Goal: Information Seeking & Learning: Learn about a topic

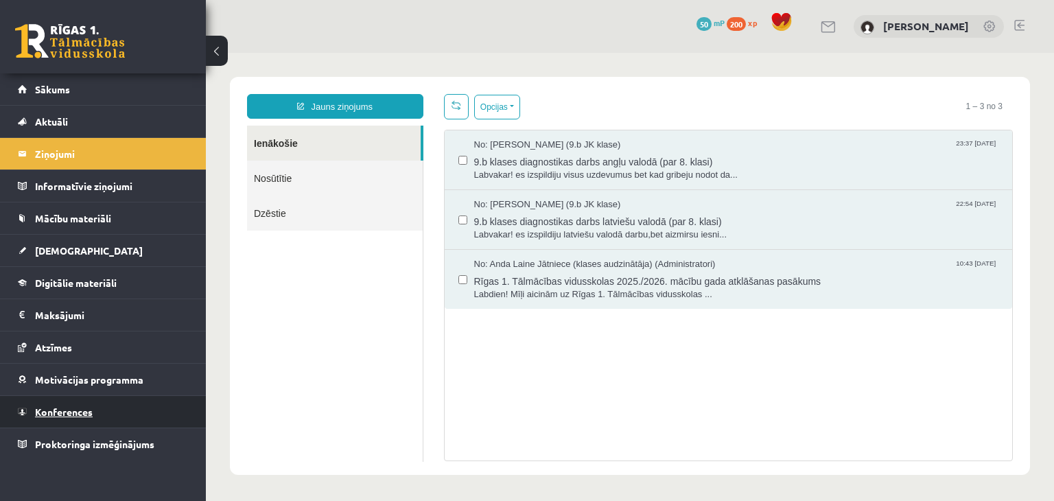
click at [75, 400] on link "Konferences" at bounding box center [103, 412] width 171 height 32
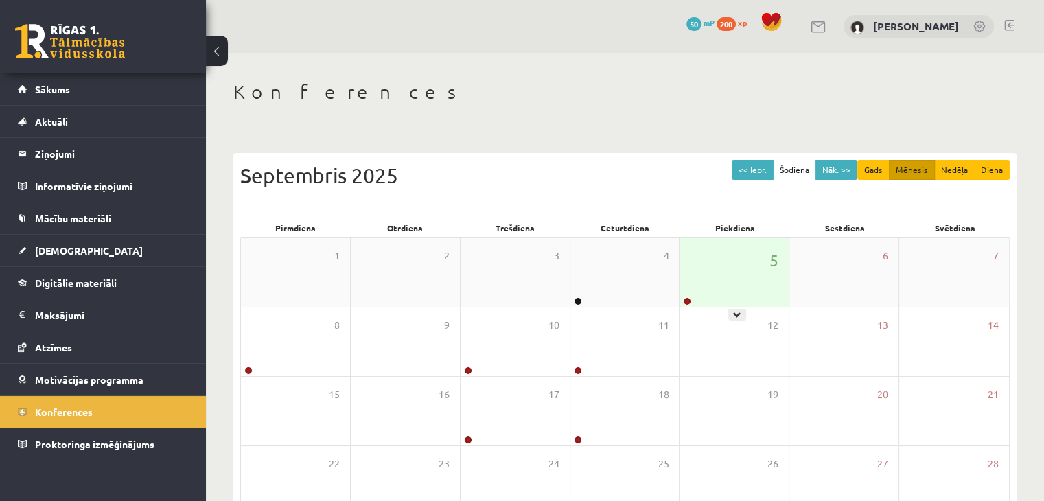
click at [714, 257] on div "5" at bounding box center [733, 272] width 109 height 69
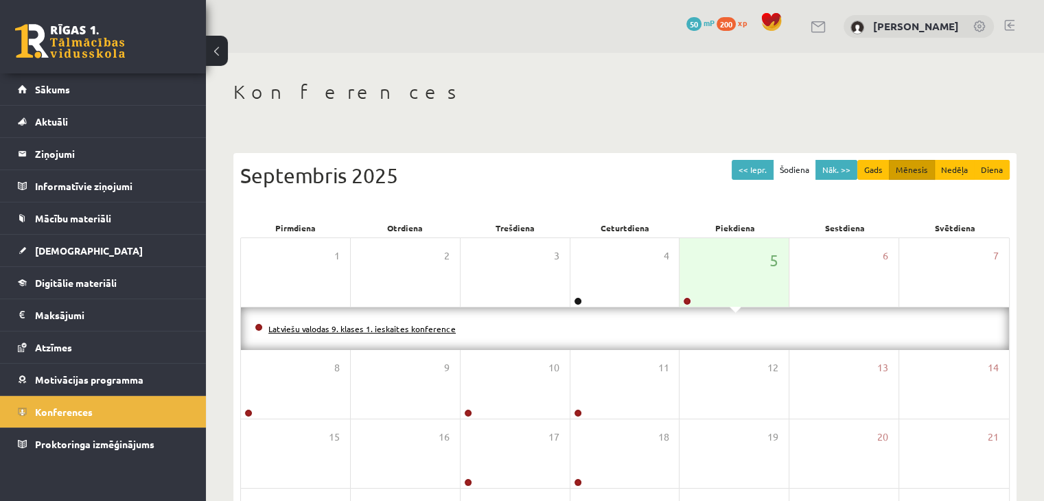
click at [381, 327] on link "Latviešu valodas 9. klases 1. ieskaites konference" at bounding box center [361, 328] width 187 height 11
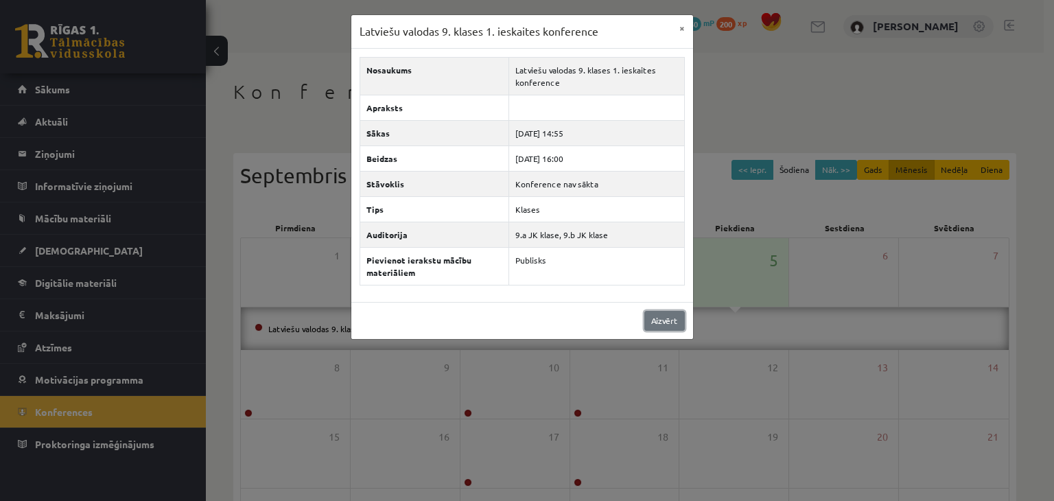
click at [668, 315] on link "Aizvērt" at bounding box center [664, 321] width 40 height 20
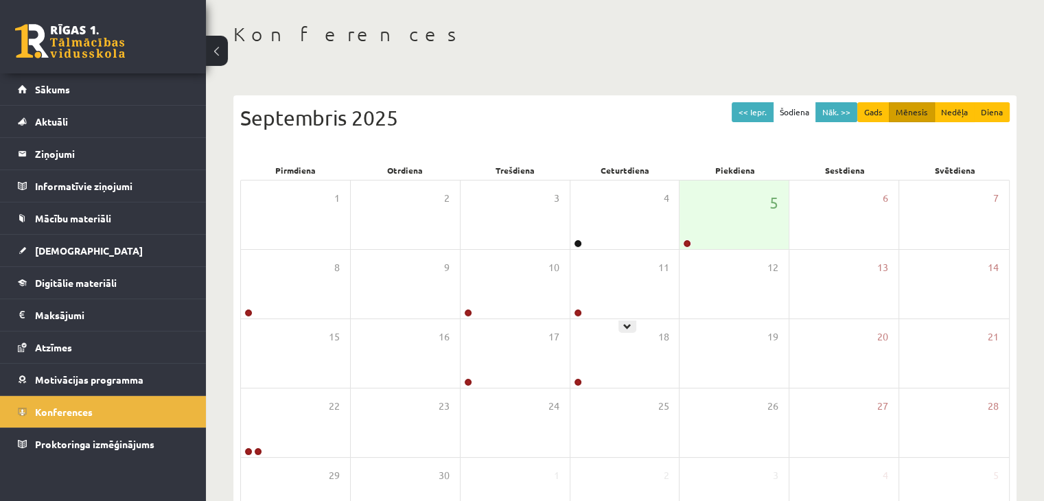
scroll to position [58, 0]
click at [55, 382] on span "Motivācijas programma" at bounding box center [89, 379] width 108 height 12
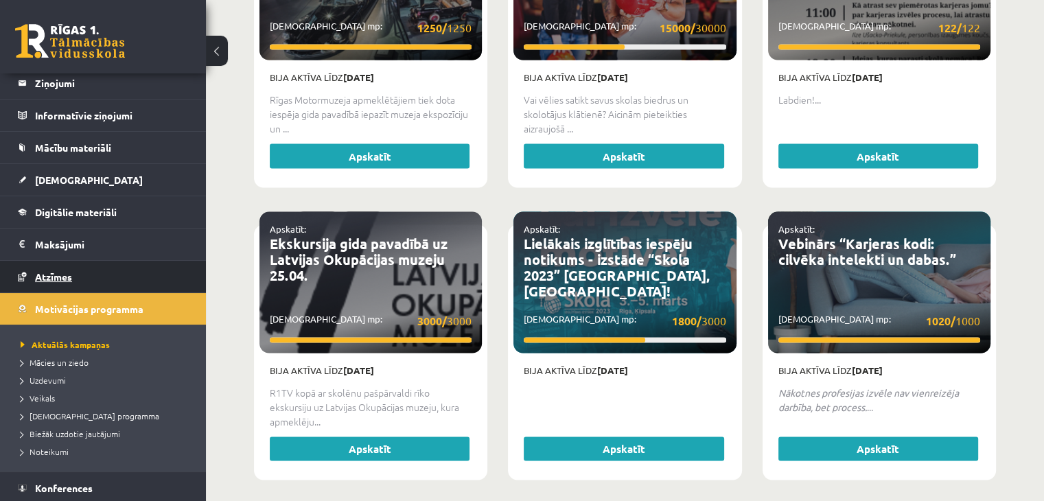
scroll to position [104, 0]
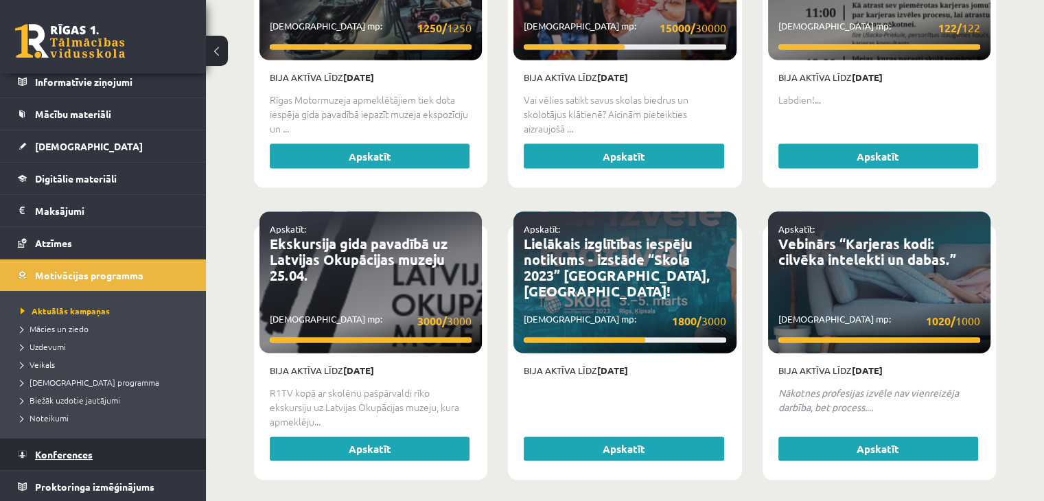
click at [34, 446] on link "Konferences" at bounding box center [103, 454] width 171 height 32
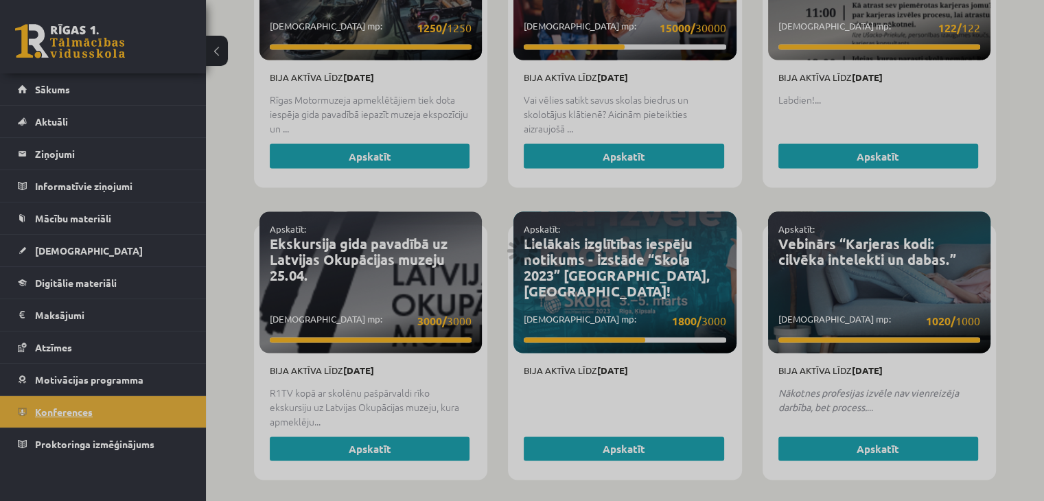
scroll to position [154, 0]
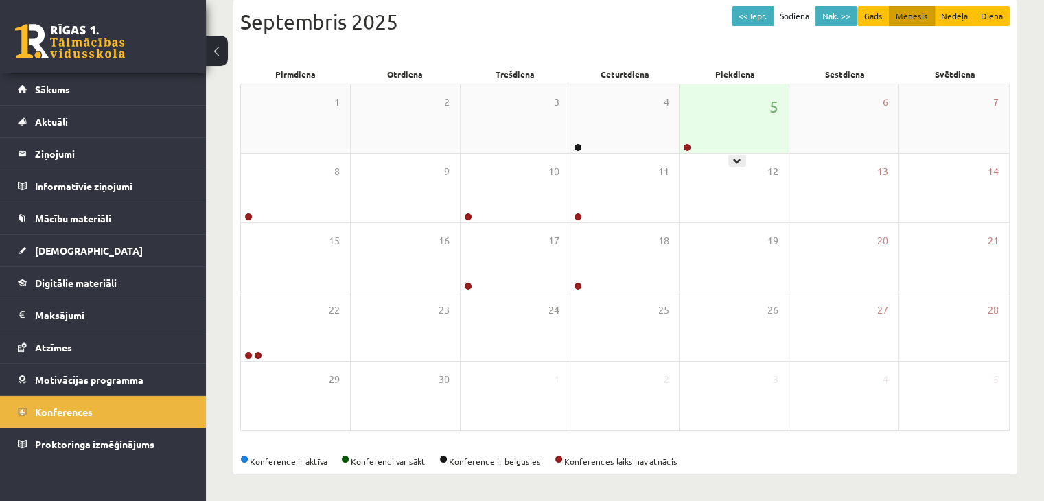
click at [753, 108] on div "5" at bounding box center [733, 118] width 109 height 69
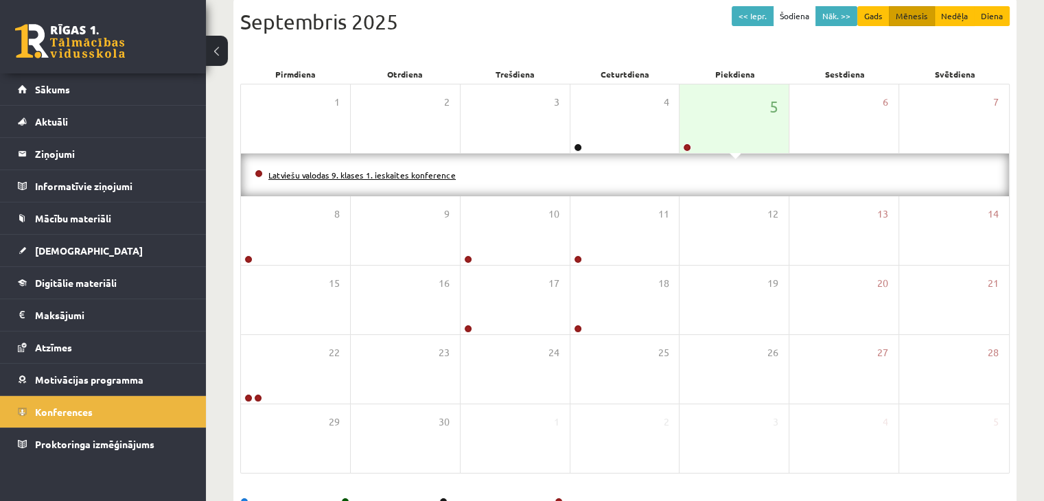
click at [356, 174] on link "Latviešu valodas 9. klases 1. ieskaites konference" at bounding box center [361, 174] width 187 height 11
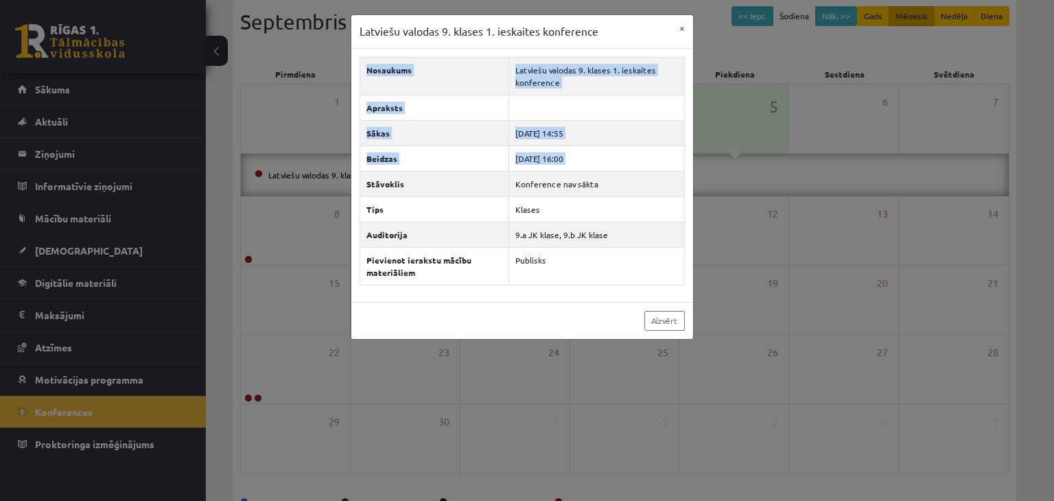
drag, startPoint x: 364, startPoint y: 179, endPoint x: 713, endPoint y: 293, distance: 366.7
click at [713, 293] on div "Latviešu valodas 9. klases 1. ieskaites konference × Nosaukums Latviešu valodas…" at bounding box center [527, 250] width 1054 height 501
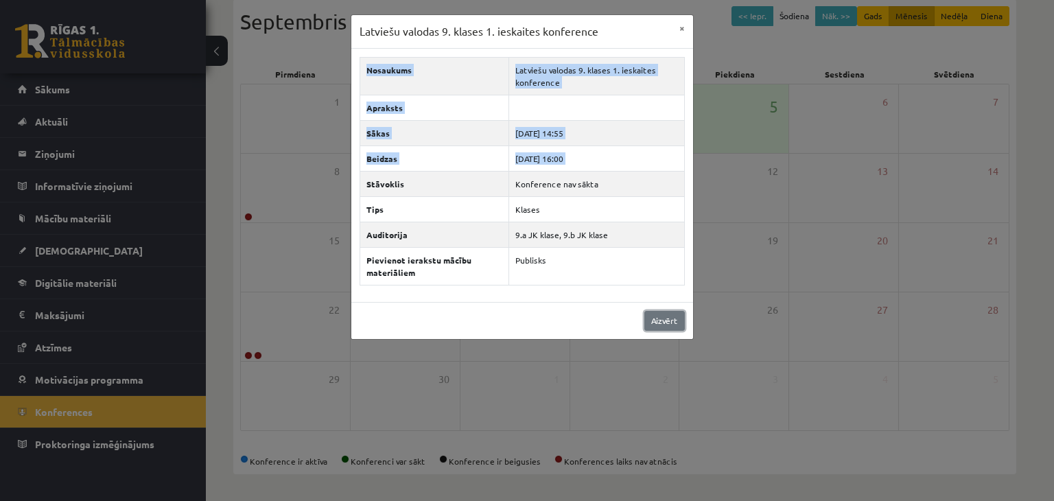
click at [650, 314] on link "Aizvērt" at bounding box center [664, 321] width 40 height 20
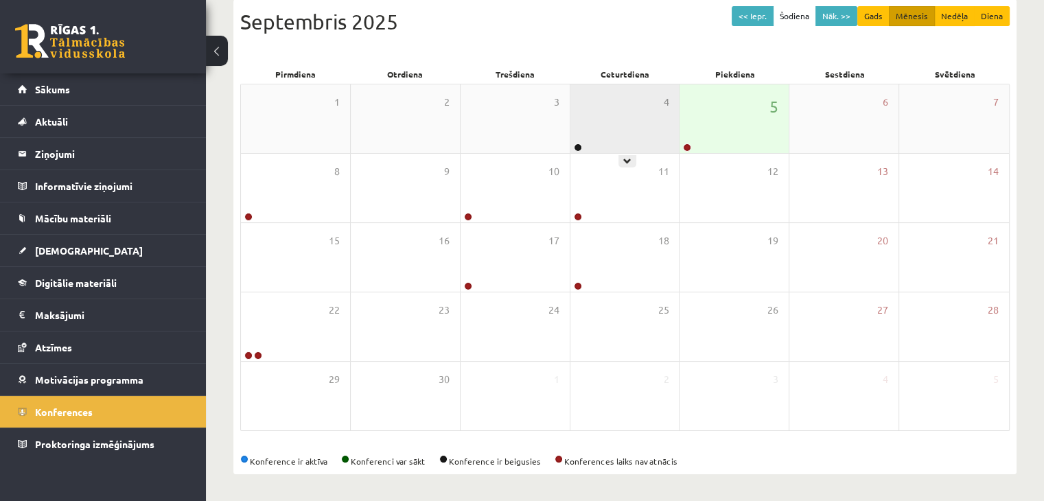
click at [582, 130] on div "4" at bounding box center [624, 118] width 109 height 69
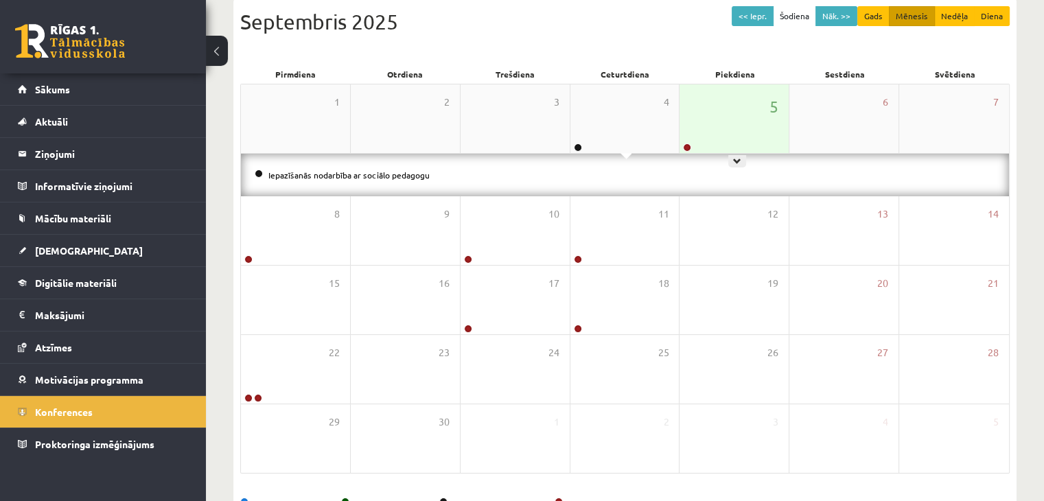
click at [730, 132] on div "5" at bounding box center [733, 118] width 109 height 69
click at [132, 276] on link "Digitālie materiāli" at bounding box center [103, 283] width 171 height 32
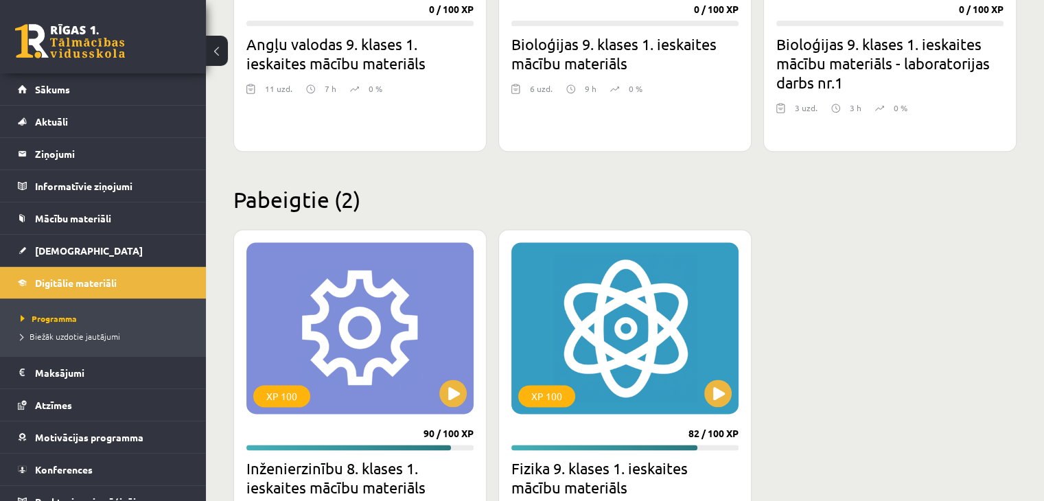
scroll to position [1776, 0]
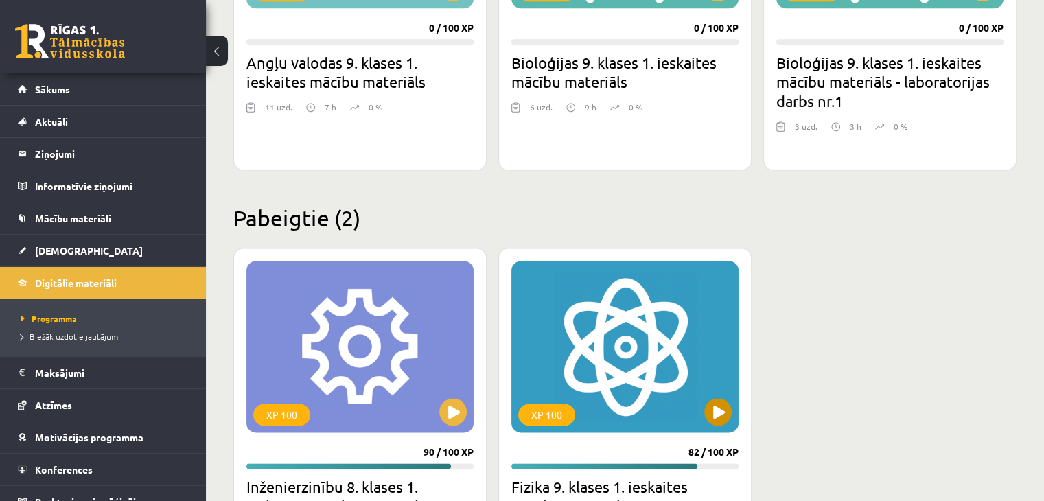
click at [550, 415] on div "XP 100" at bounding box center [546, 414] width 57 height 22
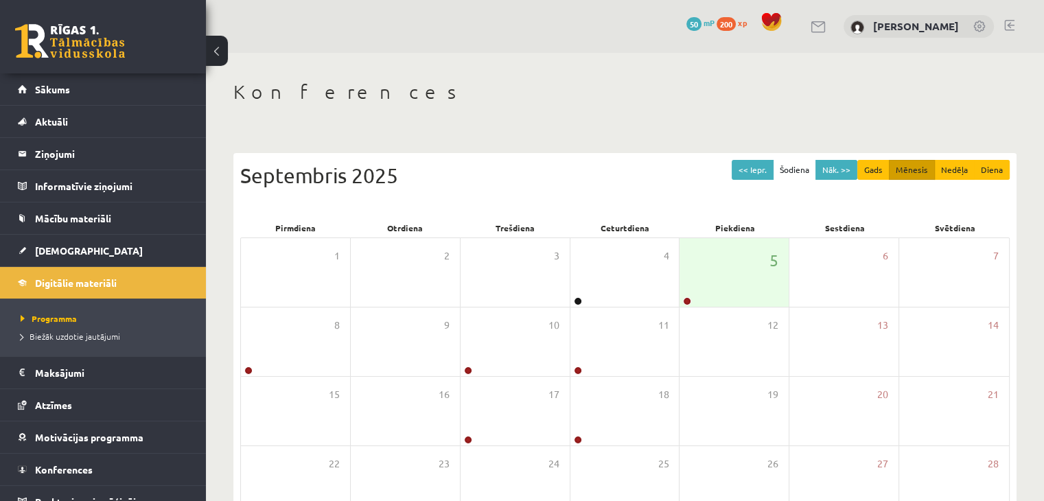
click at [808, 63] on div "Konferences << Iepr. Šodiena Nāk. >> Gads Mēnesis Nedēļa Diena Septembris 2025 …" at bounding box center [625, 354] width 838 height 602
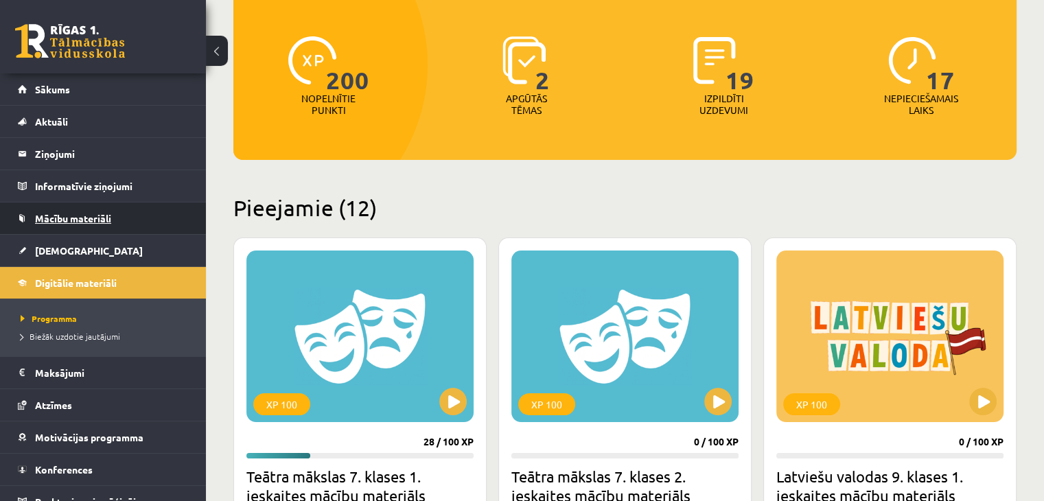
click at [61, 217] on span "Mācību materiāli" at bounding box center [73, 218] width 76 height 12
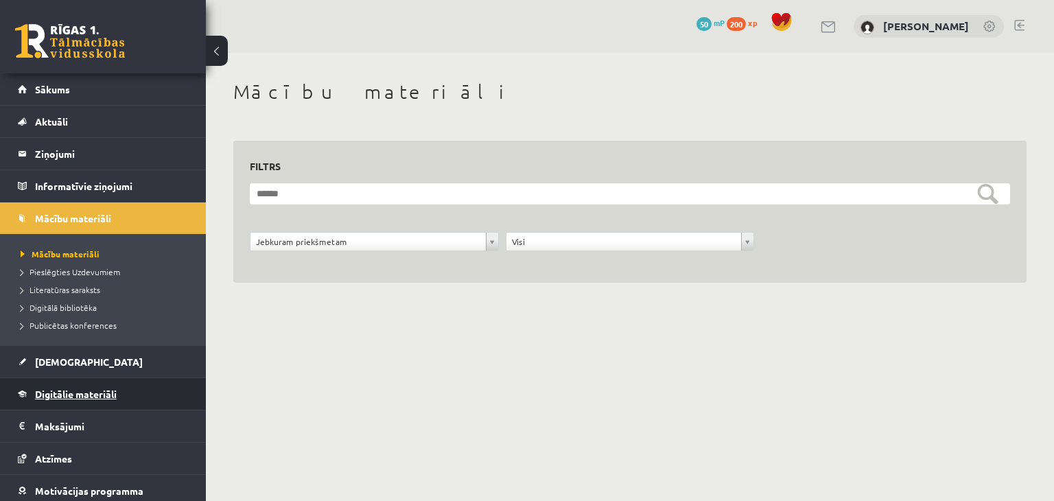
click at [51, 386] on link "Digitālie materiāli" at bounding box center [103, 394] width 171 height 32
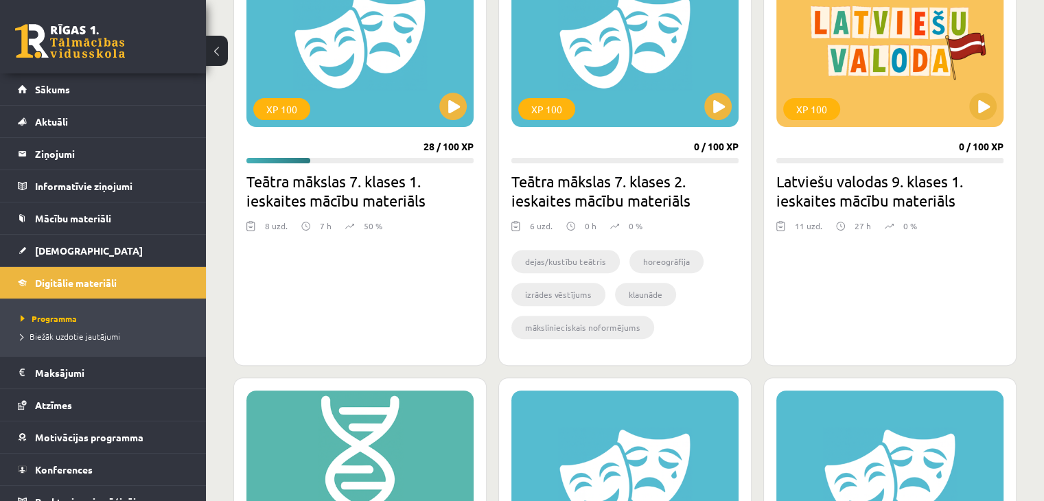
scroll to position [447, 0]
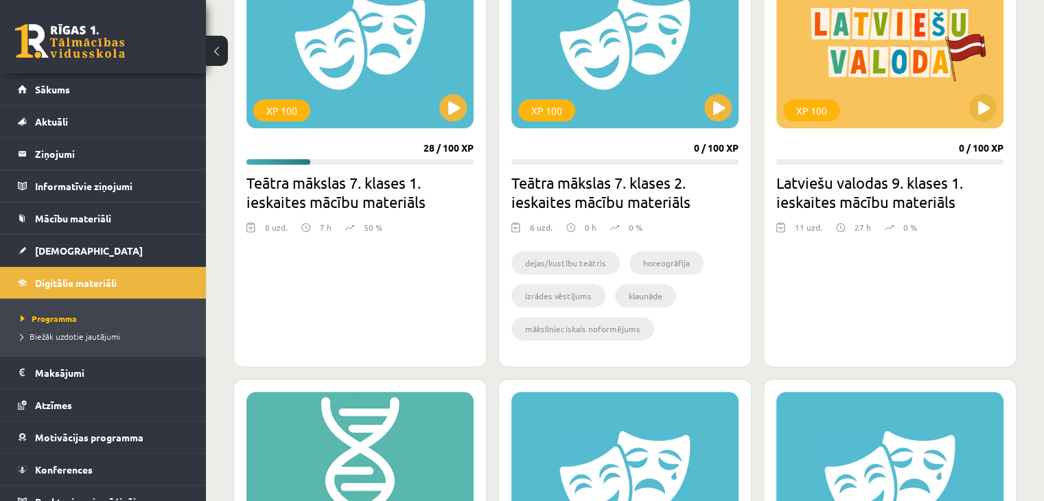
drag, startPoint x: 776, startPoint y: 369, endPoint x: 682, endPoint y: 370, distance: 94.0
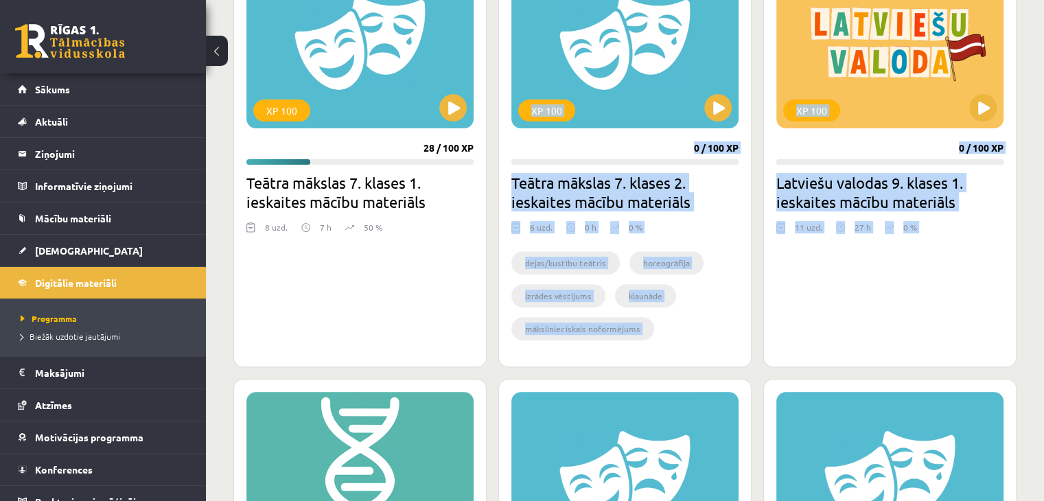
drag, startPoint x: 416, startPoint y: 366, endPoint x: 598, endPoint y: 385, distance: 182.8
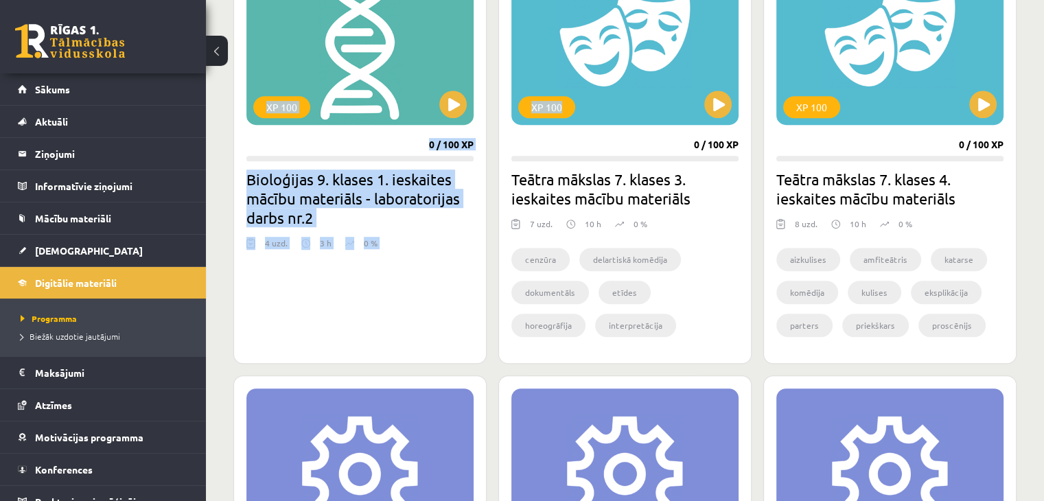
click at [218, 235] on div "Mana statistika 200 Nopelnītie punkti 2 Apgūtās tēmas 19 Izpildīti uzdevumi 17 …" at bounding box center [625, 378] width 838 height 2422
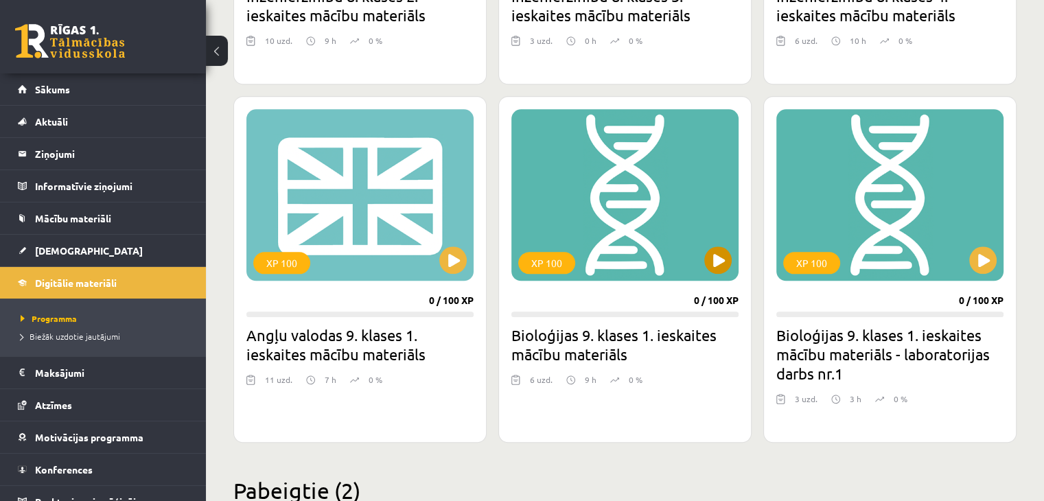
scroll to position [1504, 0]
click at [75, 242] on link "[DEMOGRAPHIC_DATA]" at bounding box center [103, 251] width 171 height 32
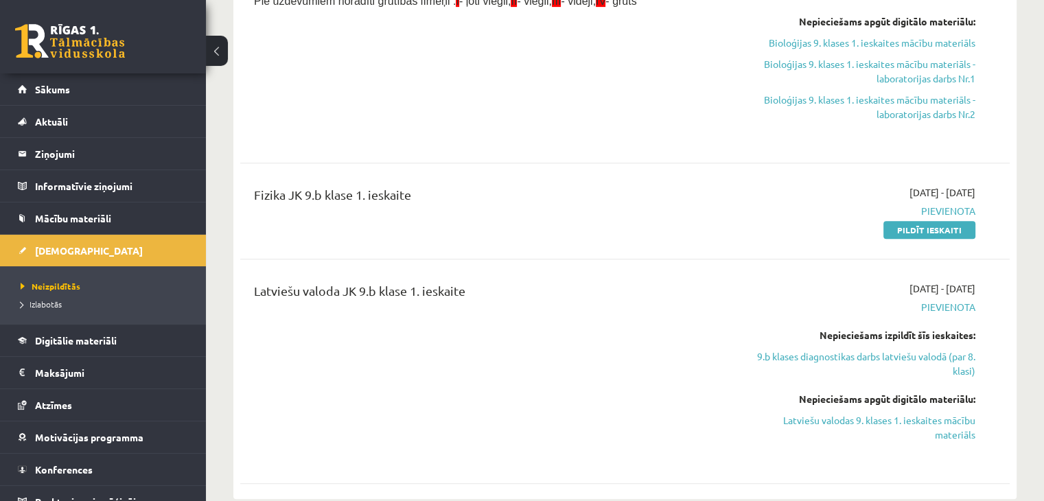
scroll to position [631, 0]
click at [38, 306] on span "Izlabotās" at bounding box center [41, 303] width 41 height 11
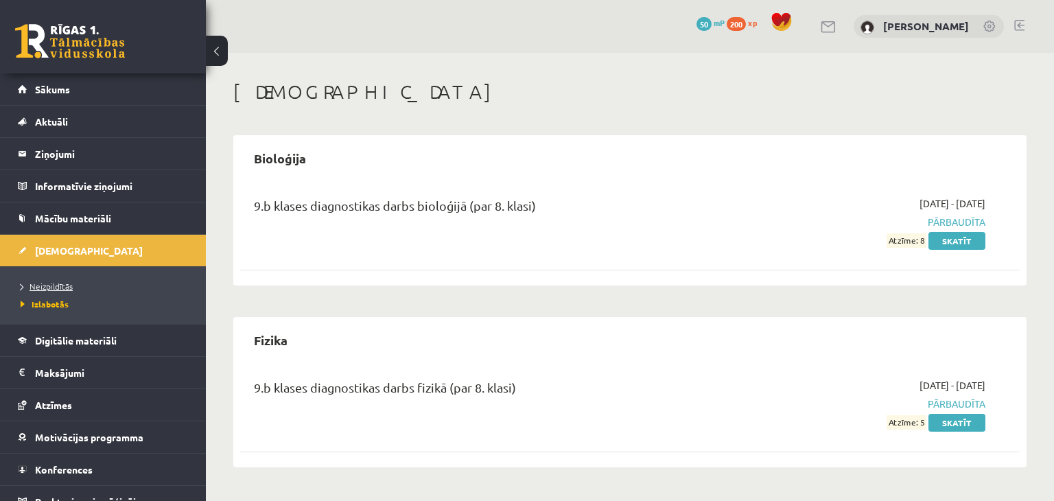
click at [45, 281] on span "Neizpildītās" at bounding box center [47, 286] width 52 height 11
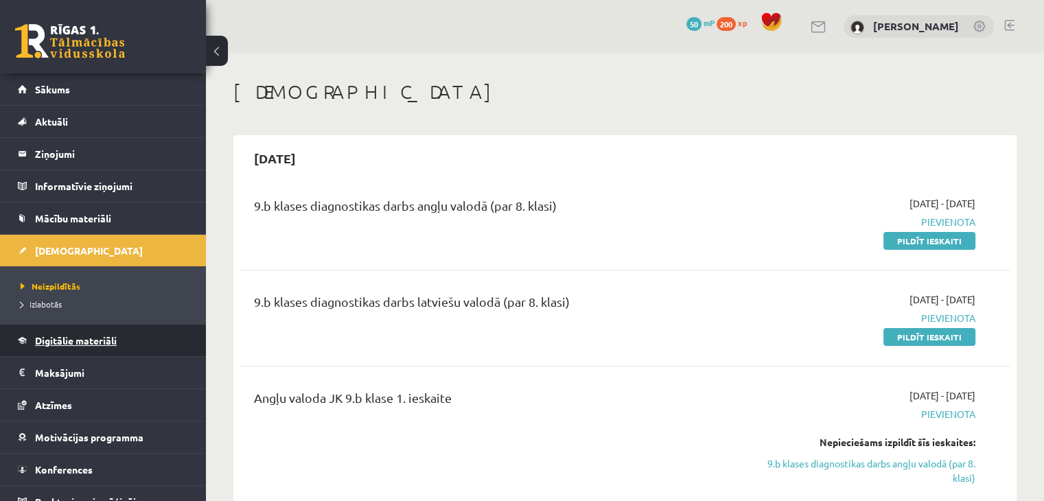
click at [92, 332] on link "Digitālie materiāli" at bounding box center [103, 341] width 171 height 32
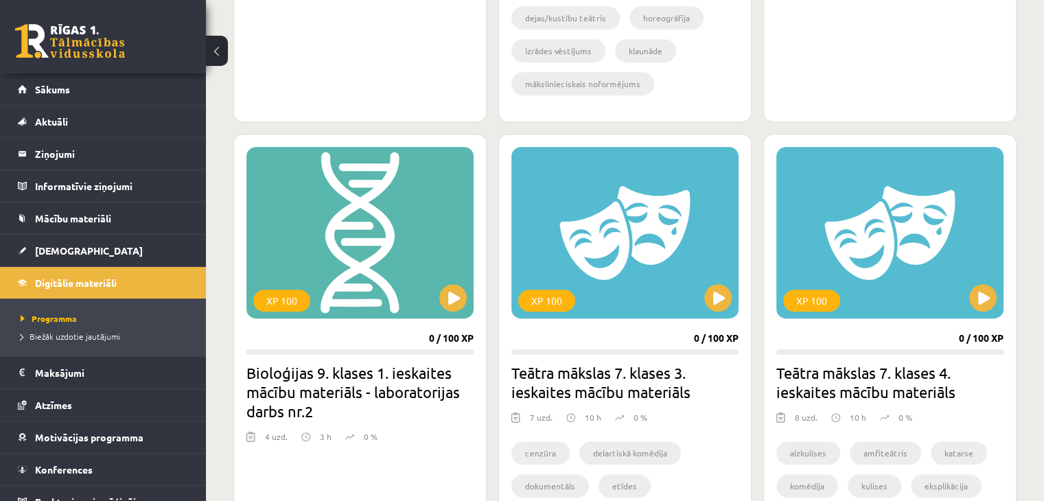
scroll to position [692, 0]
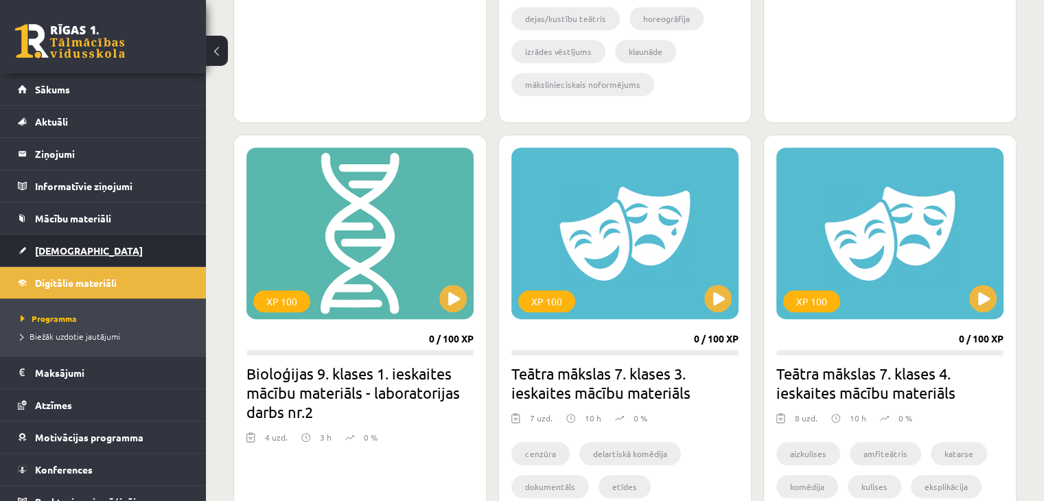
click at [58, 252] on span "[DEMOGRAPHIC_DATA]" at bounding box center [89, 250] width 108 height 12
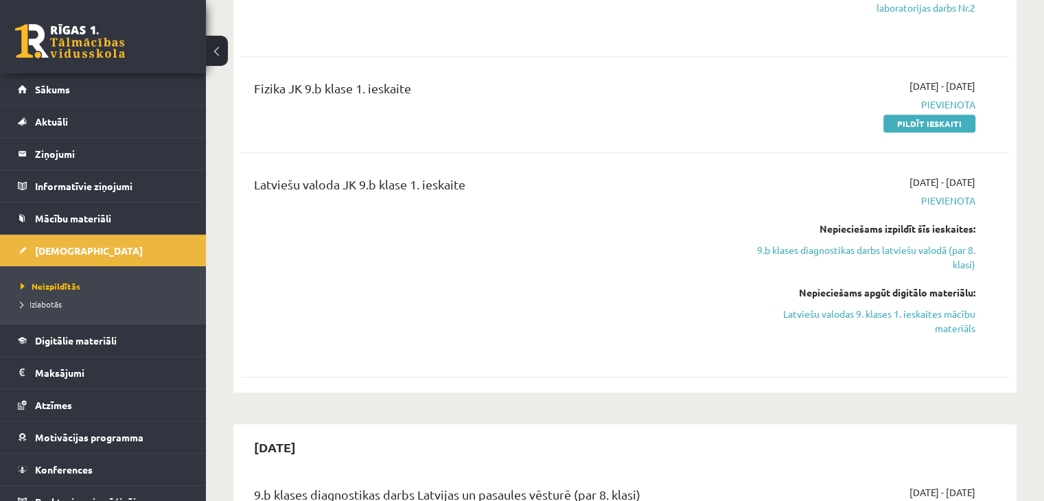
scroll to position [738, 0]
click at [73, 331] on link "Digitālie materiāli" at bounding box center [103, 341] width 171 height 32
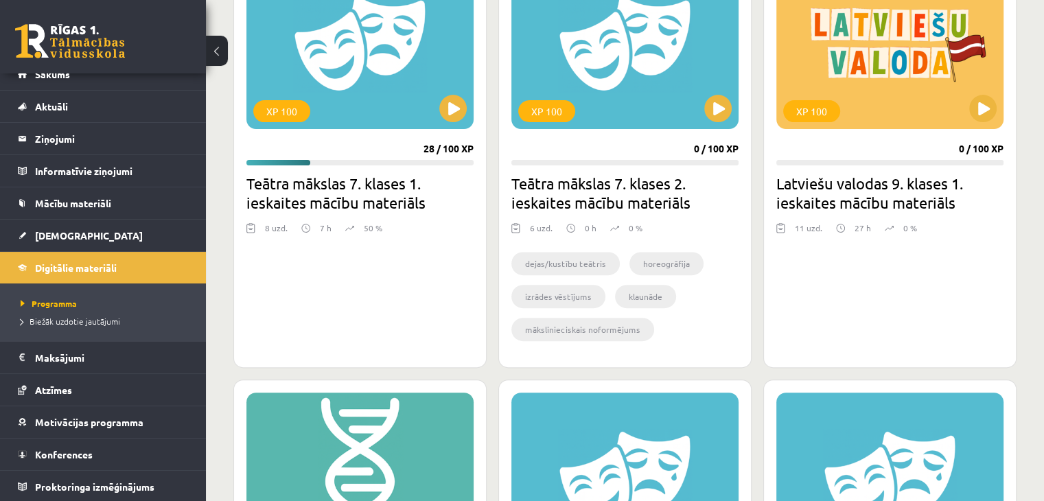
scroll to position [446, 0]
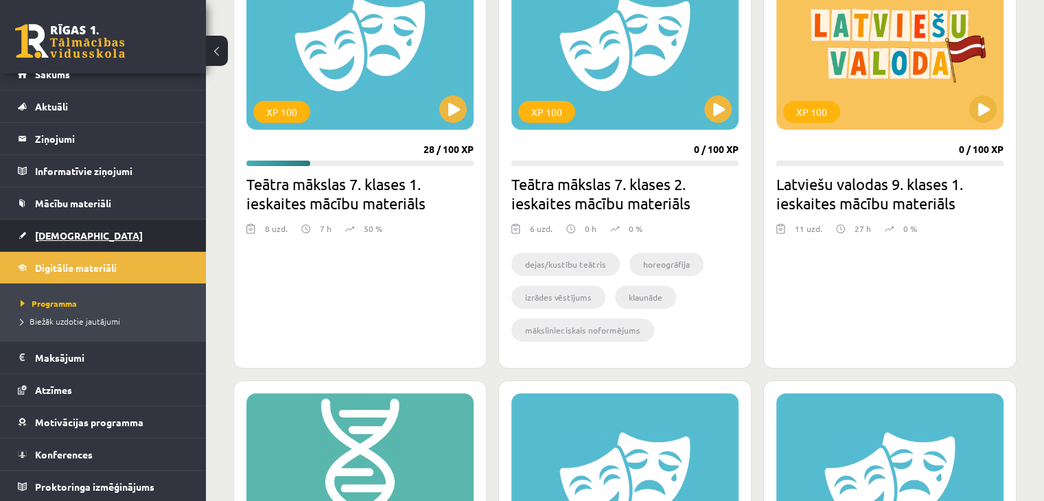
click at [66, 244] on link "[DEMOGRAPHIC_DATA]" at bounding box center [103, 236] width 171 height 32
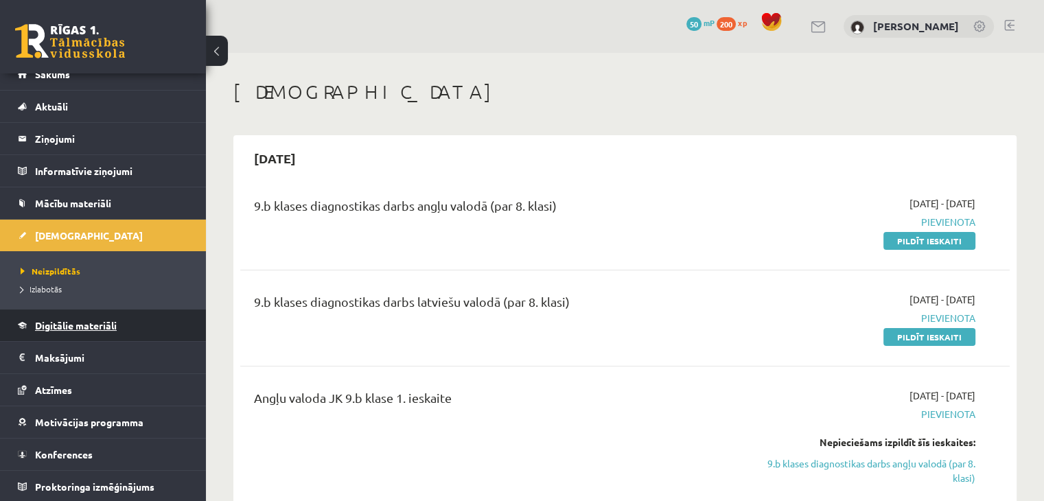
click at [58, 316] on link "Digitālie materiāli" at bounding box center [103, 325] width 171 height 32
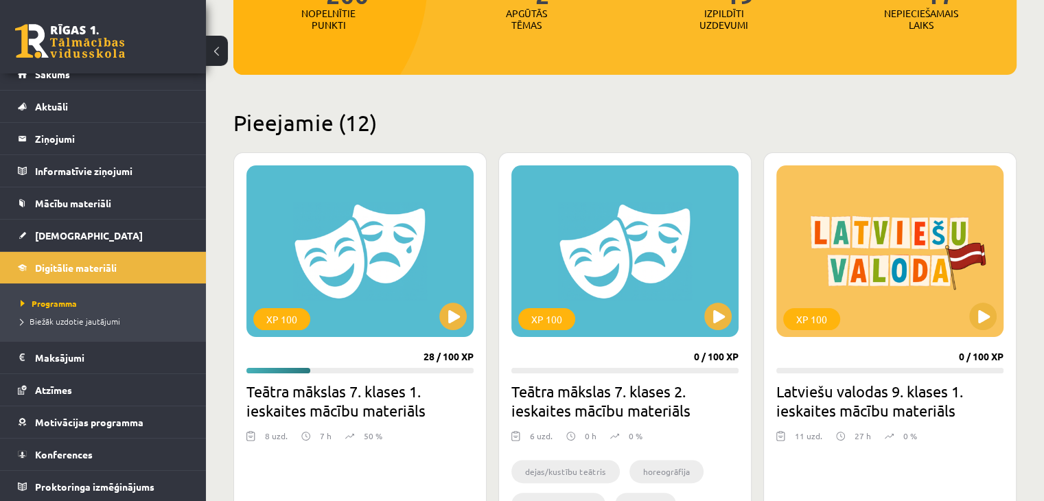
scroll to position [243, 0]
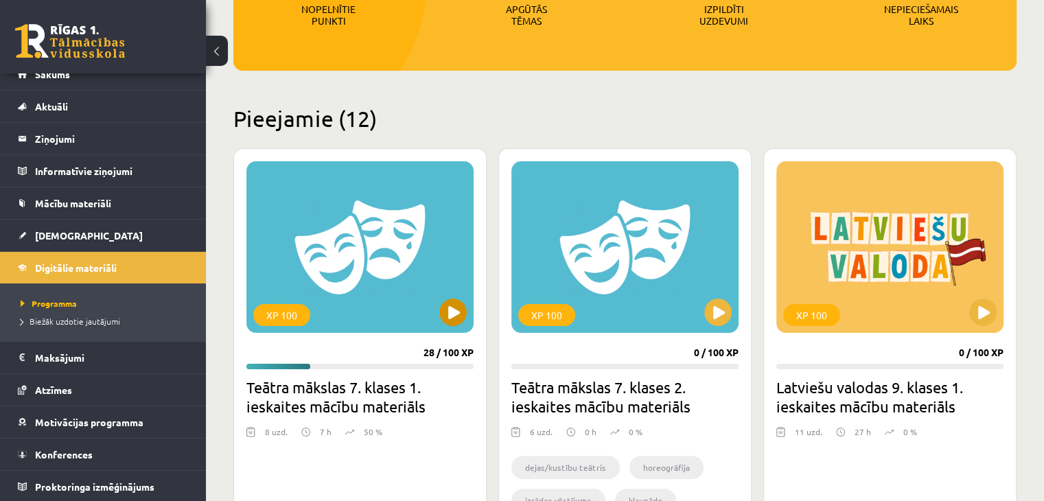
click at [321, 288] on div "XP 100" at bounding box center [359, 247] width 227 height 172
click at [368, 274] on div "XP 100" at bounding box center [359, 247] width 227 height 172
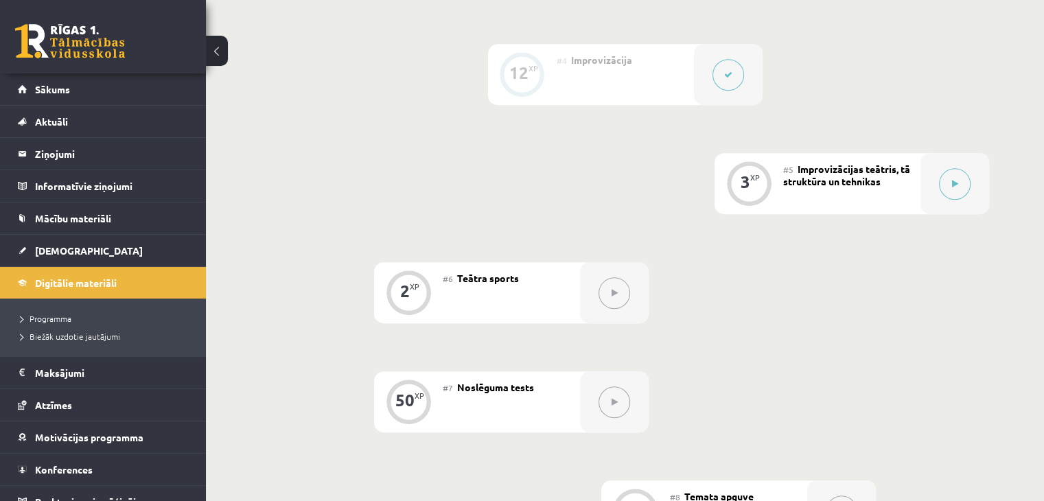
scroll to position [652, 0]
click at [71, 467] on span "Konferences" at bounding box center [64, 469] width 58 height 12
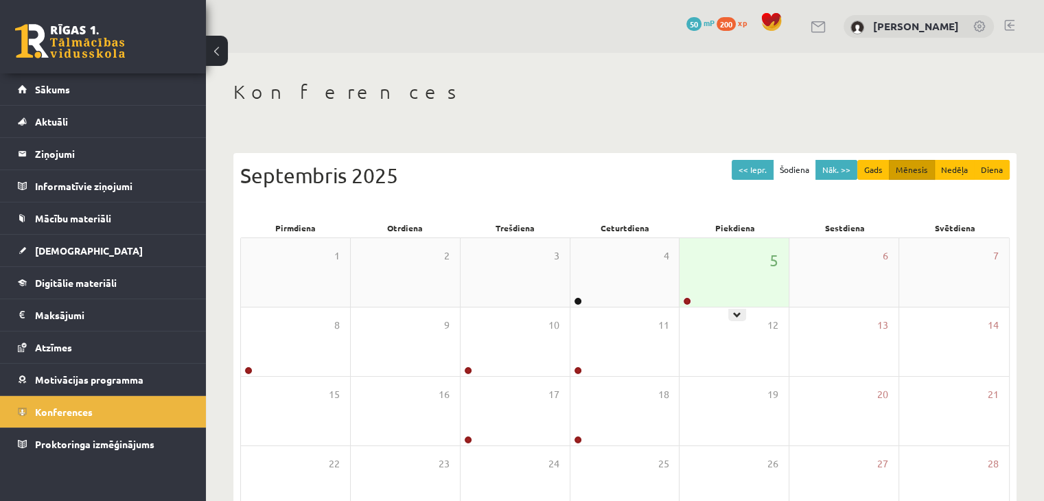
click at [700, 270] on div "5" at bounding box center [733, 272] width 109 height 69
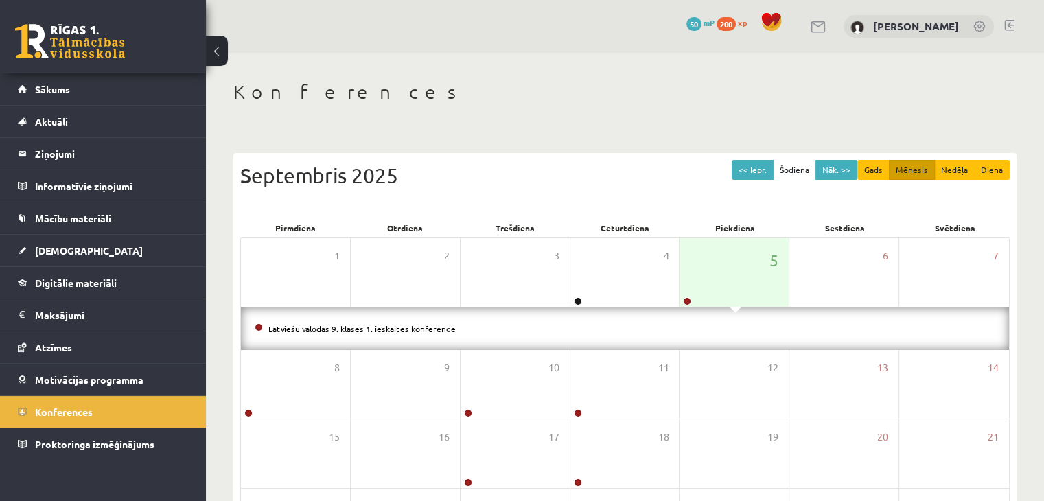
click at [442, 321] on li "Latviešu valodas 9. klases 1. ieskaites konference" at bounding box center [625, 328] width 740 height 15
click at [441, 323] on link "Latviešu valodas 9. klases 1. ieskaites konference" at bounding box center [361, 328] width 187 height 11
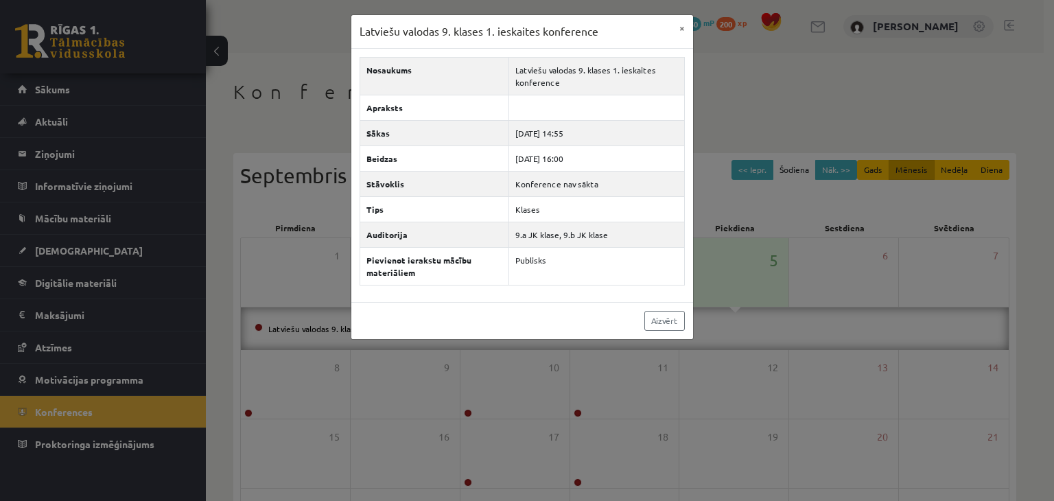
click at [102, 261] on div "Latviešu valodas 9. klases 1. ieskaites konference × Nosaukums Latviešu valodas…" at bounding box center [527, 250] width 1054 height 501
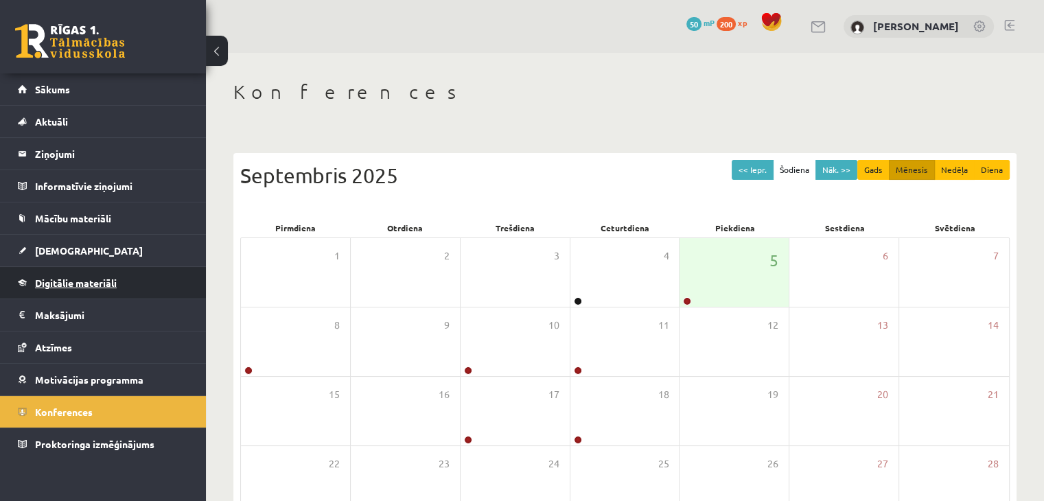
click at [104, 269] on link "Digitālie materiāli" at bounding box center [103, 283] width 171 height 32
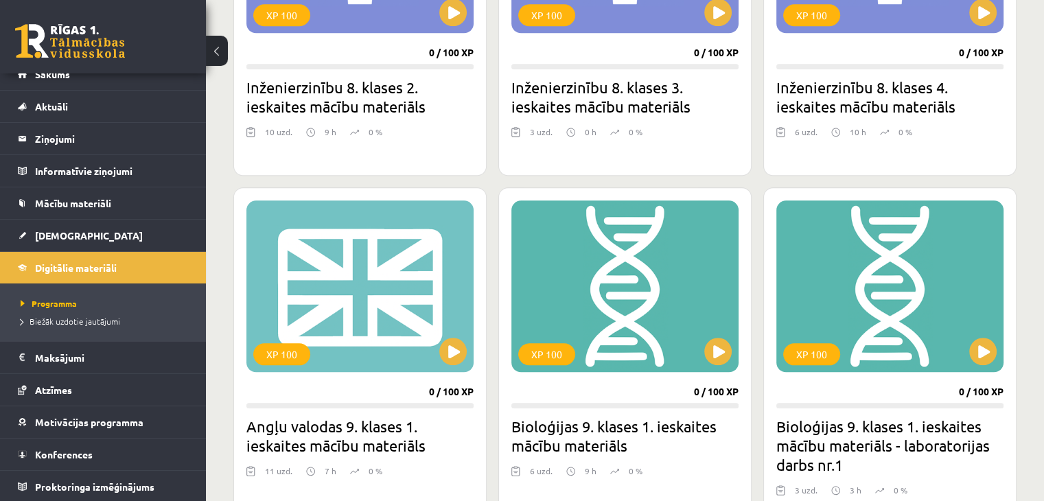
scroll to position [1417, 0]
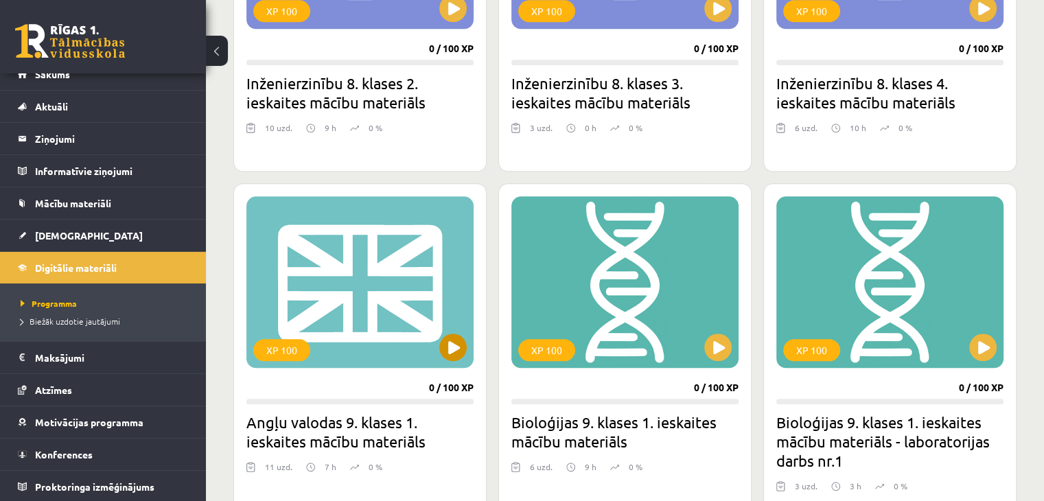
click at [351, 231] on div "XP 100" at bounding box center [359, 282] width 227 height 172
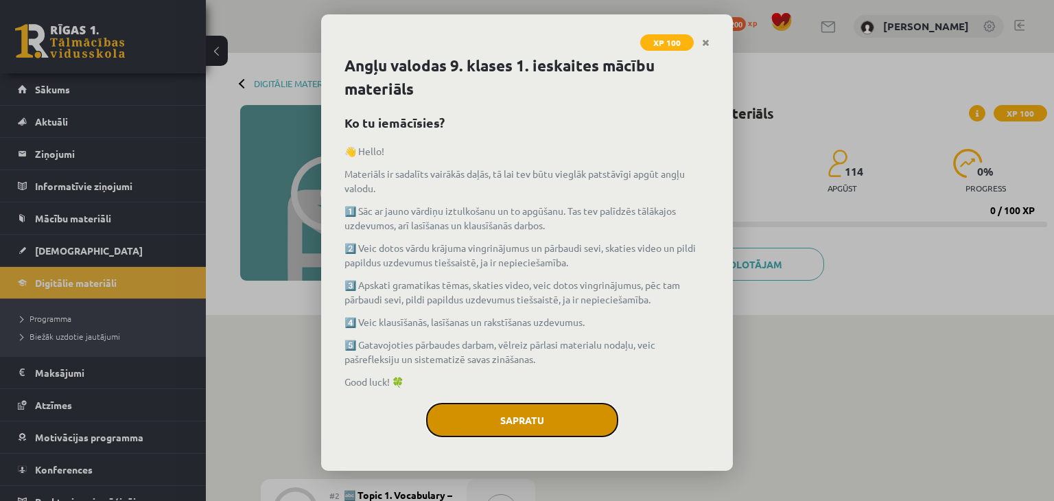
click at [495, 420] on button "Sapratu" at bounding box center [522, 420] width 192 height 34
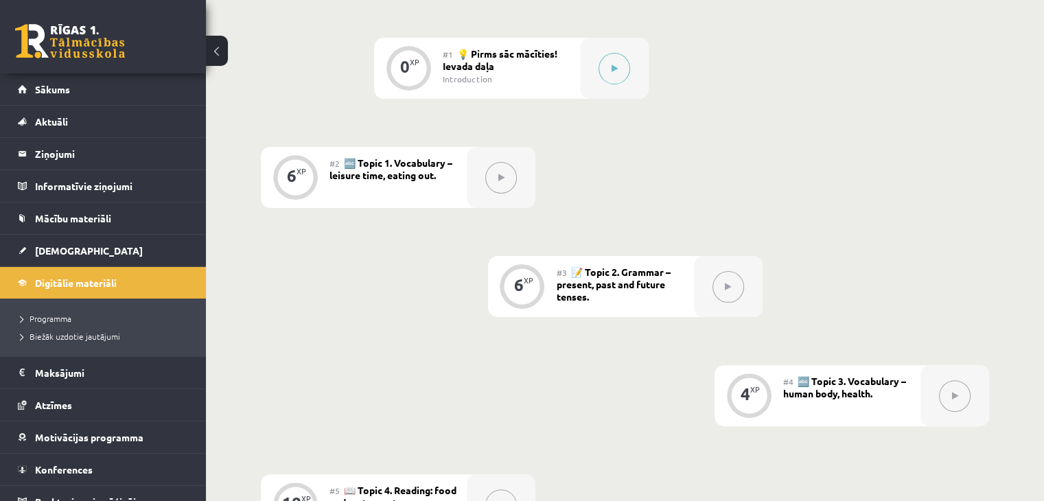
scroll to position [331, 0]
click at [66, 281] on span "Digitālie materiāli" at bounding box center [76, 282] width 82 height 12
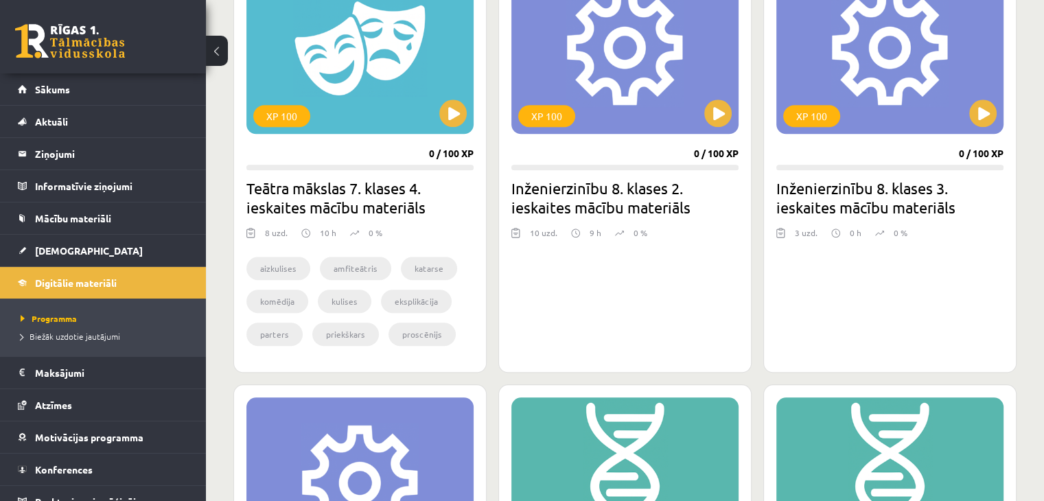
scroll to position [1316, 0]
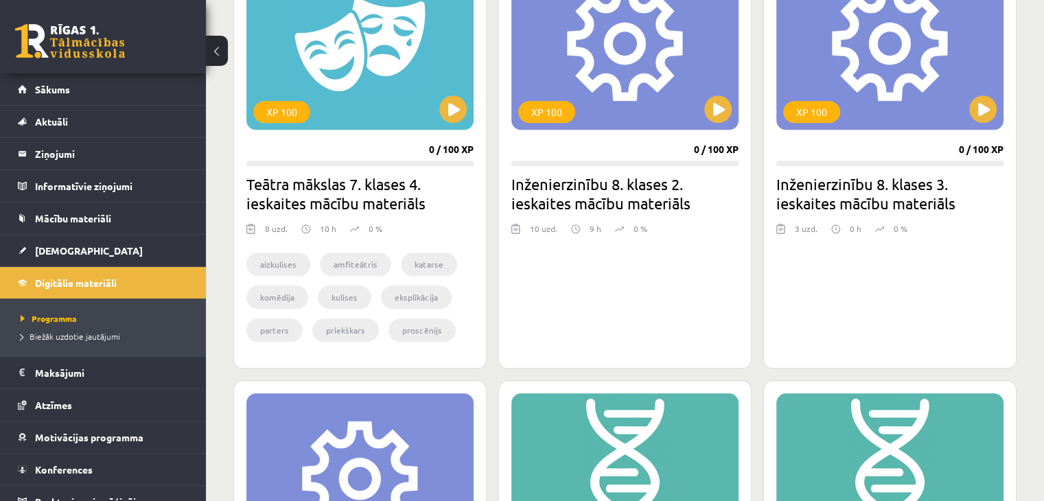
click at [615, 255] on div at bounding box center [624, 251] width 227 height 16
click at [589, 108] on div "XP 100" at bounding box center [624, 44] width 227 height 172
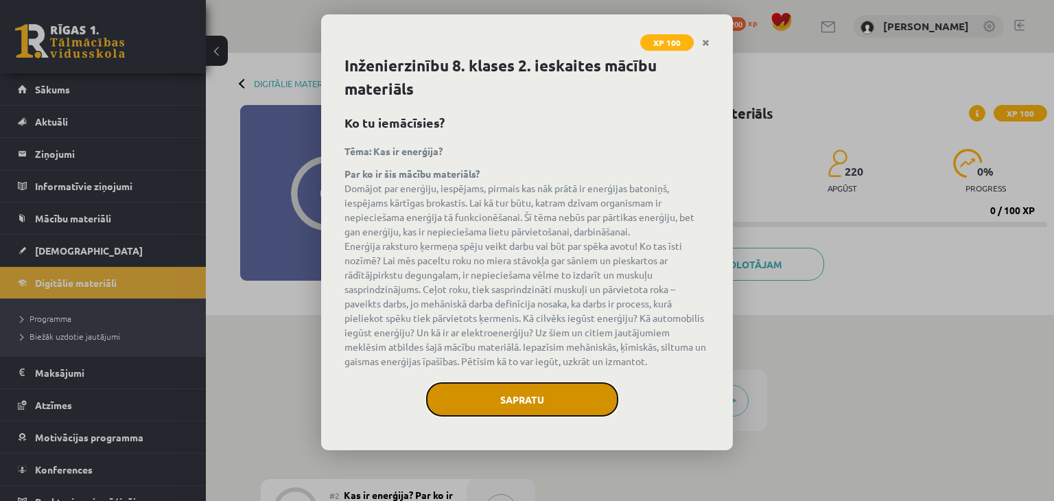
click at [538, 395] on button "Sapratu" at bounding box center [522, 399] width 192 height 34
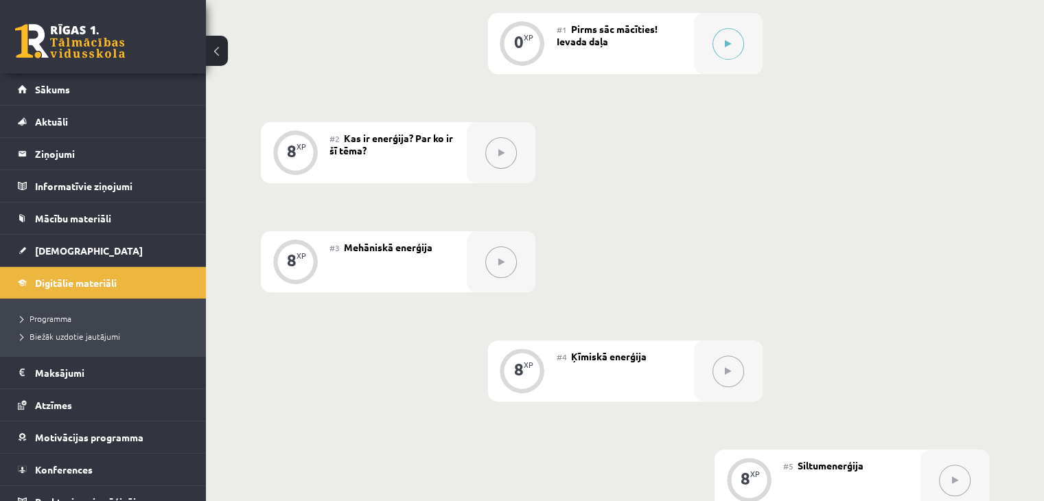
scroll to position [354, 0]
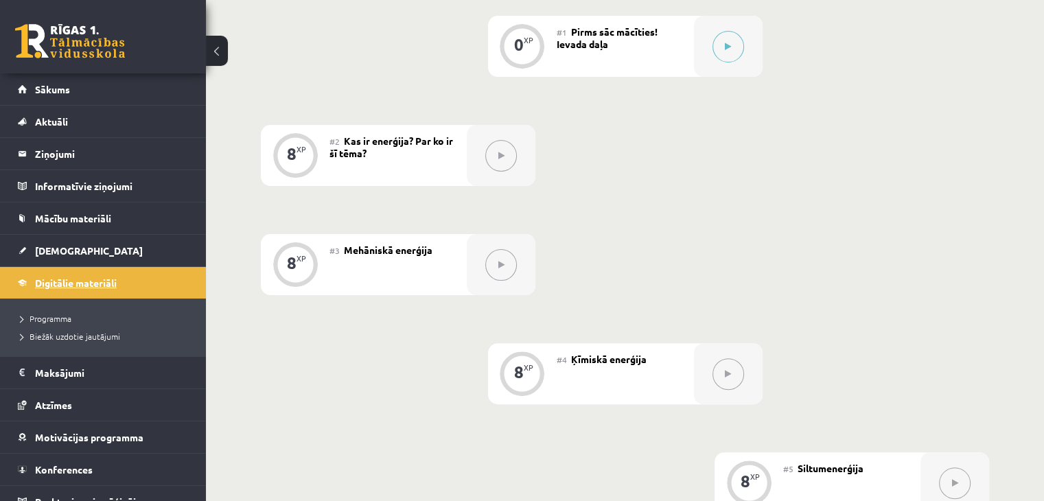
click at [104, 285] on span "Digitālie materiāli" at bounding box center [76, 282] width 82 height 12
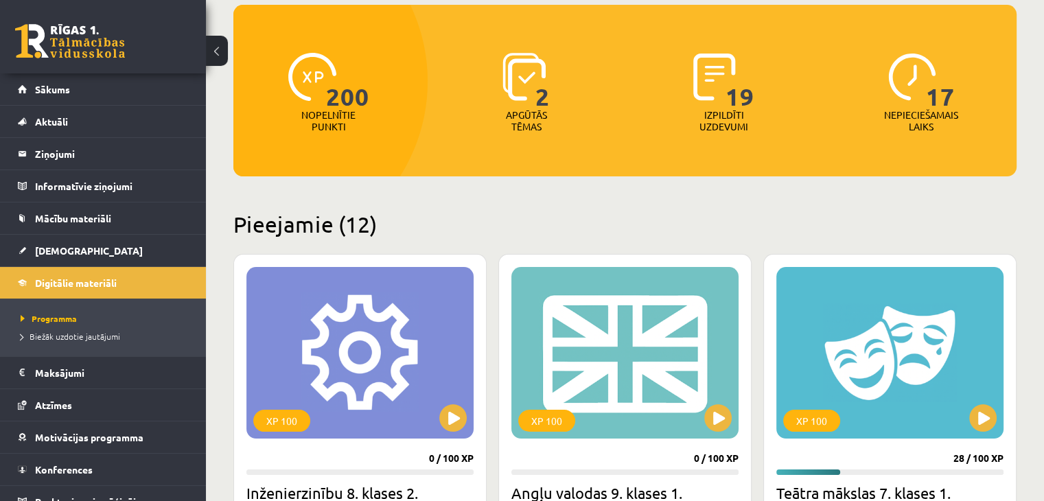
scroll to position [137, 0]
click at [386, 373] on div "XP 100" at bounding box center [359, 353] width 227 height 172
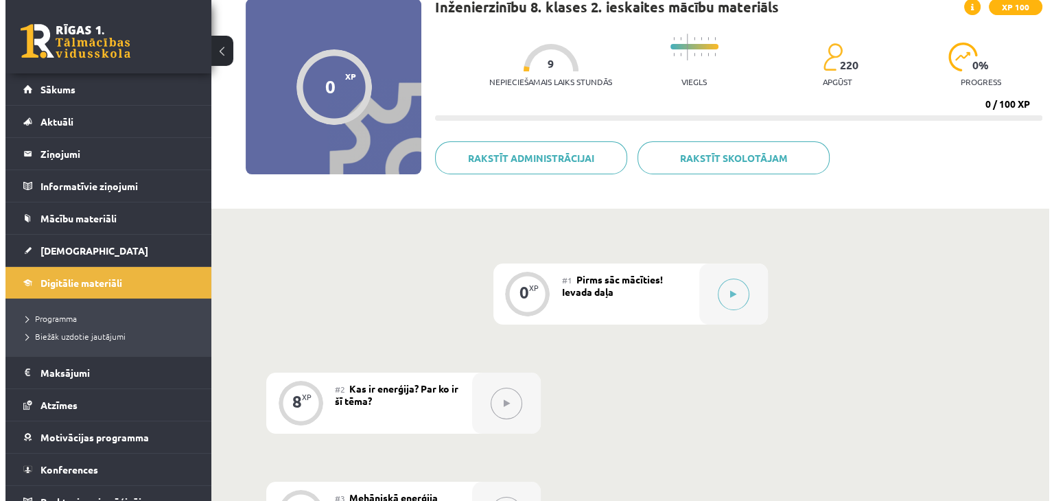
scroll to position [107, 0]
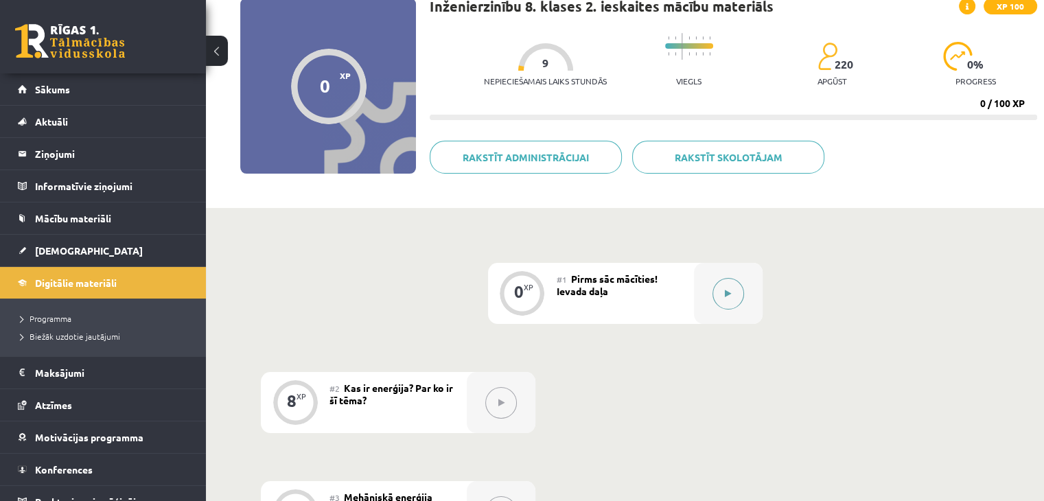
click at [729, 300] on button at bounding box center [728, 294] width 32 height 32
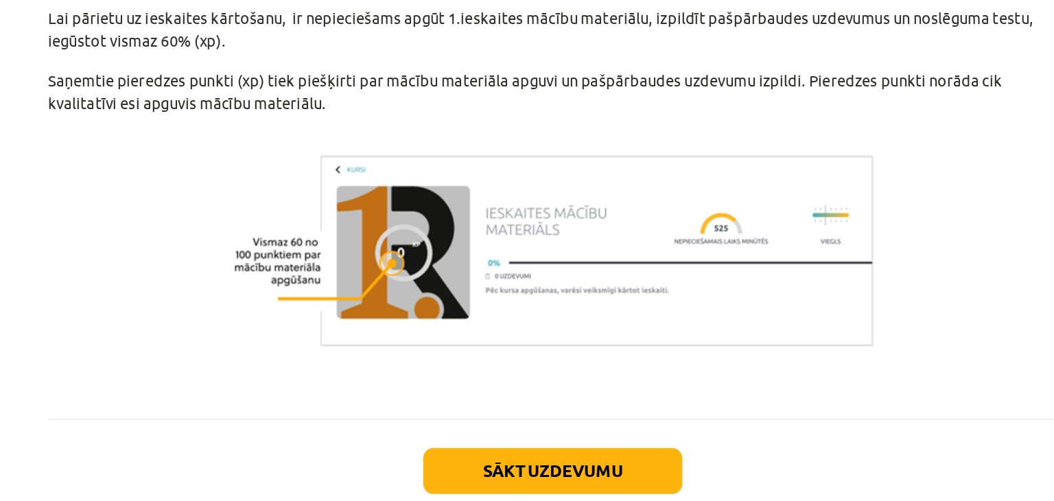
scroll to position [935, 0]
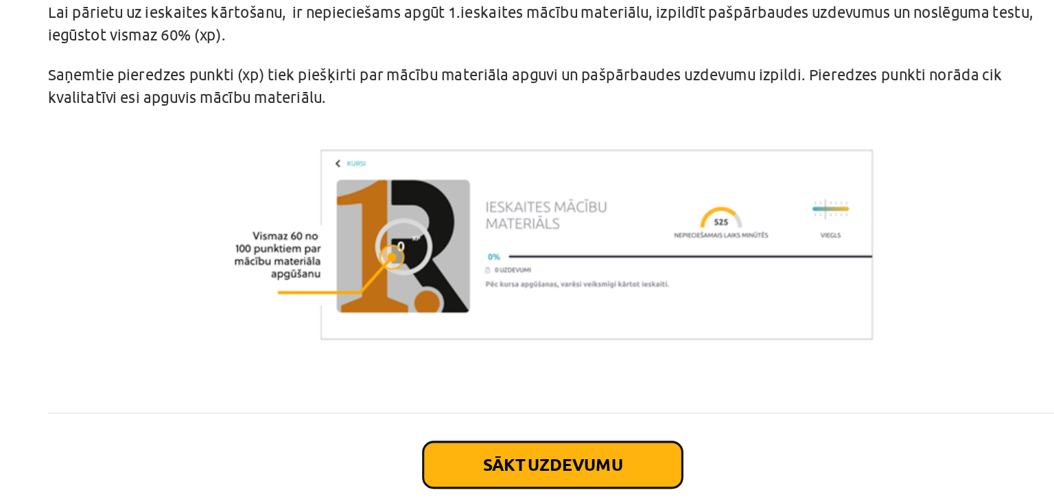
click at [521, 394] on button "Sākt uzdevumu" at bounding box center [527, 397] width 170 height 30
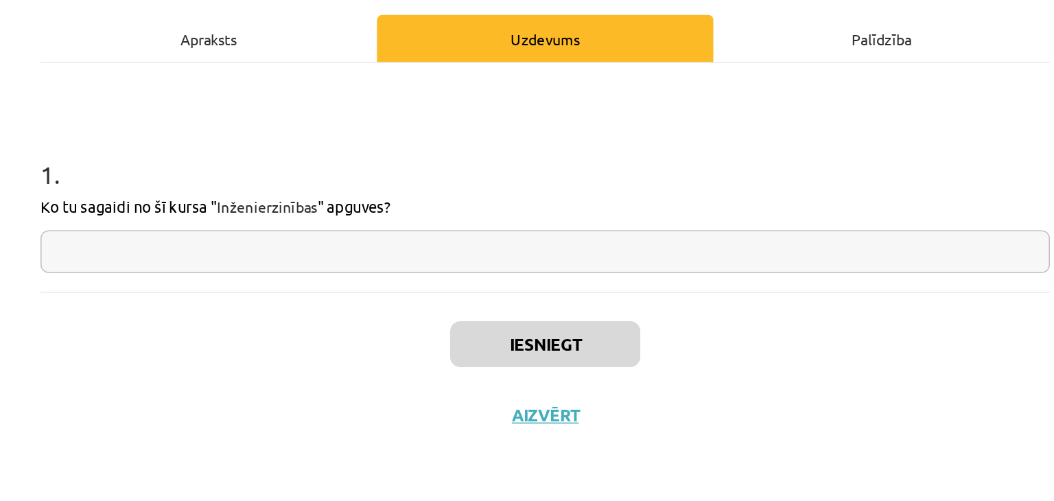
scroll to position [106, 0]
click at [447, 338] on input "text" at bounding box center [527, 336] width 663 height 28
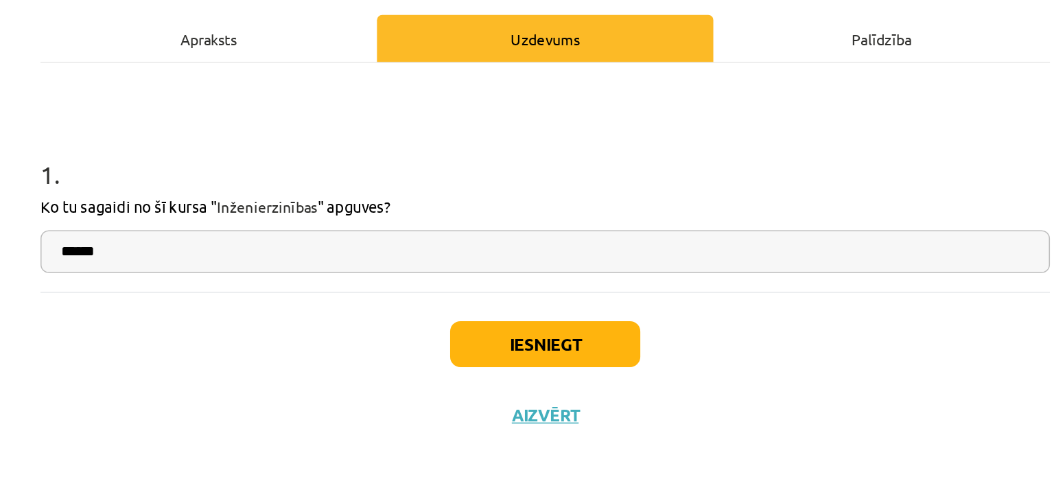
type input "******"
click at [504, 393] on button "Iesniegt" at bounding box center [526, 397] width 125 height 30
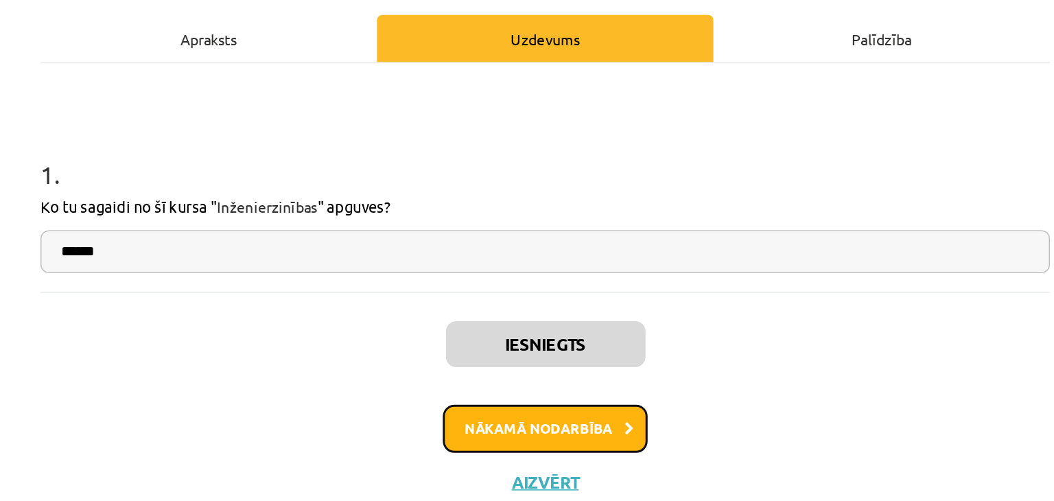
click at [525, 449] on button "Nākamā nodarbība" at bounding box center [527, 453] width 134 height 32
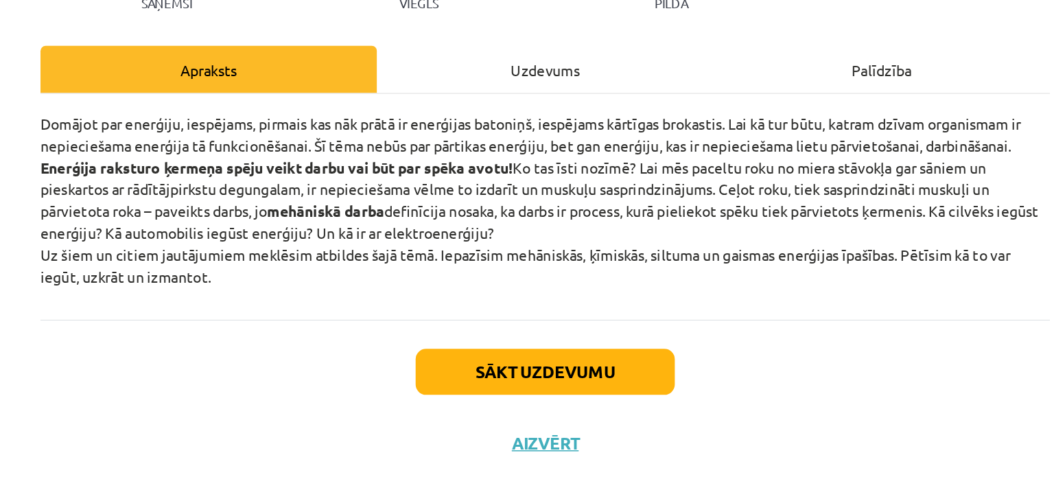
scroll to position [0, 0]
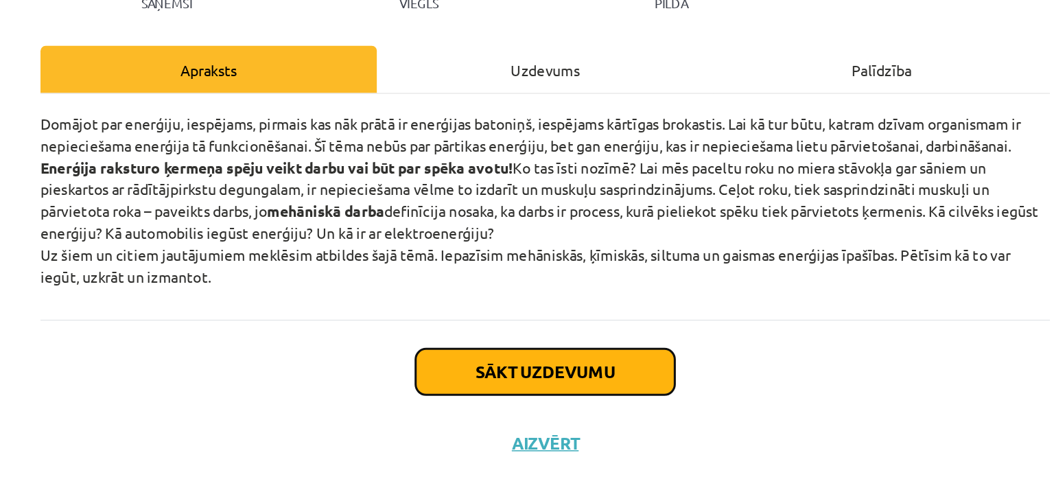
click at [547, 428] on button "Sākt uzdevumu" at bounding box center [527, 416] width 170 height 30
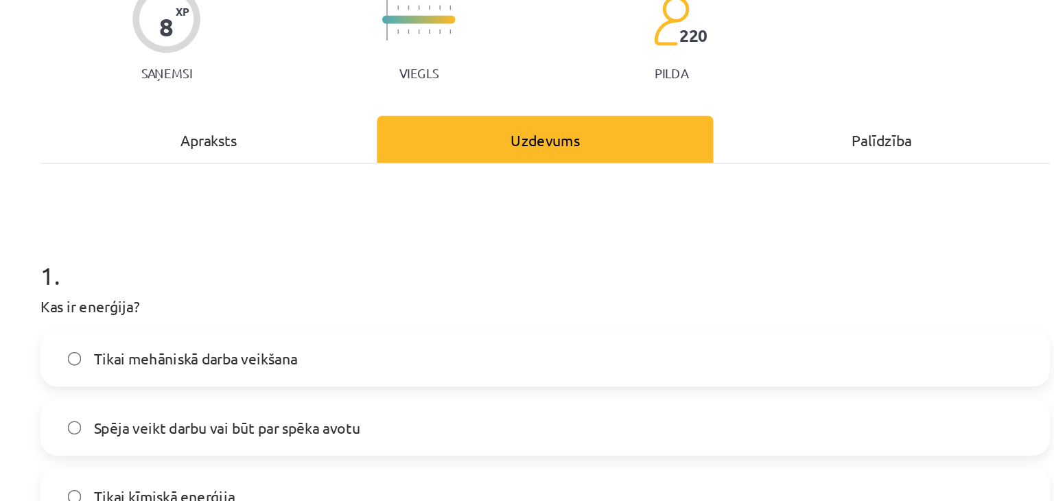
scroll to position [108, 0]
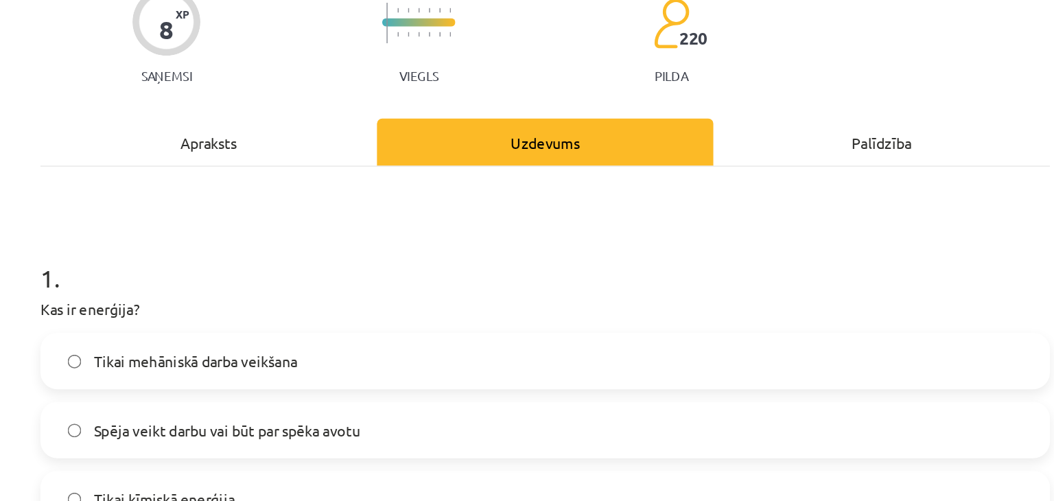
click at [310, 109] on div "Apraksts" at bounding box center [306, 108] width 221 height 31
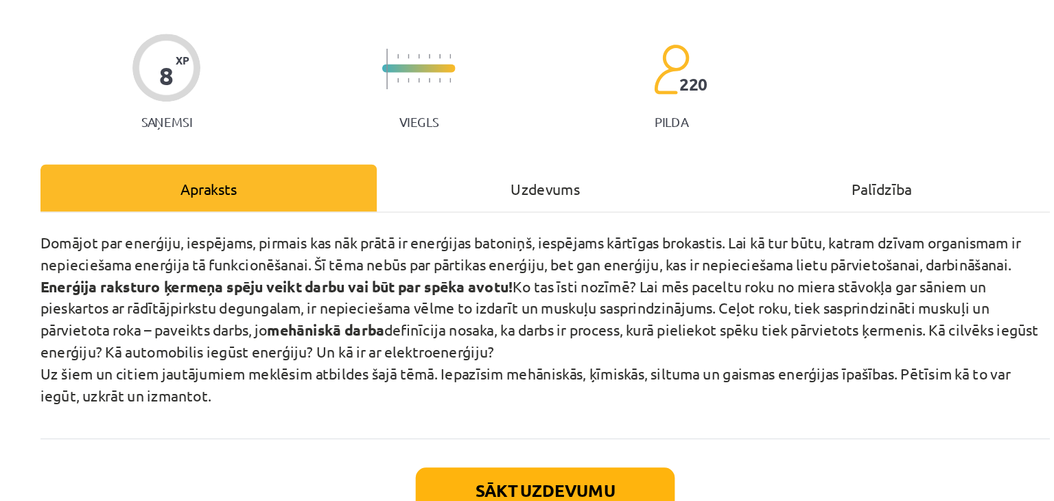
scroll to position [104, 0]
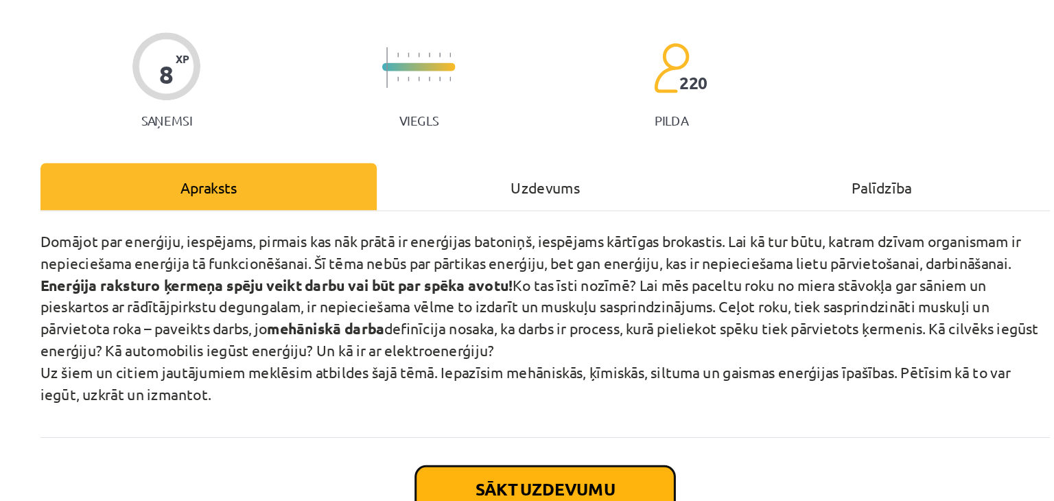
click at [488, 383] on button "Sākt uzdevumu" at bounding box center [527, 396] width 170 height 30
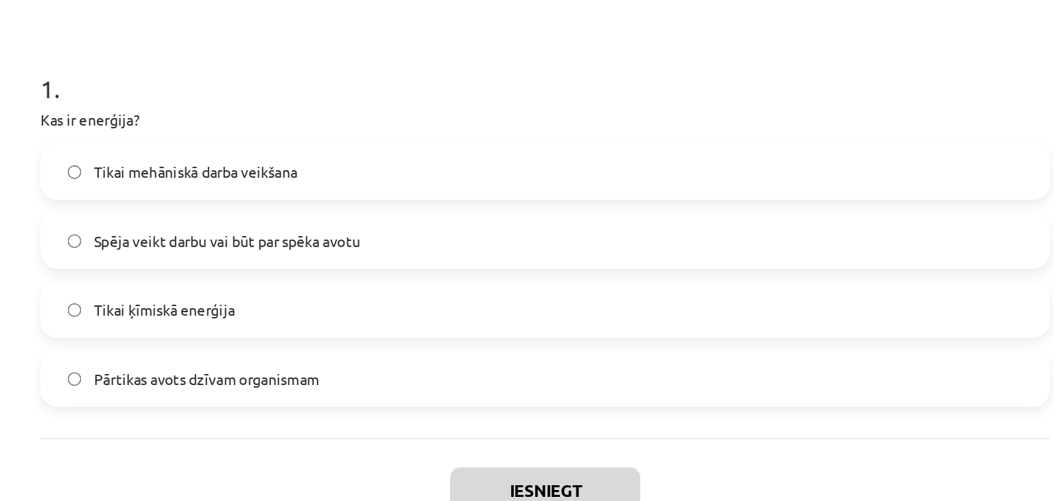
click at [379, 222] on label "Spēja veikt darbu vai būt par spēka avotu" at bounding box center [527, 233] width 660 height 34
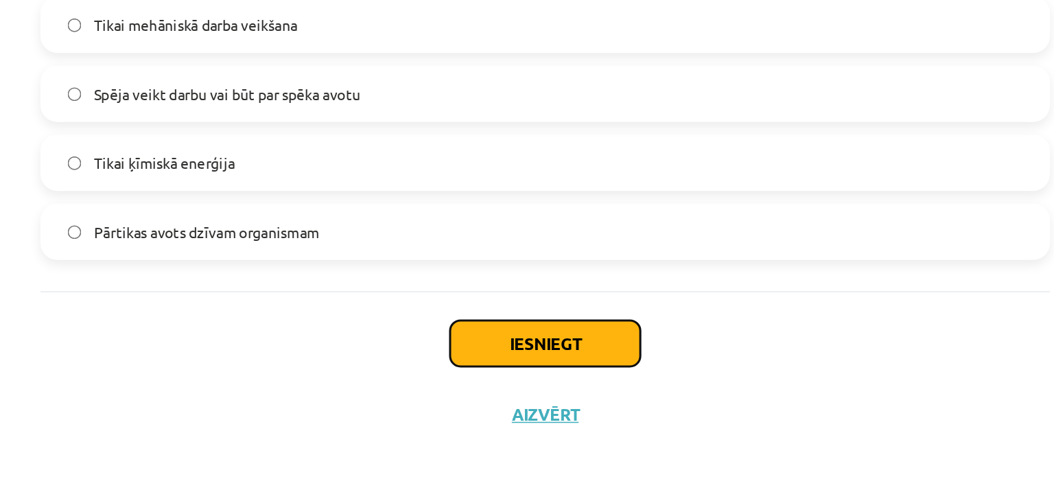
click at [500, 384] on button "Iesniegt" at bounding box center [526, 397] width 125 height 30
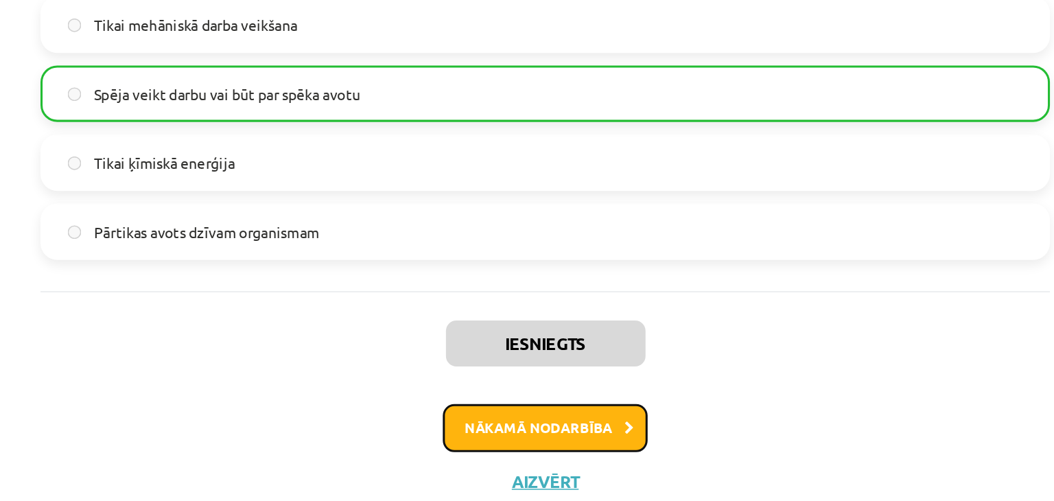
click at [501, 459] on button "Nākamā nodarbība" at bounding box center [527, 453] width 134 height 32
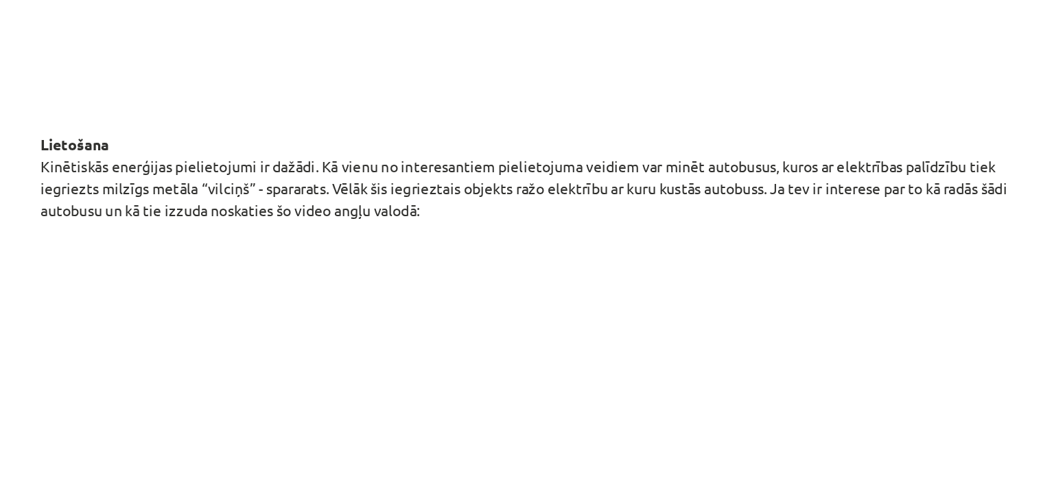
scroll to position [620, 0]
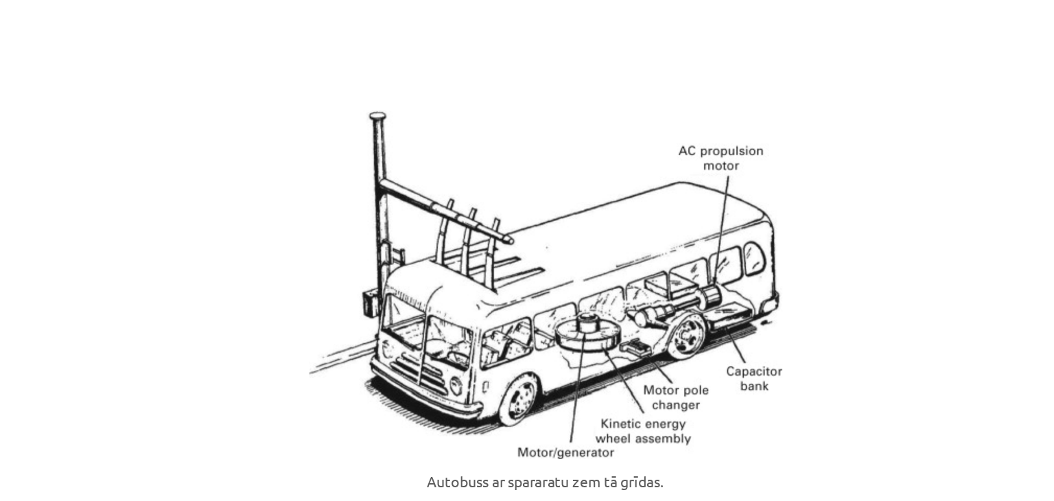
click at [617, 217] on img at bounding box center [527, 187] width 311 height 229
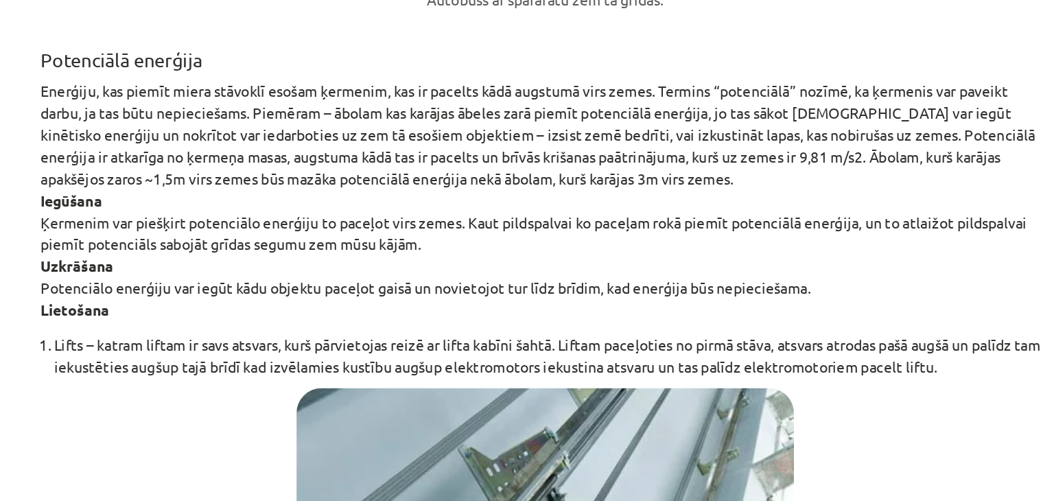
scroll to position [1278, 0]
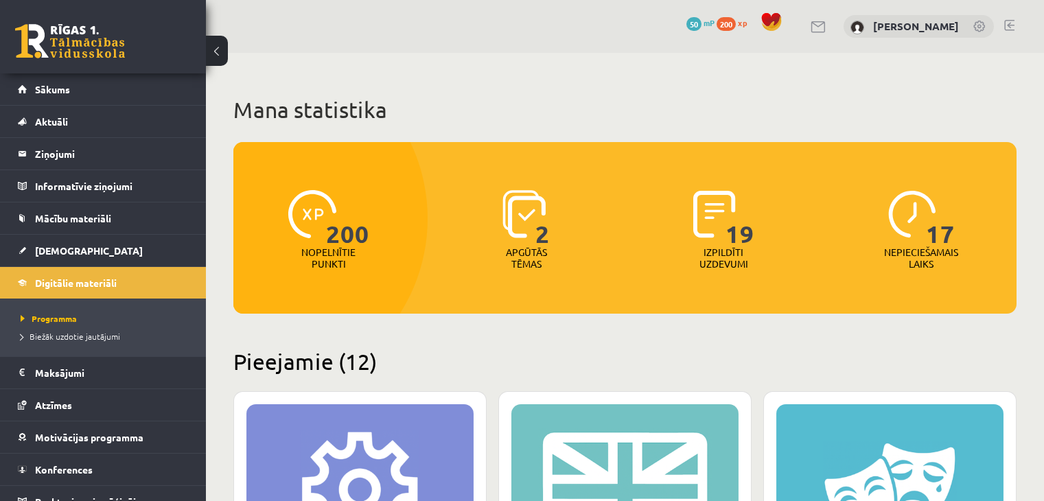
scroll to position [137, 0]
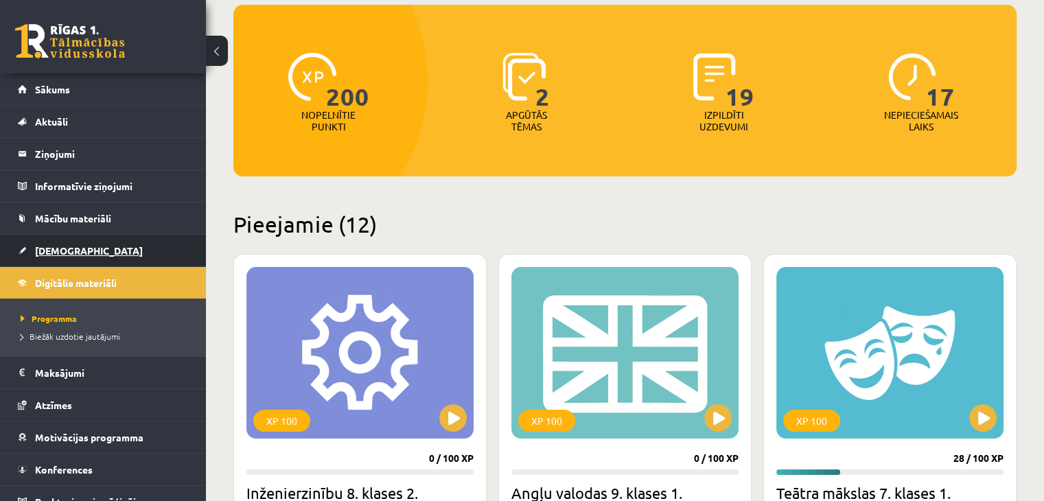
click at [71, 258] on link "[DEMOGRAPHIC_DATA]" at bounding box center [103, 251] width 171 height 32
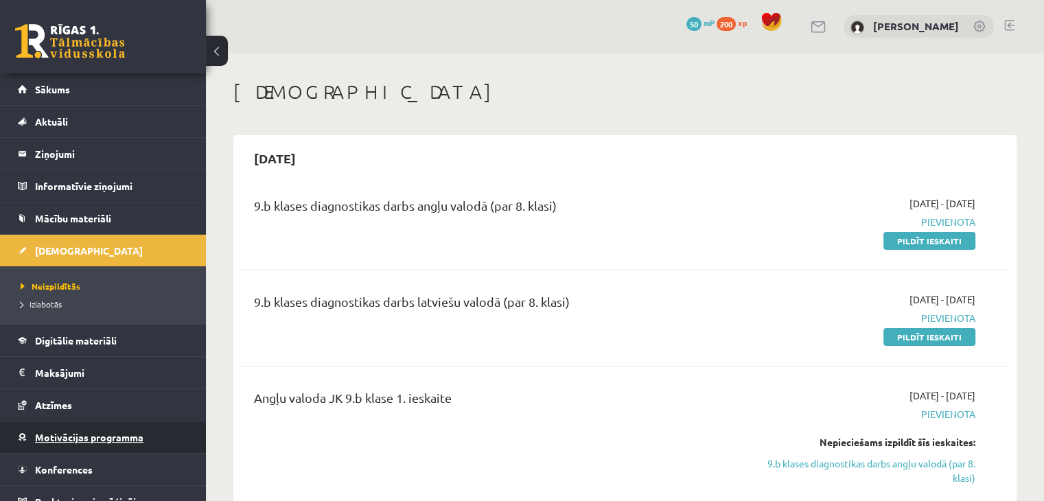
scroll to position [15, 0]
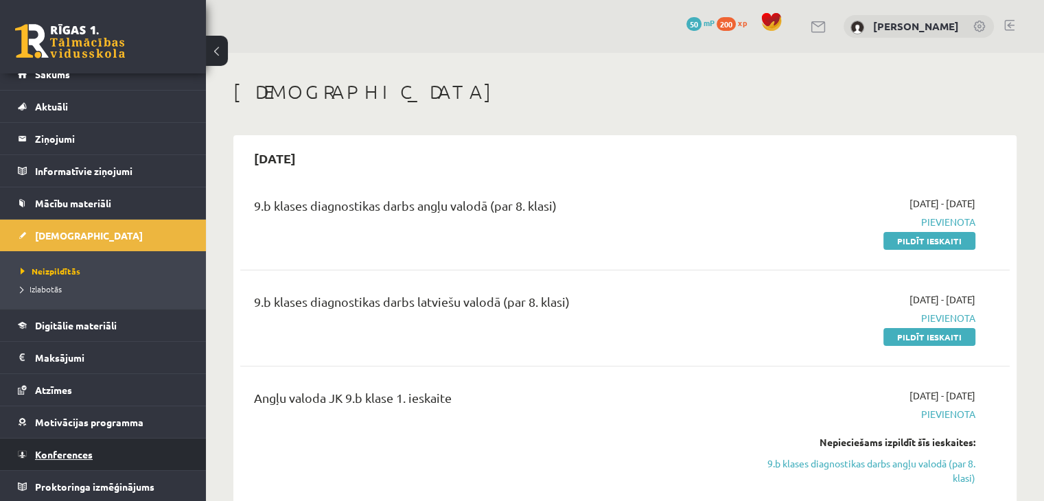
click at [75, 459] on link "Konferences" at bounding box center [103, 454] width 171 height 32
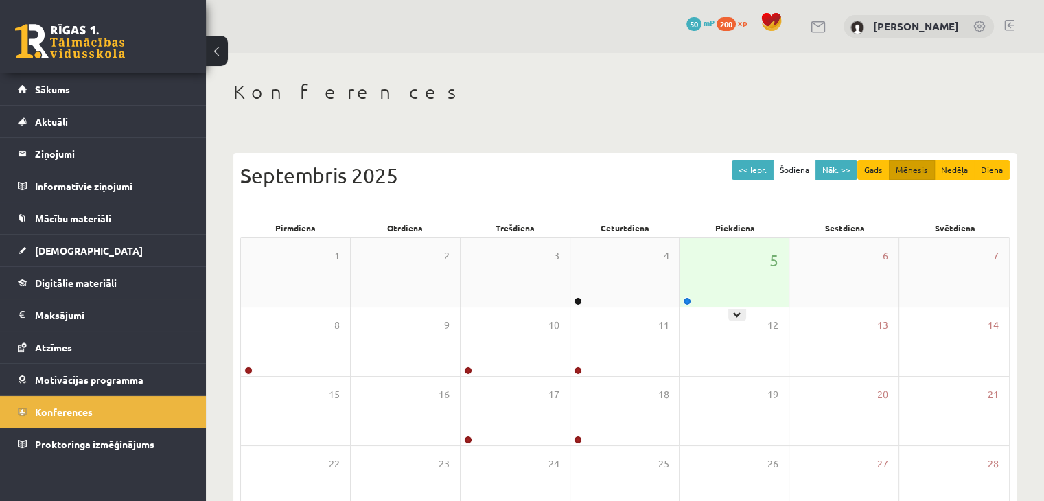
click at [697, 263] on div "5" at bounding box center [733, 272] width 109 height 69
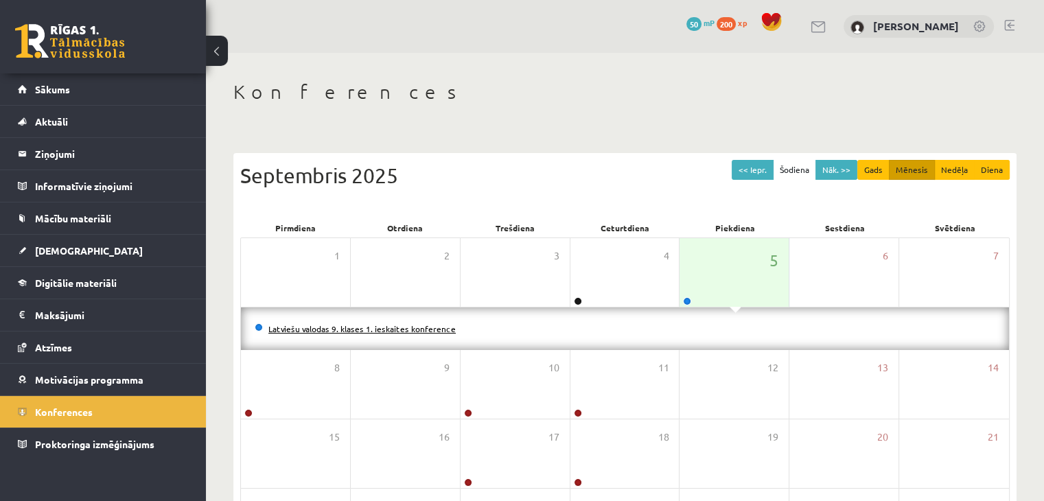
click at [394, 323] on link "Latviešu valodas 9. klases 1. ieskaites konference" at bounding box center [361, 328] width 187 height 11
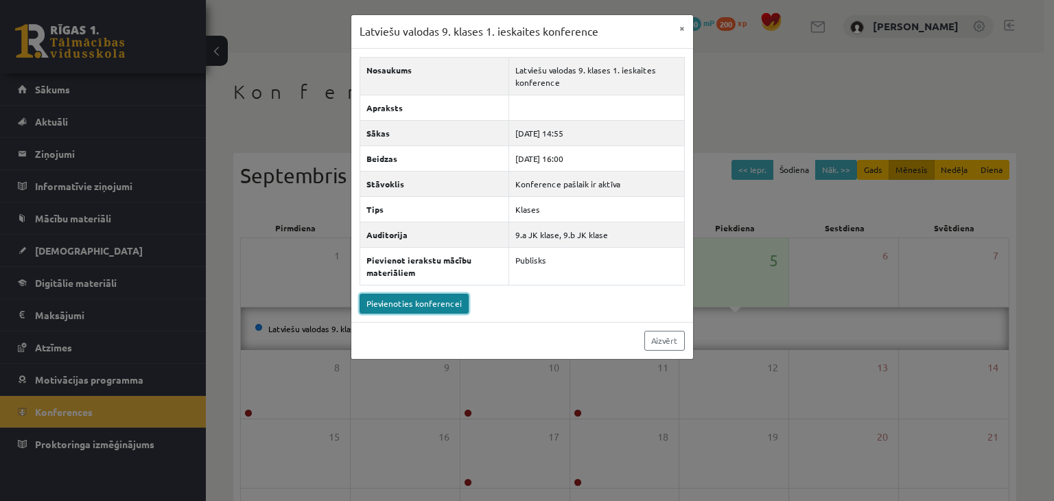
click at [414, 308] on link "Pievienoties konferencei" at bounding box center [414, 304] width 109 height 20
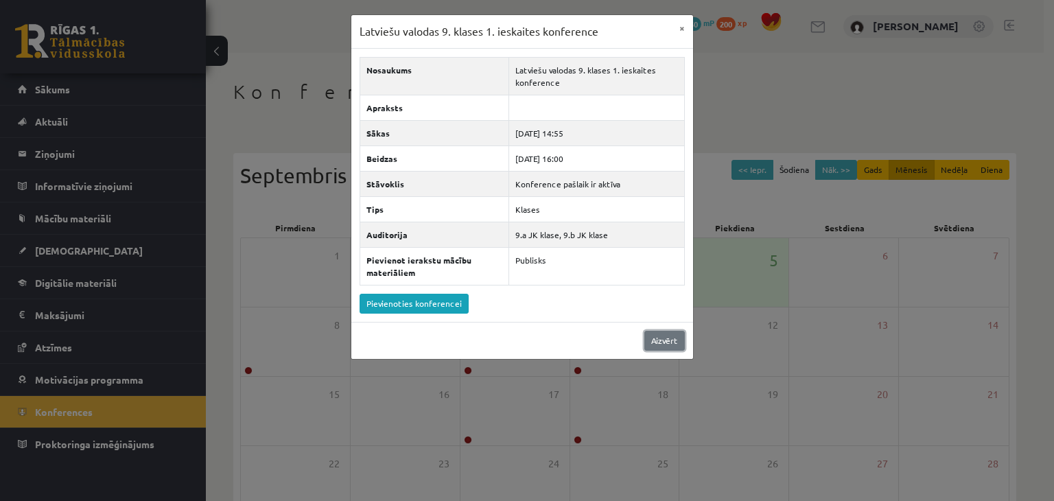
click at [658, 339] on link "Aizvērt" at bounding box center [664, 341] width 40 height 20
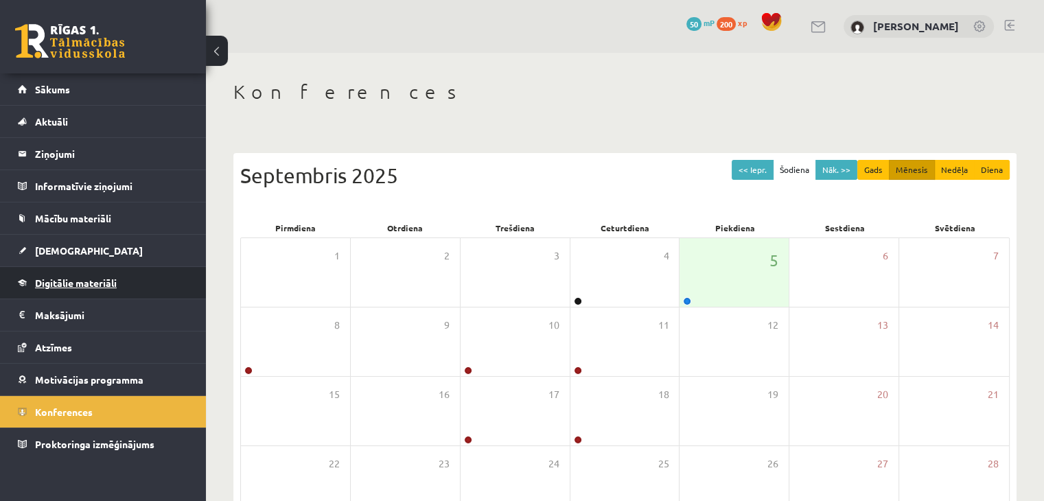
click at [62, 286] on span "Digitālie materiāli" at bounding box center [76, 282] width 82 height 12
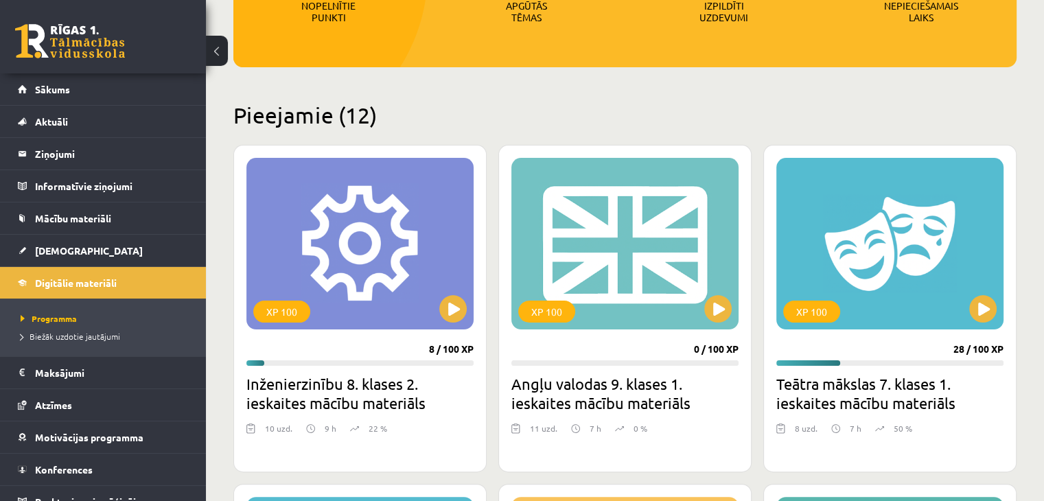
scroll to position [247, 0]
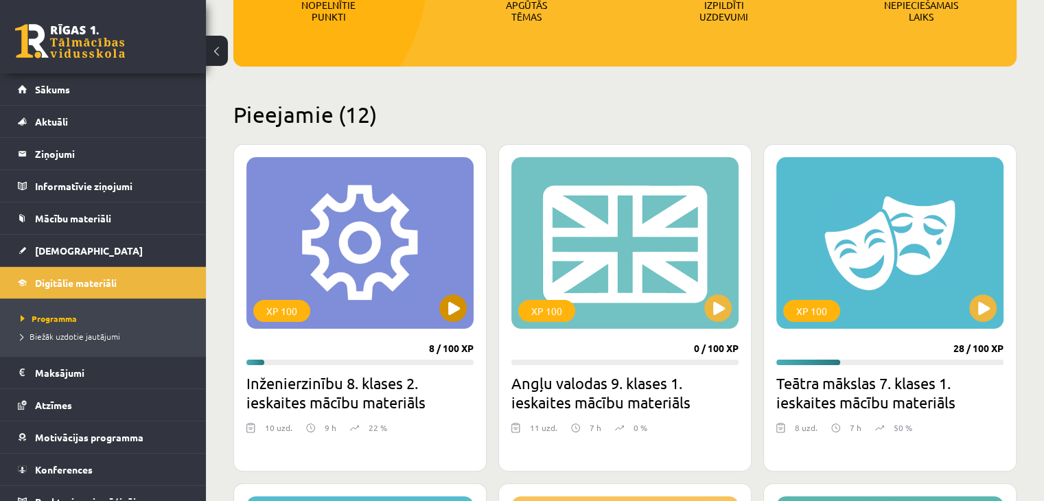
click at [300, 241] on div "XP 100" at bounding box center [359, 243] width 227 height 172
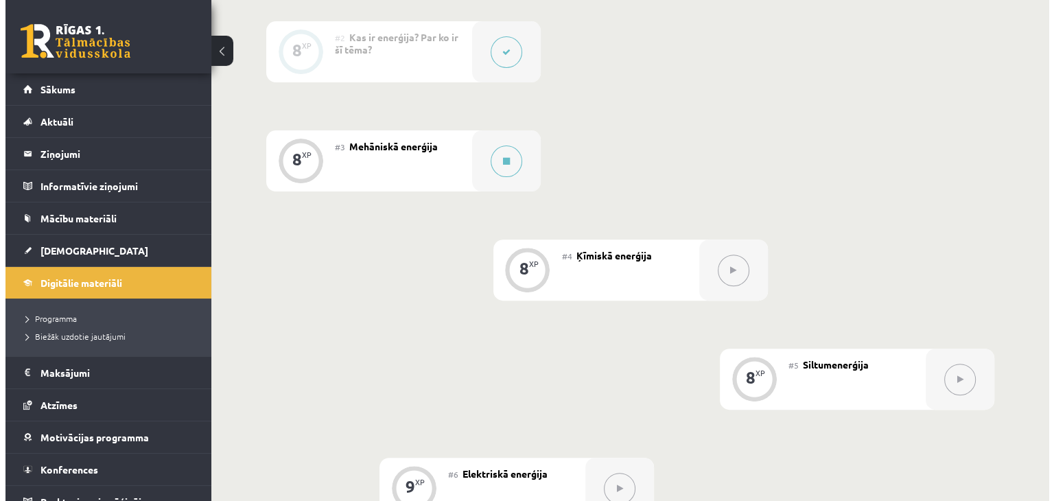
scroll to position [510, 0]
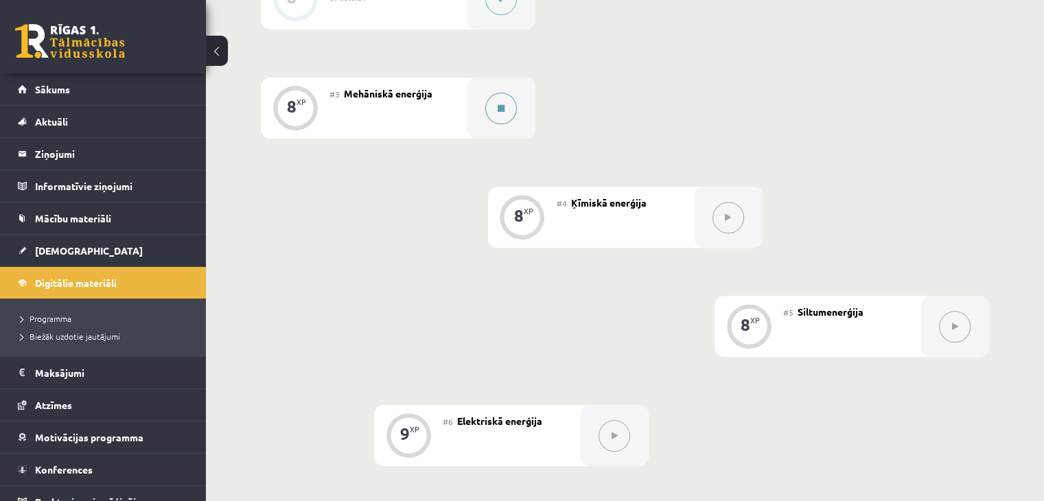
click at [473, 106] on div at bounding box center [501, 108] width 69 height 61
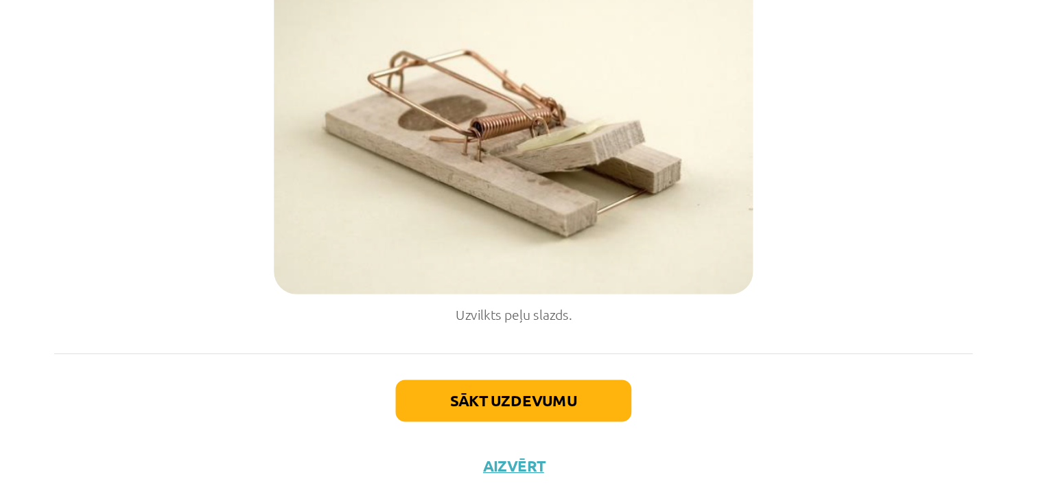
scroll to position [510, 0]
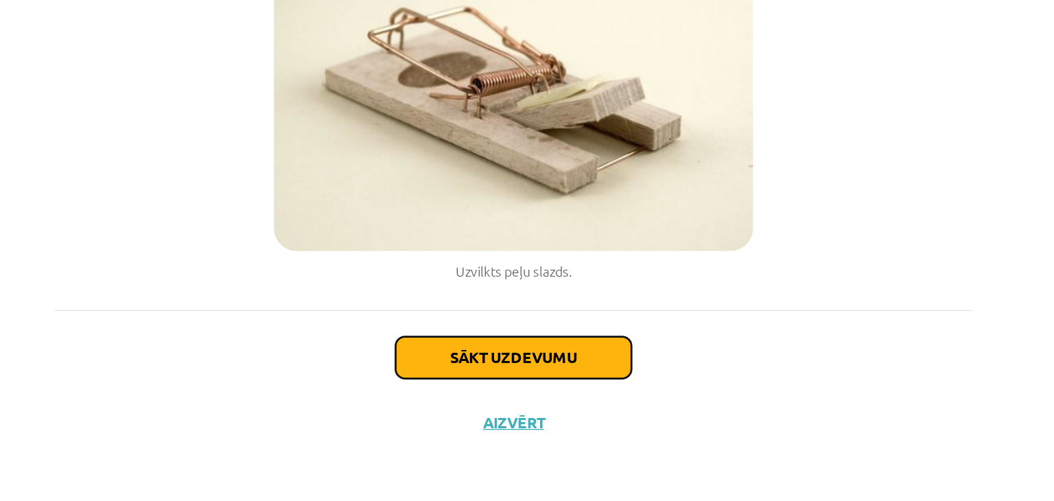
click at [514, 392] on button "Sākt uzdevumu" at bounding box center [527, 396] width 170 height 30
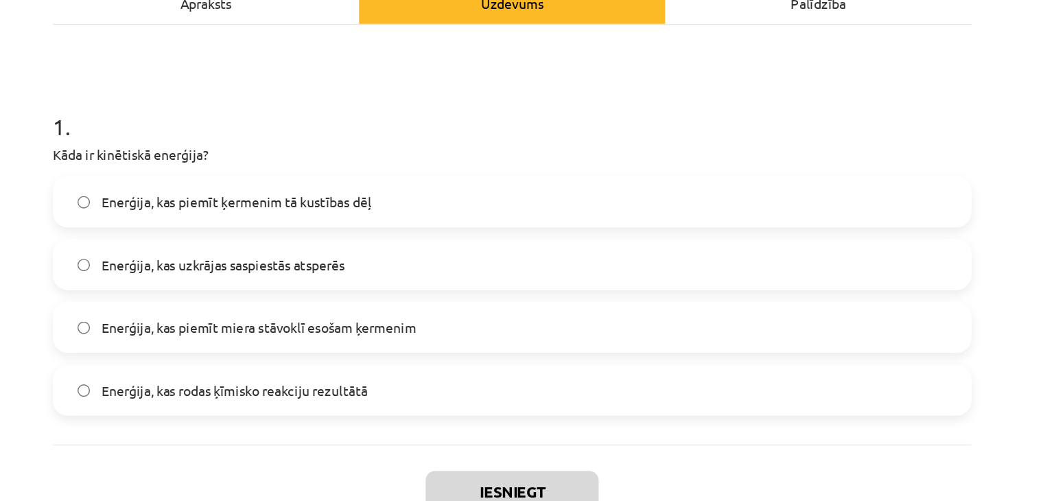
click at [508, 196] on label "Enerģija, kas piemīt ķermenim tā kustības dēļ" at bounding box center [527, 188] width 660 height 34
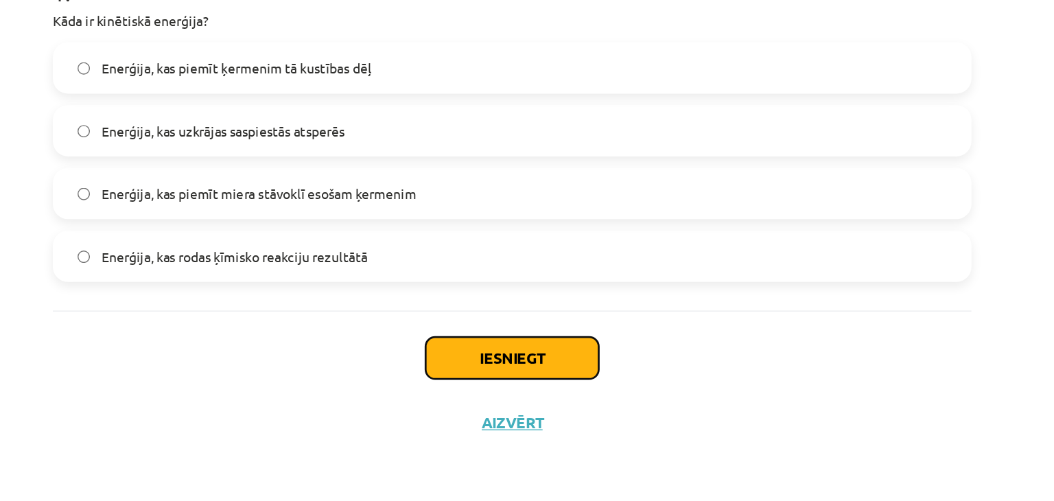
click at [507, 386] on button "Iesniegt" at bounding box center [526, 397] width 125 height 30
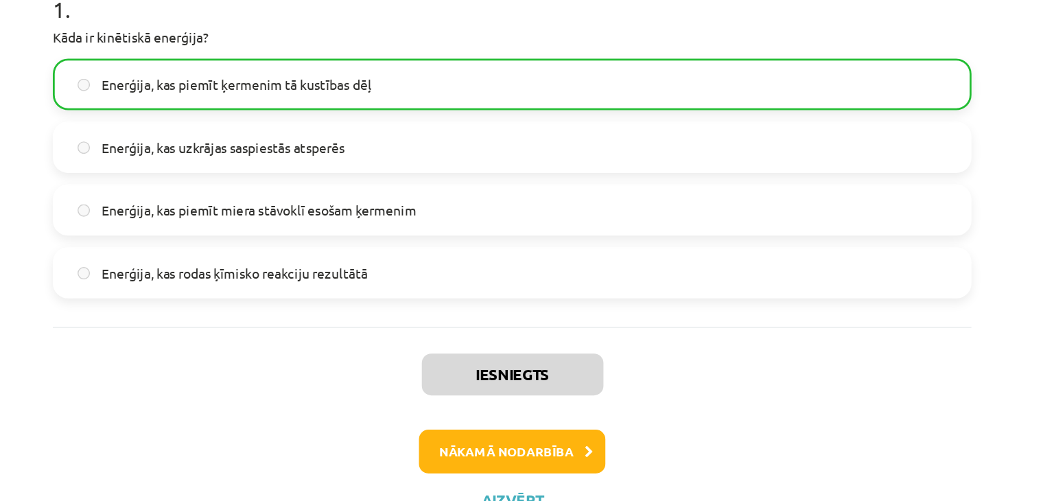
scroll to position [217, 0]
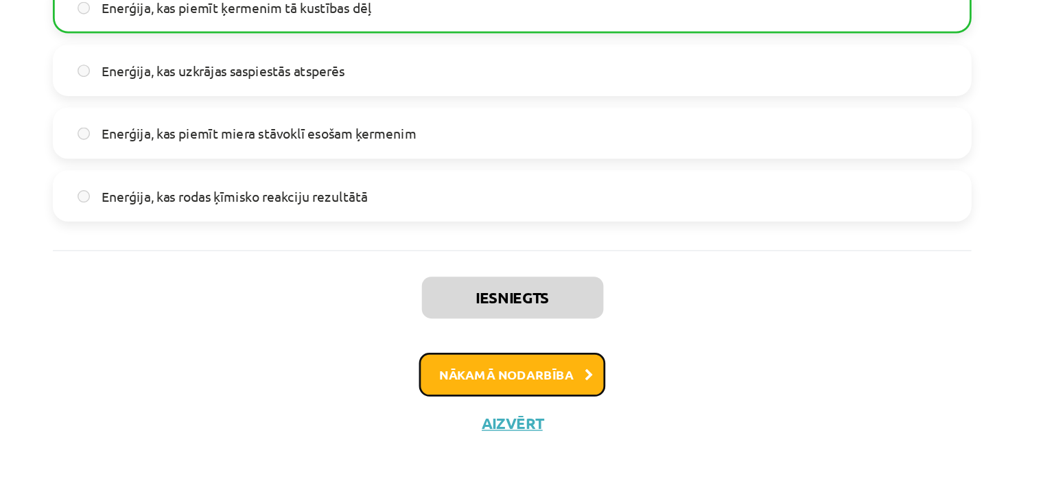
click at [509, 406] on button "Nākamā nodarbība" at bounding box center [527, 409] width 134 height 32
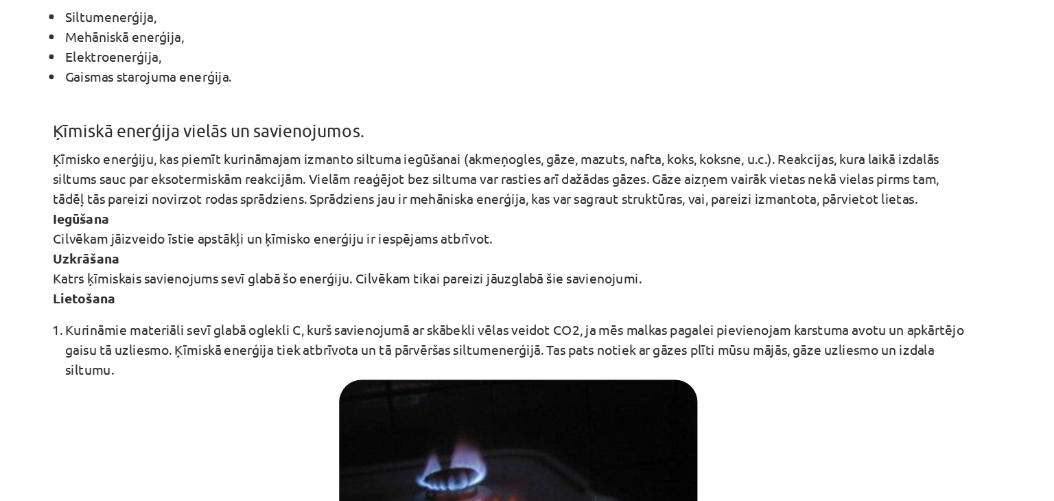
scroll to position [277, 0]
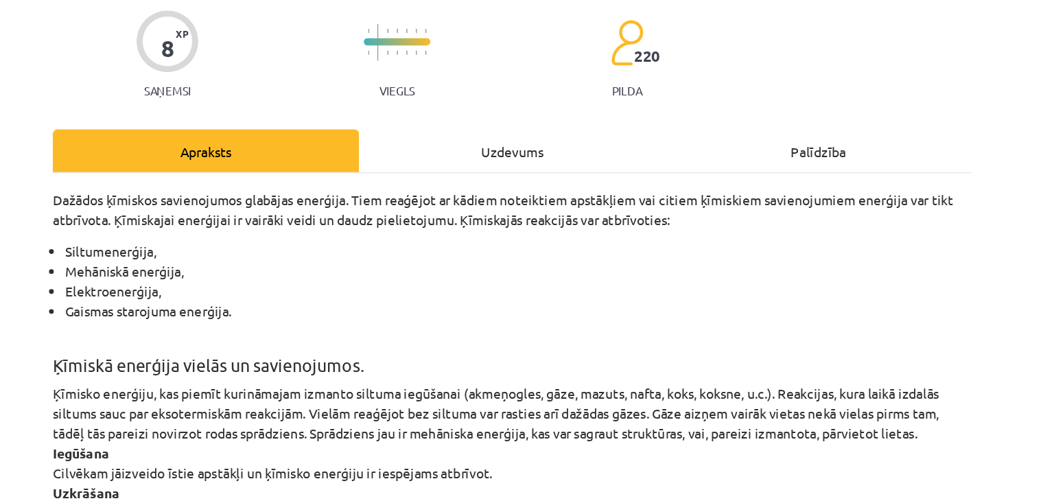
click at [555, 110] on div "Uzdevums" at bounding box center [526, 108] width 221 height 31
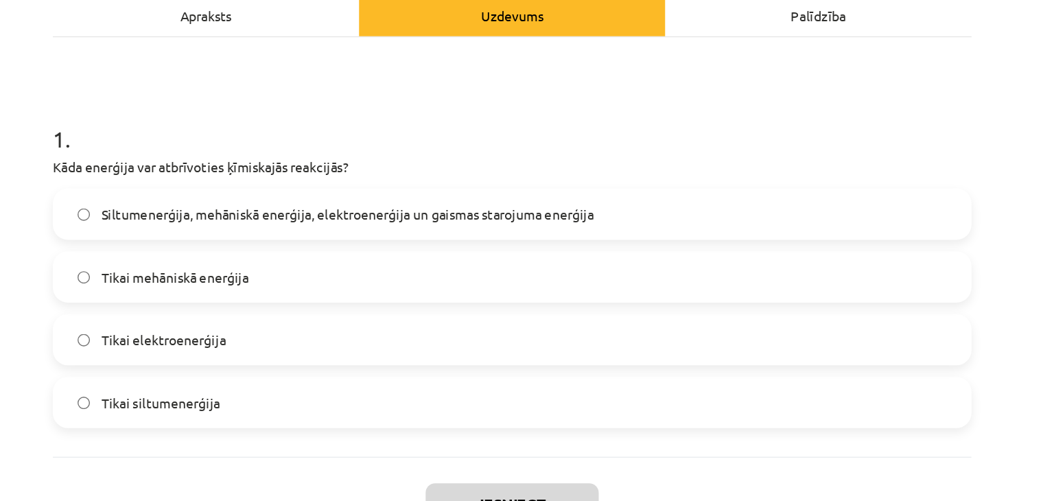
scroll to position [510, 0]
click at [320, 43] on div "Apraksts" at bounding box center [306, 44] width 221 height 31
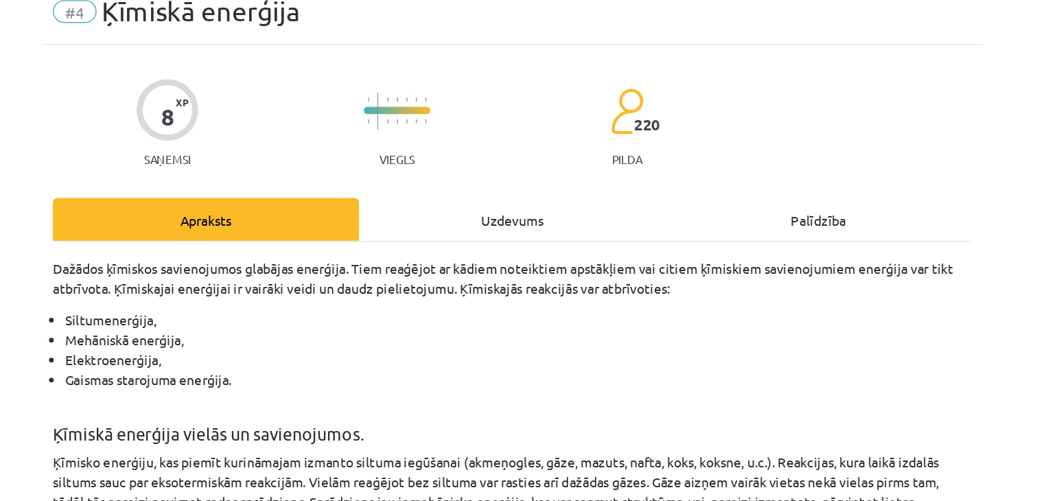
scroll to position [58, 0]
click at [469, 157] on div "Uzdevums" at bounding box center [526, 158] width 221 height 31
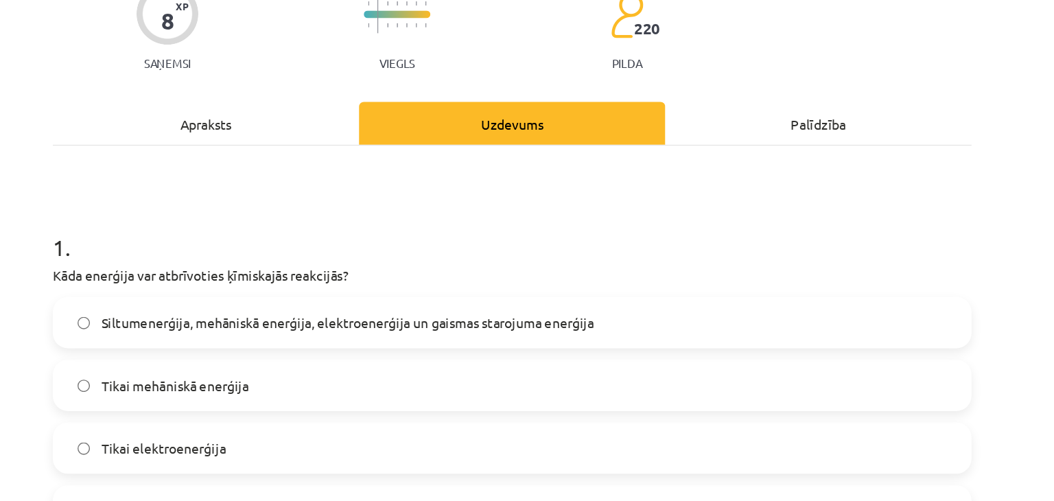
scroll to position [128, 0]
click at [301, 79] on div "Apraksts" at bounding box center [306, 89] width 221 height 31
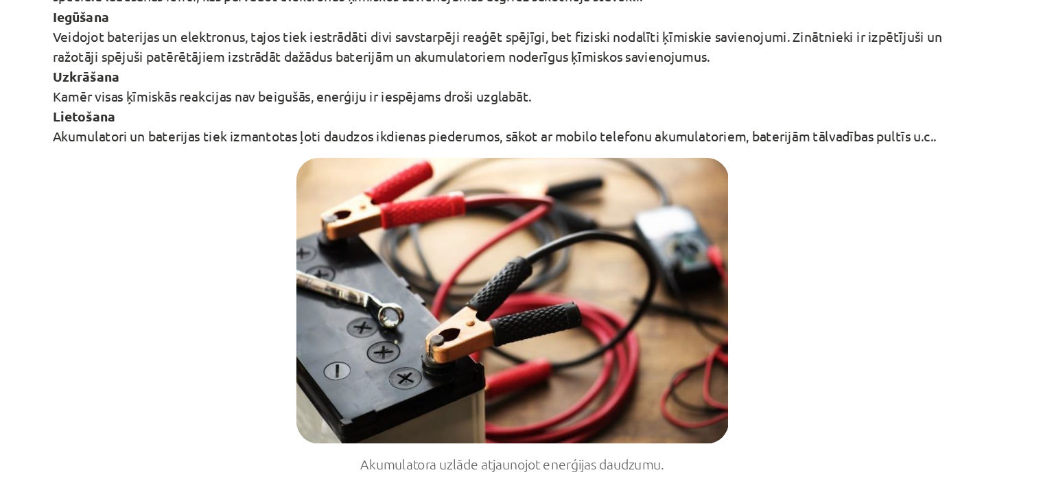
scroll to position [510, 0]
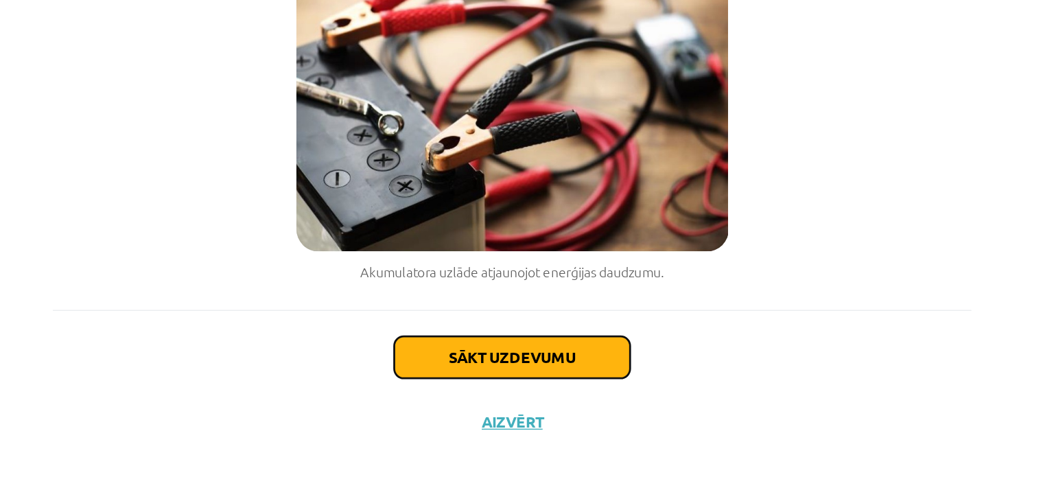
click at [504, 394] on button "Sākt uzdevumu" at bounding box center [527, 396] width 170 height 30
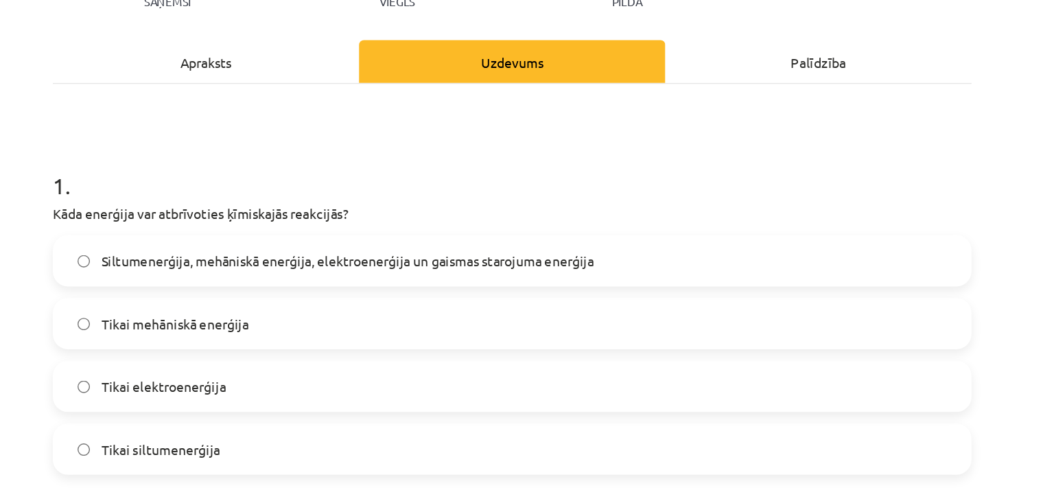
scroll to position [171, 0]
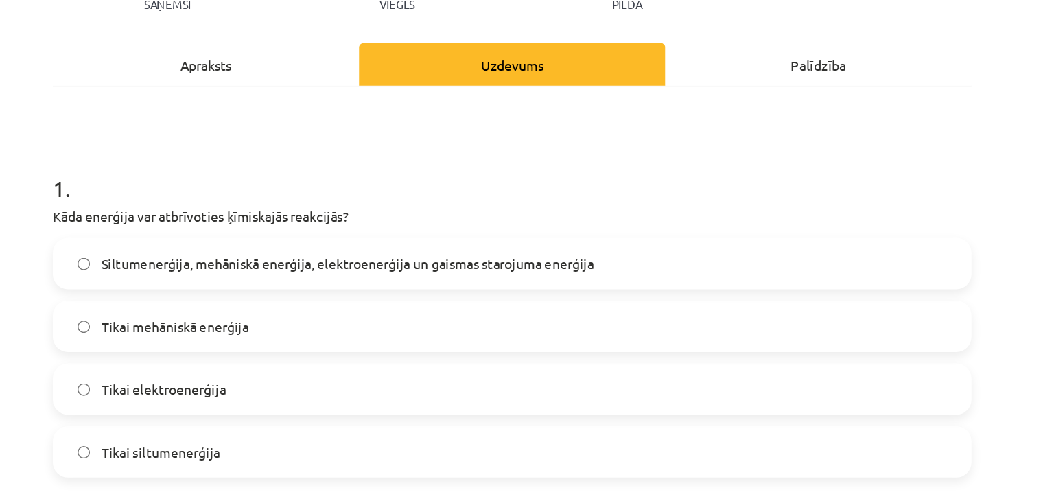
click at [506, 195] on span "Siltumenerģija, mehāniskā enerģija, elektroenerģija un gaismas starojuma enerģi…" at bounding box center [408, 190] width 355 height 14
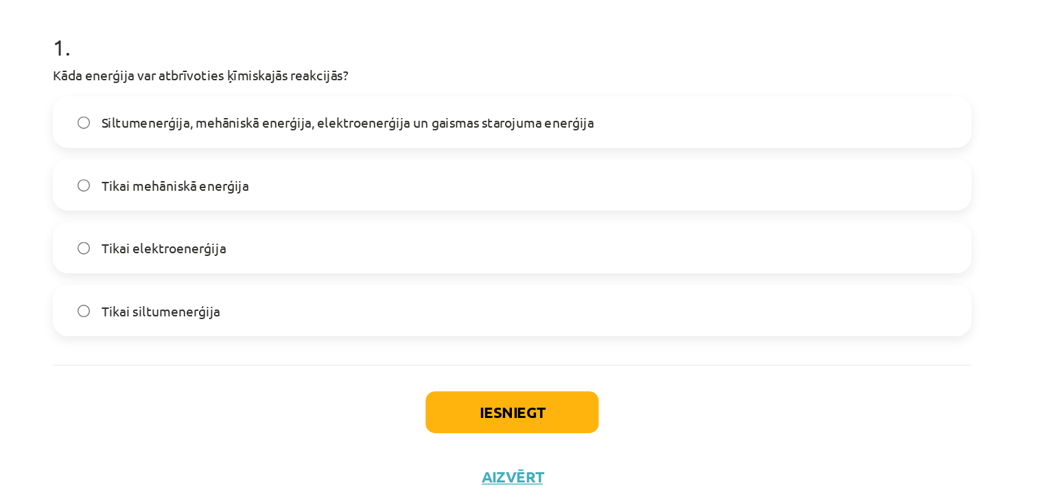
scroll to position [510, 0]
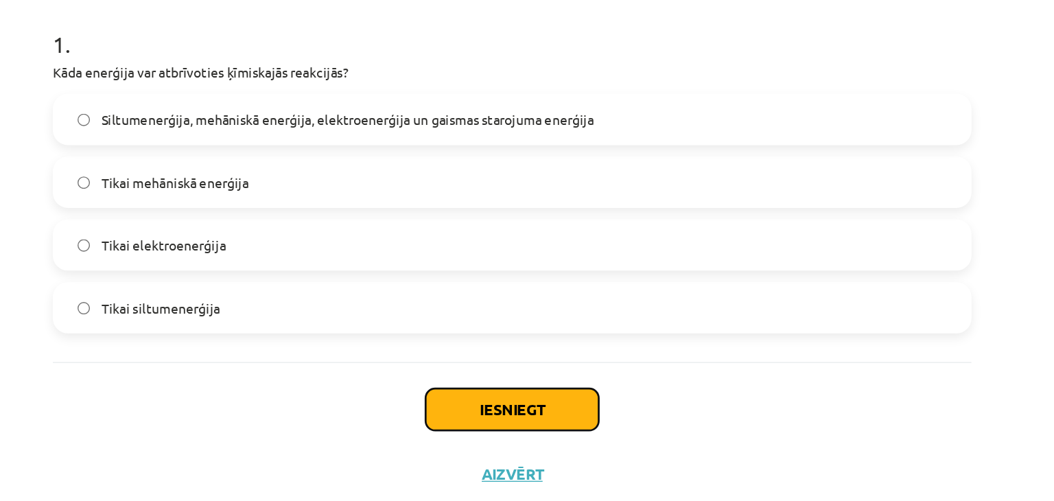
click at [515, 399] on button "Iesniegt" at bounding box center [526, 397] width 125 height 30
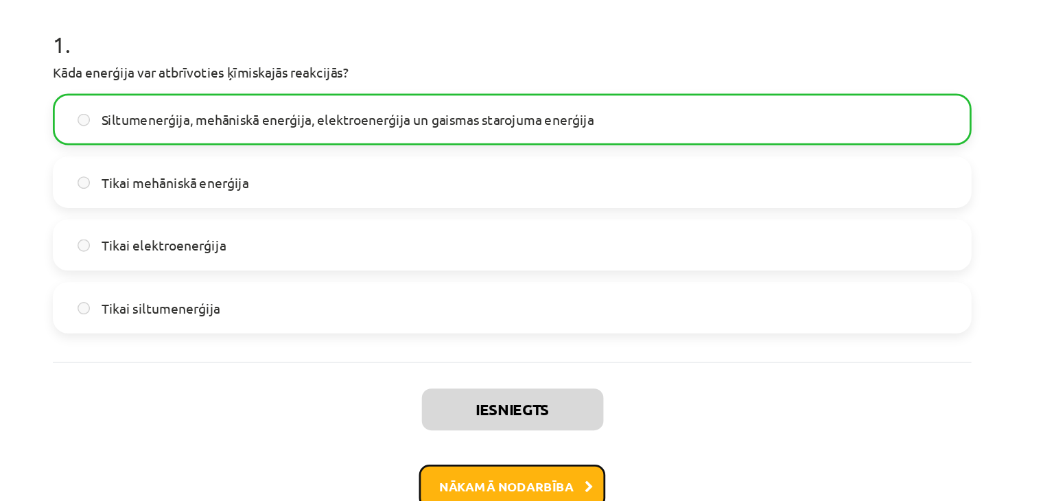
click at [534, 454] on button "Nākamā nodarbība" at bounding box center [527, 453] width 134 height 32
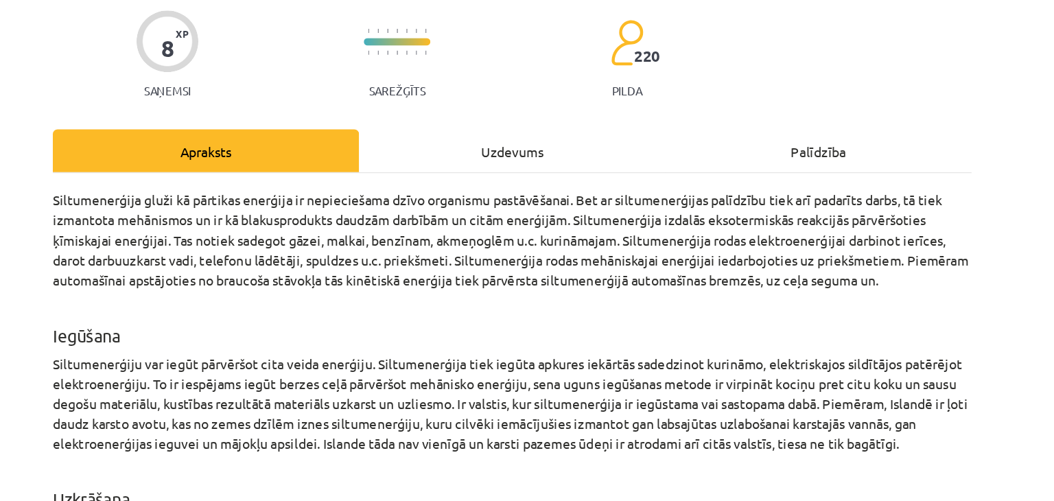
scroll to position [109, 0]
click at [505, 110] on div "Uzdevums" at bounding box center [526, 108] width 221 height 31
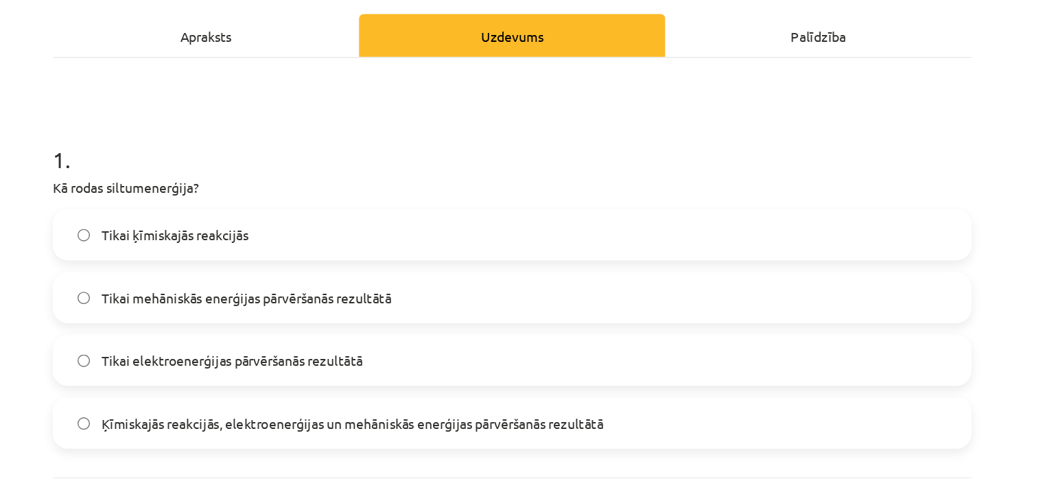
scroll to position [156, 0]
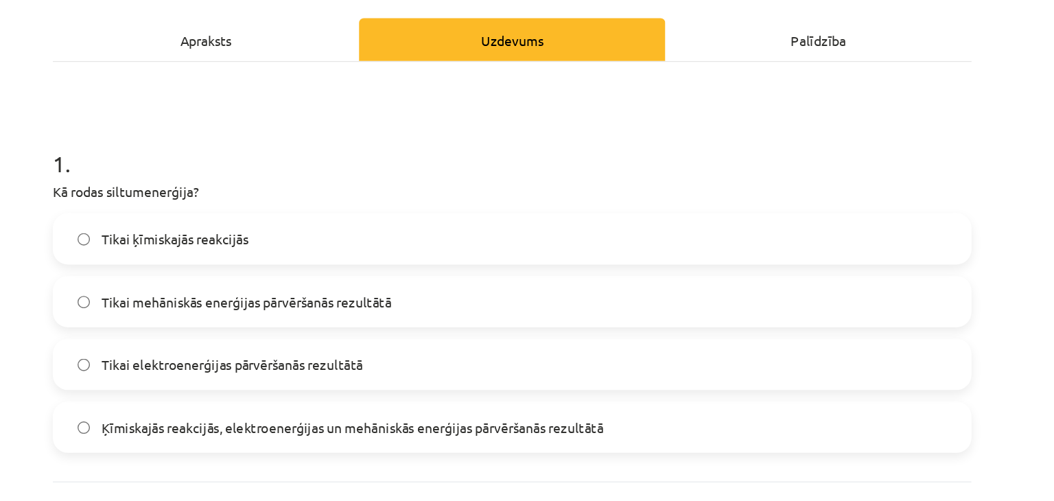
click at [393, 62] on div "Apraksts" at bounding box center [306, 60] width 221 height 31
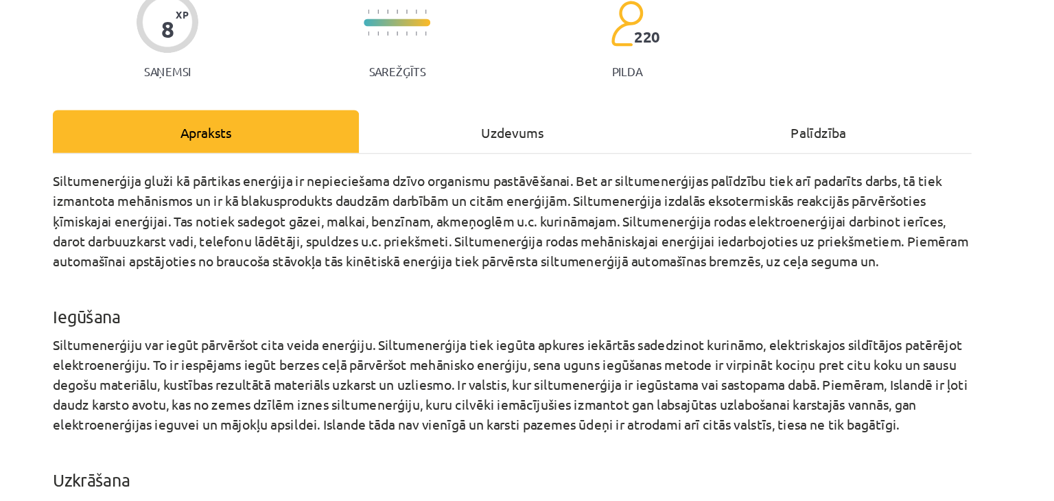
scroll to position [125, 0]
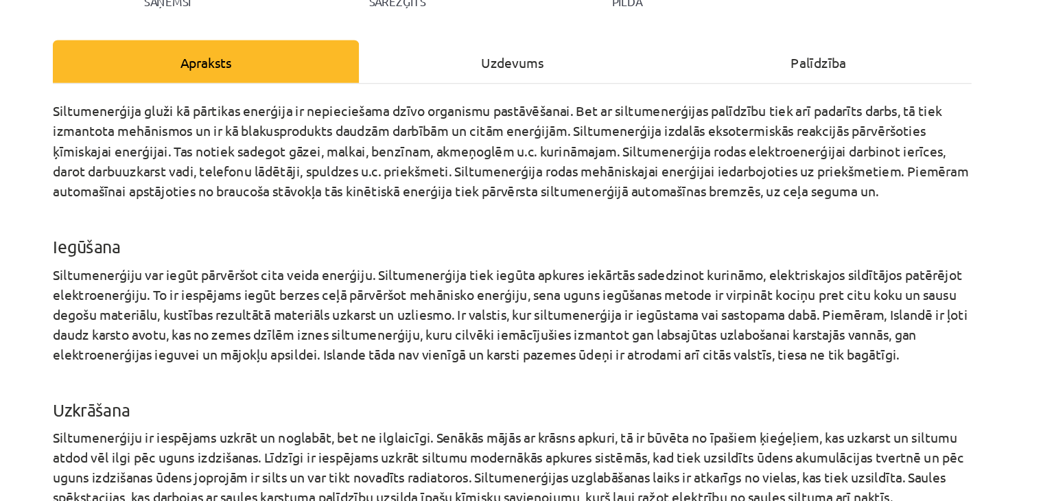
click at [393, 30] on div "Apraksts" at bounding box center [306, 44] width 221 height 31
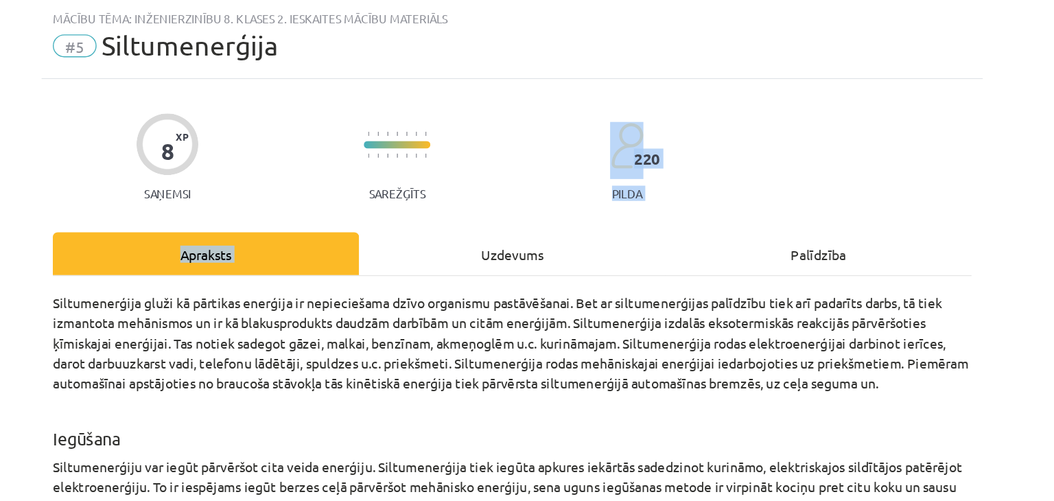
drag, startPoint x: 393, startPoint y: 62, endPoint x: 532, endPoint y: 95, distance: 142.4
click at [532, 95] on div "8 XP Saņemsi Sarežģīts 220 pilda Apraksts Uzdevums Palīdzība Siltumenerģija glu…" at bounding box center [526, 508] width 679 height 903
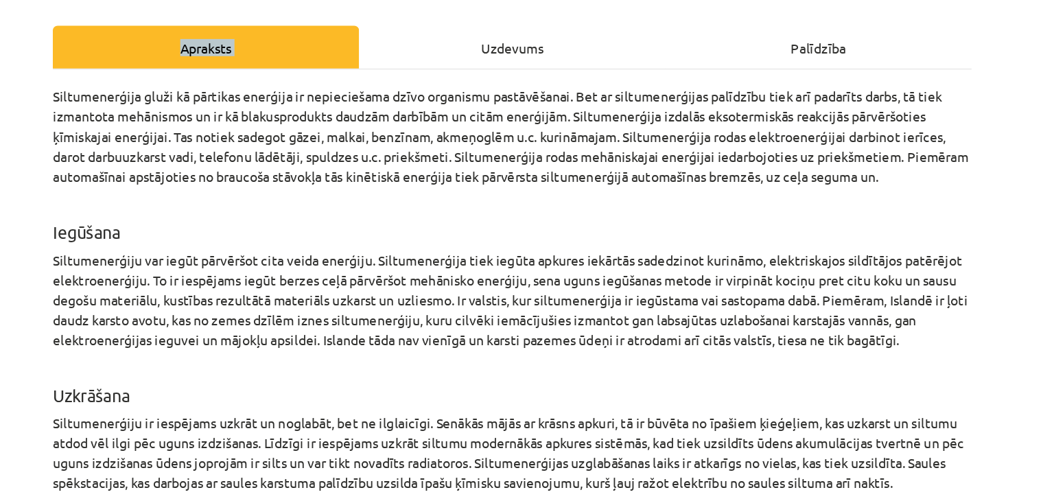
scroll to position [183, 0]
click at [491, 34] on div "Uzdevums" at bounding box center [526, 34] width 221 height 31
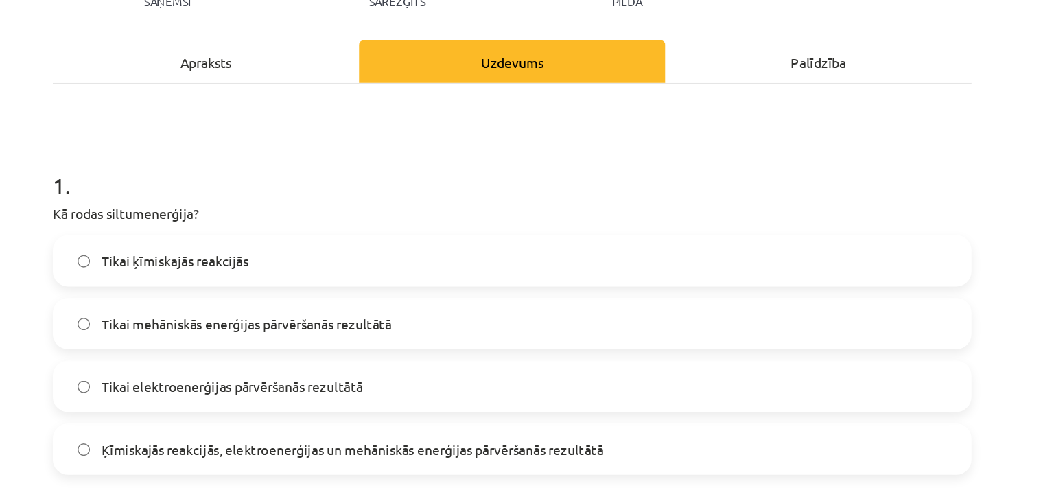
scroll to position [173, 0]
click at [471, 174] on label "Tikai ķīmiskajās reakcijās" at bounding box center [527, 188] width 660 height 34
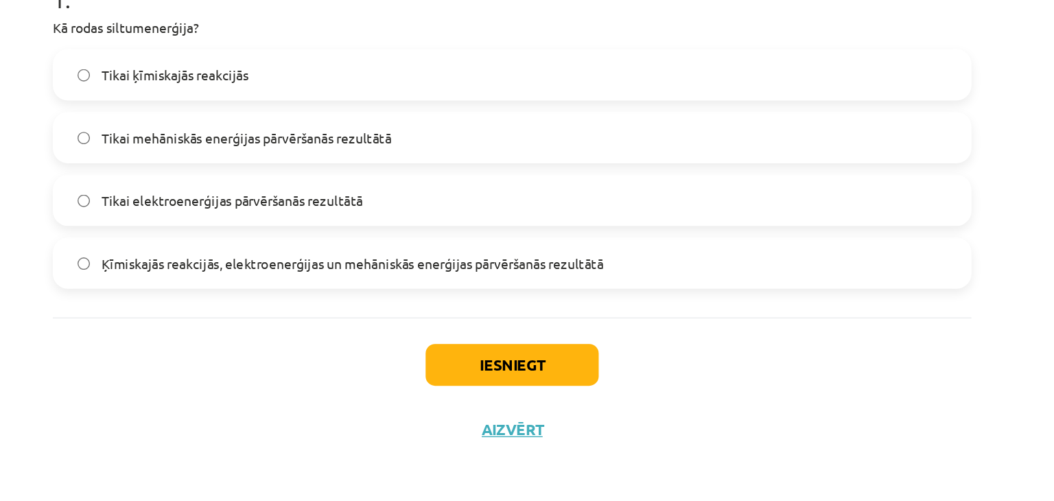
scroll to position [510, 0]
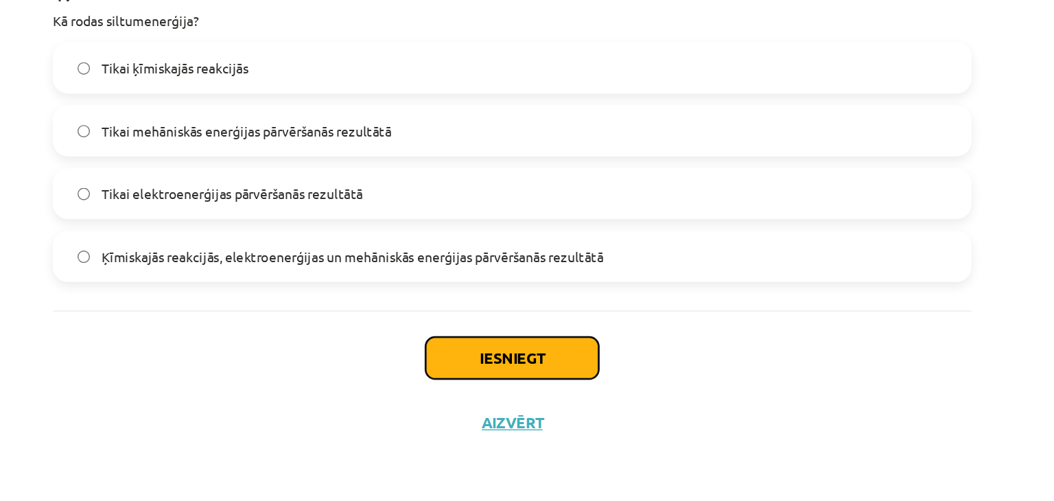
click at [497, 399] on button "Iesniegt" at bounding box center [526, 397] width 125 height 30
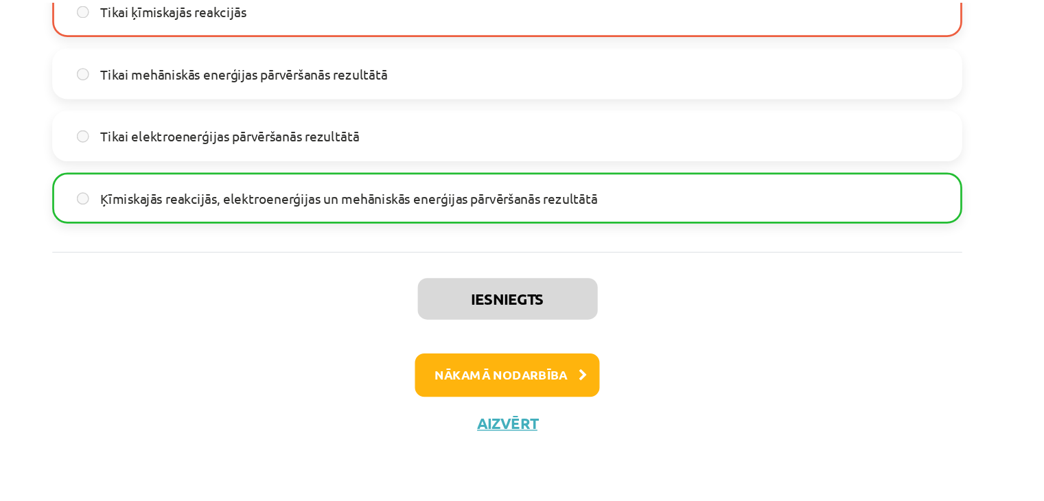
scroll to position [217, 0]
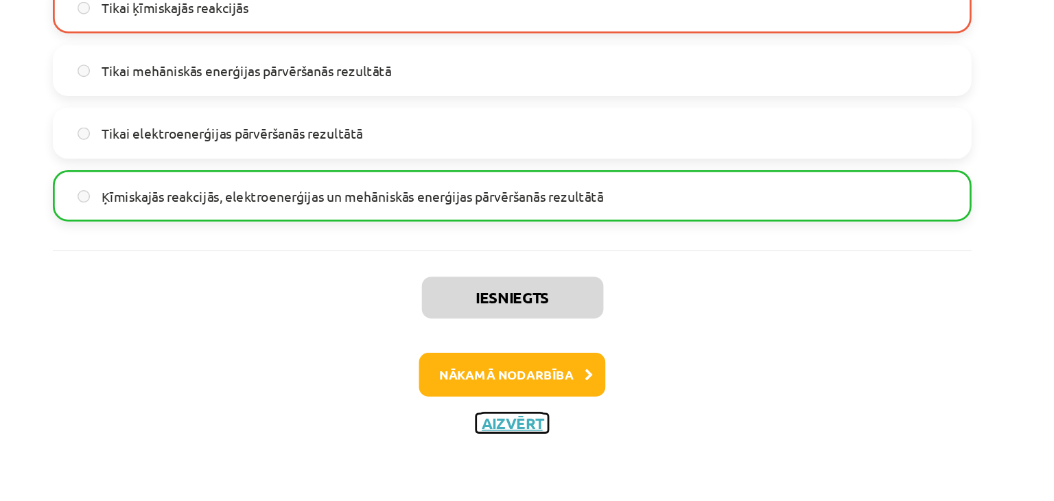
click at [532, 445] on button "Aizvērt" at bounding box center [527, 444] width 52 height 14
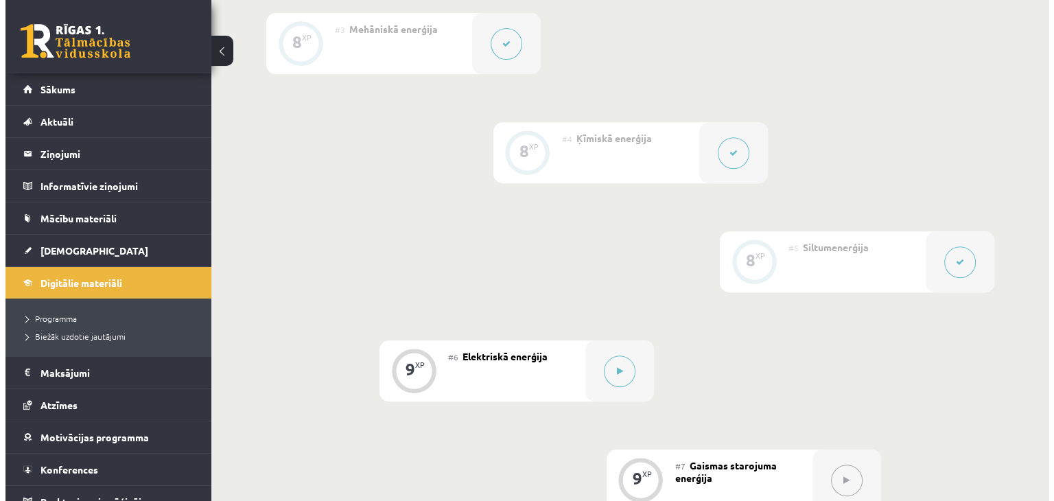
scroll to position [576, 0]
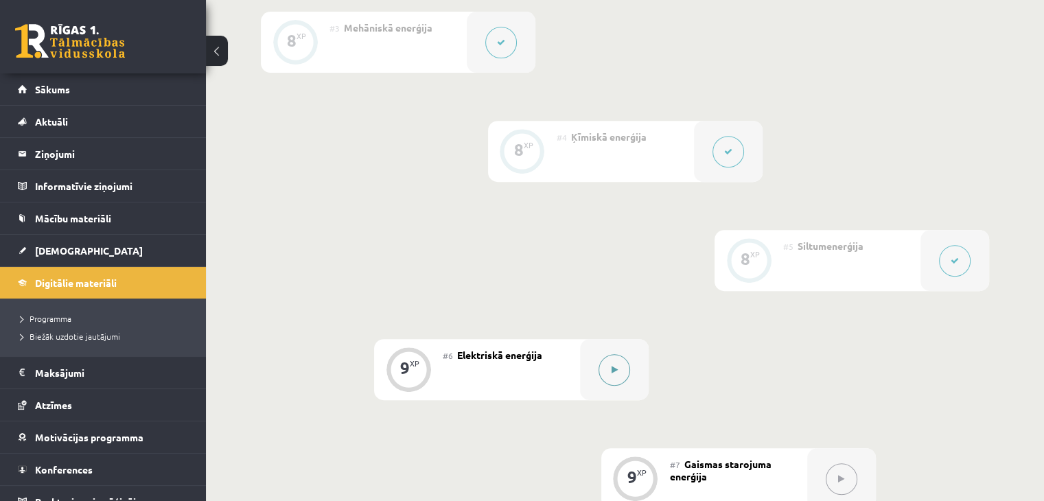
click at [609, 369] on button at bounding box center [614, 370] width 32 height 32
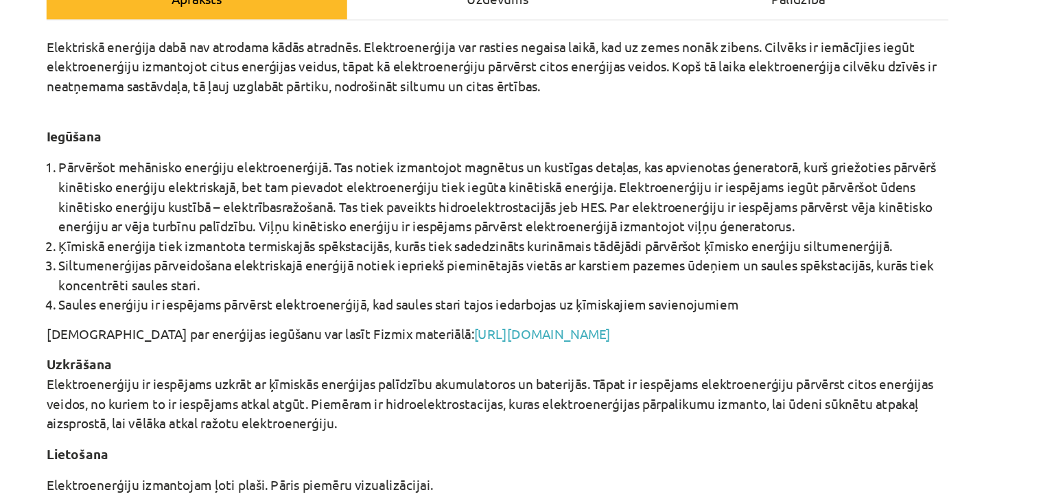
click at [451, 109] on div "Uzdevums" at bounding box center [526, 96] width 221 height 31
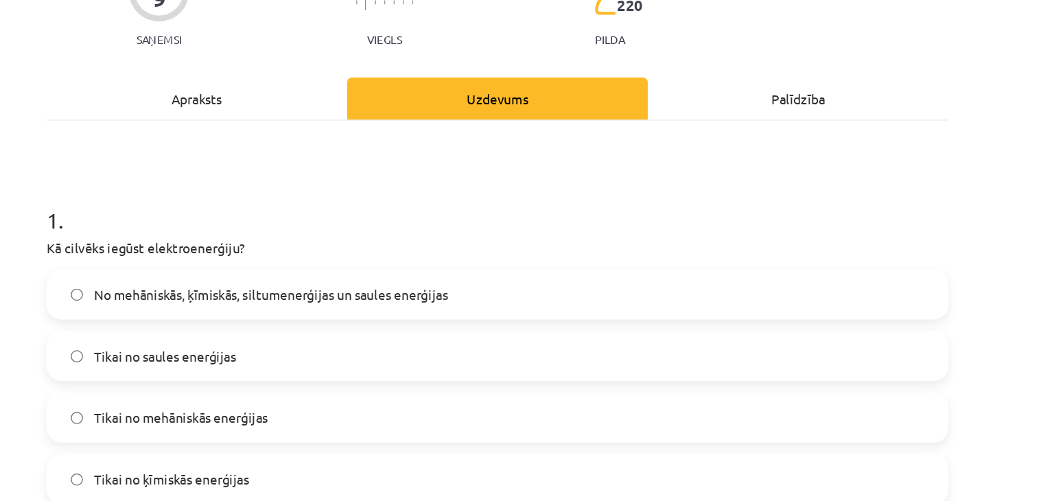
scroll to position [12, 0]
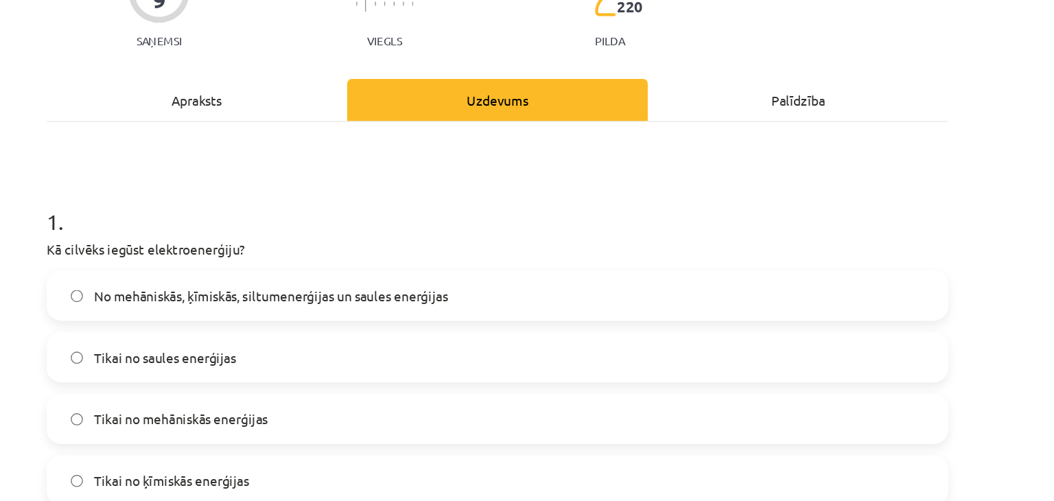
click at [326, 195] on div "Apraksts" at bounding box center [306, 205] width 221 height 31
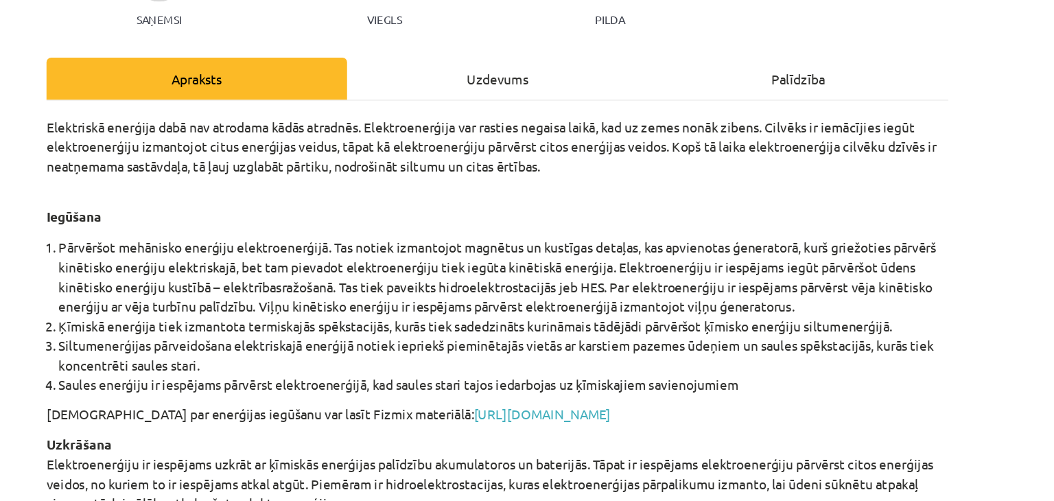
scroll to position [159, 0]
click at [470, 45] on div "Uzdevums" at bounding box center [526, 58] width 221 height 31
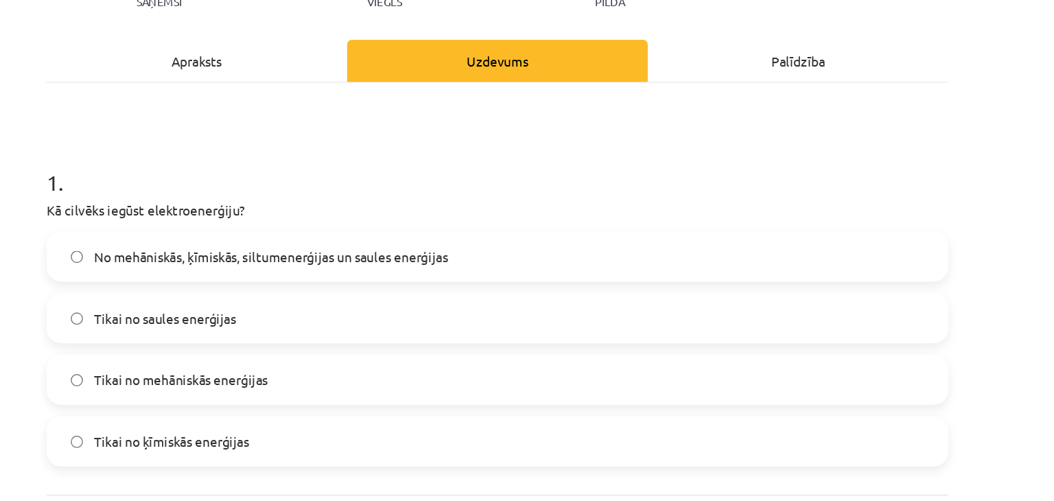
scroll to position [173, 0]
click at [399, 177] on label "No mehāniskās, ķīmiskās, siltumenerģijas un saules enerģijas" at bounding box center [527, 188] width 660 height 34
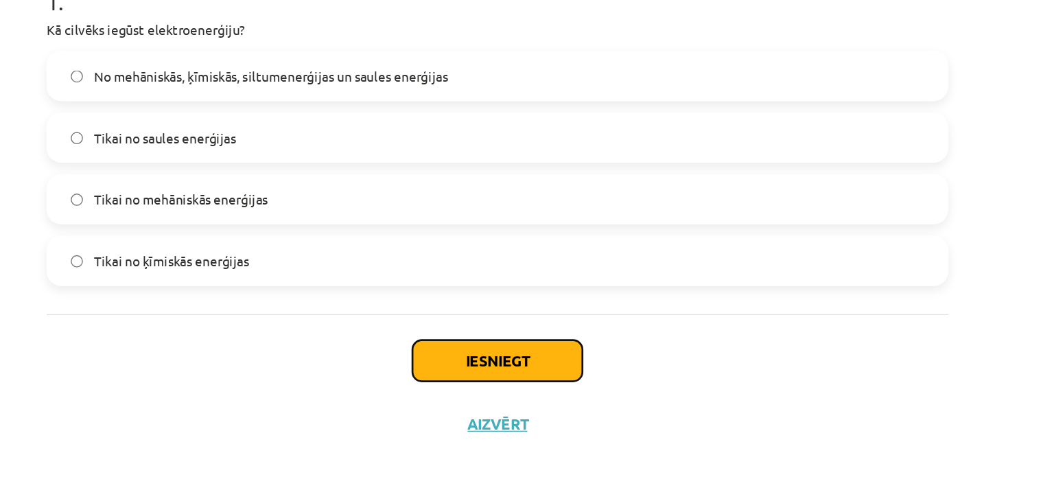
click at [510, 390] on button "Iesniegt" at bounding box center [526, 397] width 125 height 30
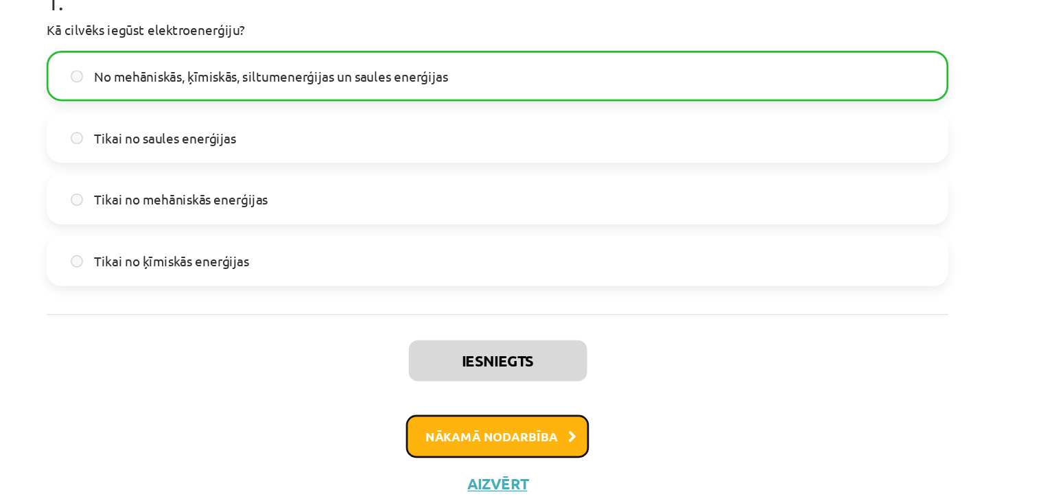
click at [539, 444] on button "Nākamā nodarbība" at bounding box center [527, 453] width 134 height 32
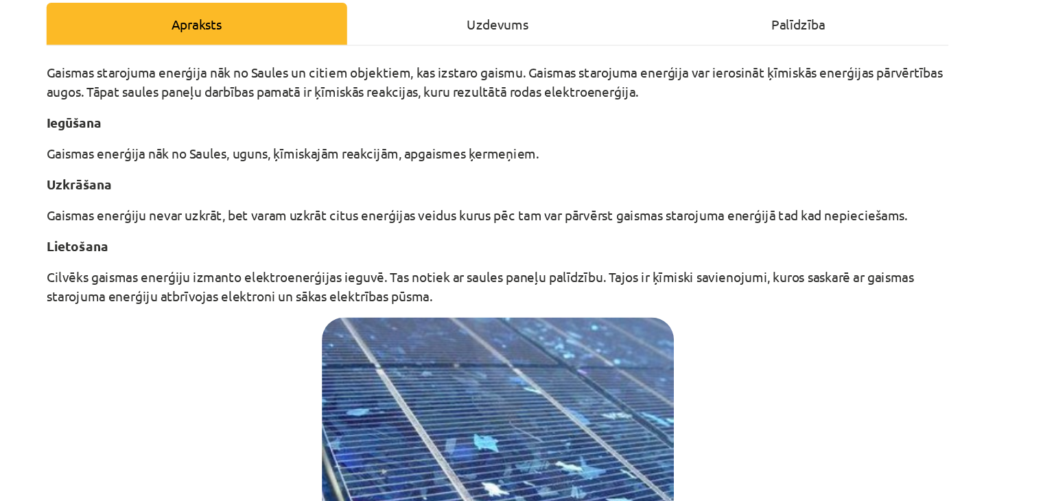
scroll to position [123, 0]
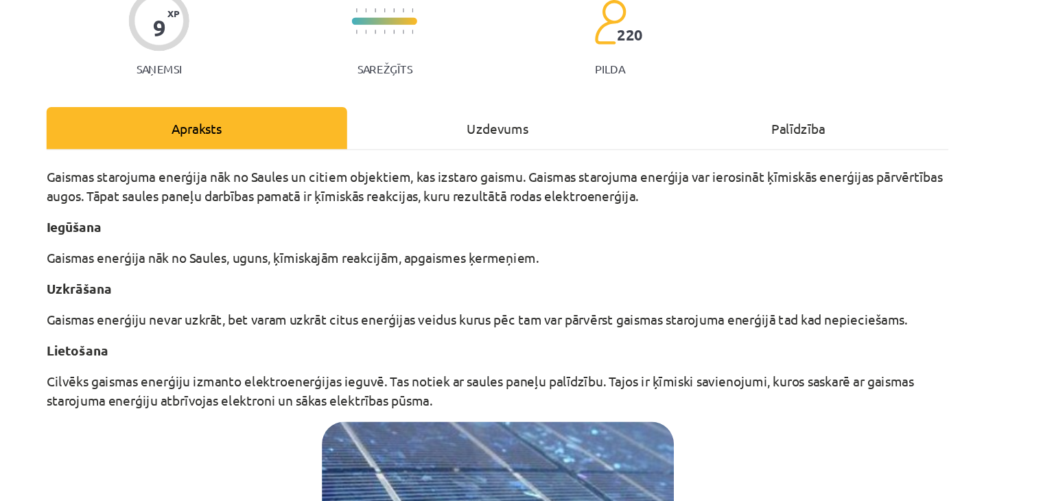
click at [515, 82] on div "Uzdevums" at bounding box center [526, 94] width 221 height 31
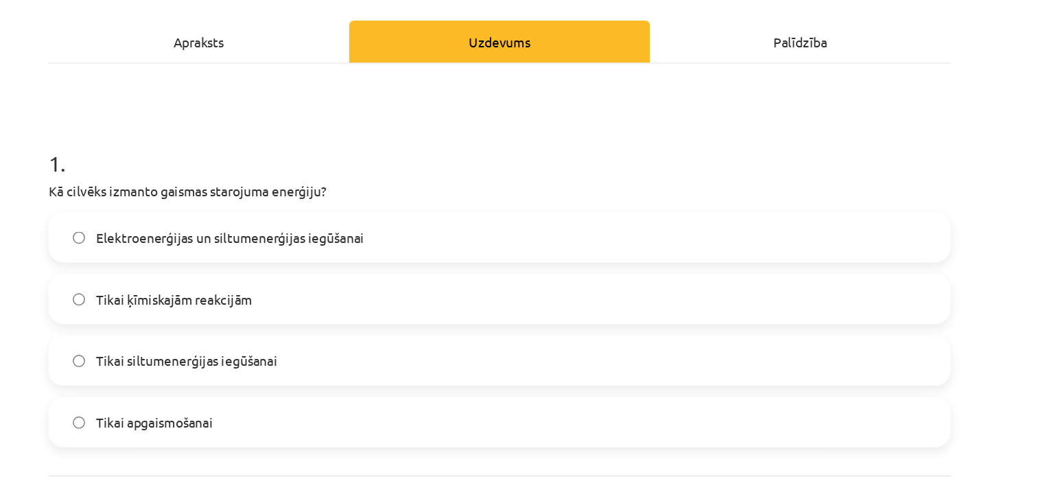
scroll to position [73, 0]
click at [353, 136] on div "Apraksts" at bounding box center [306, 143] width 221 height 31
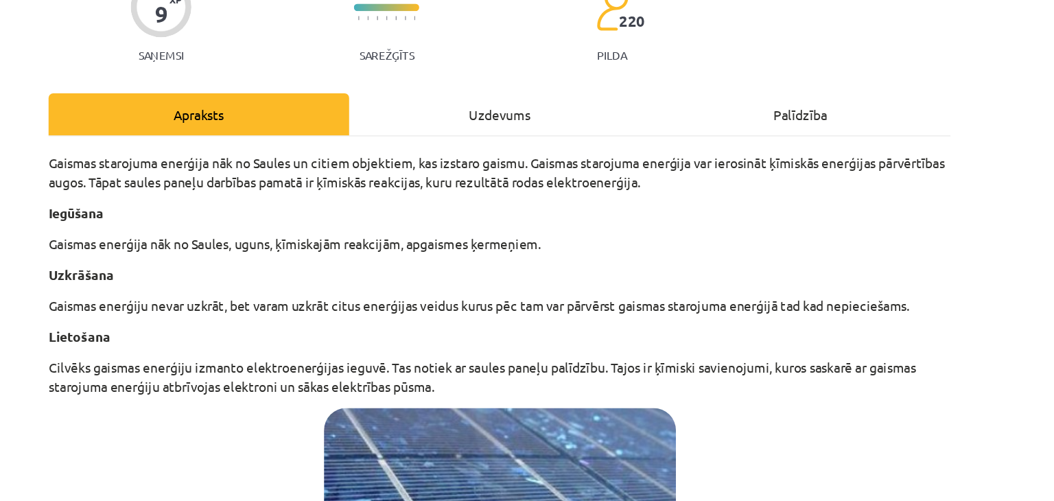
scroll to position [134, 0]
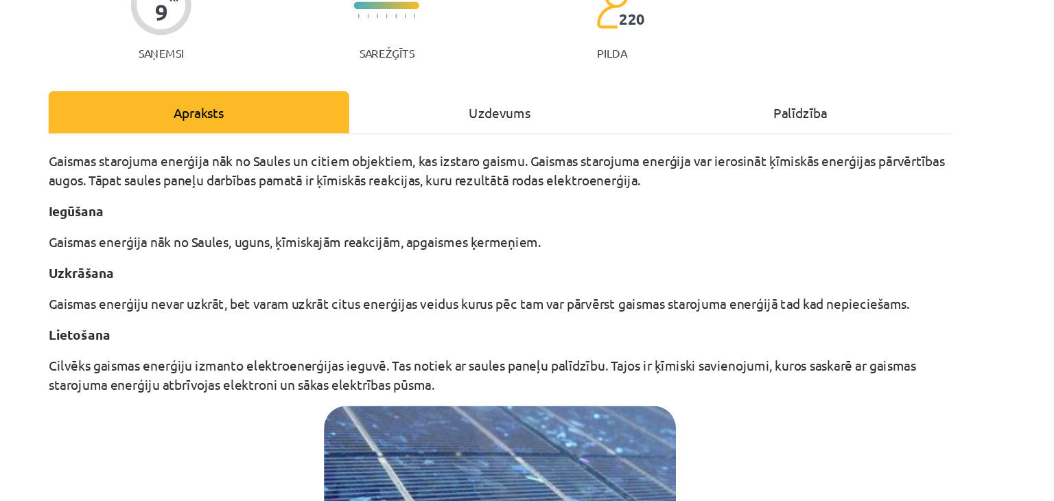
click at [509, 84] on div "Uzdevums" at bounding box center [526, 82] width 221 height 31
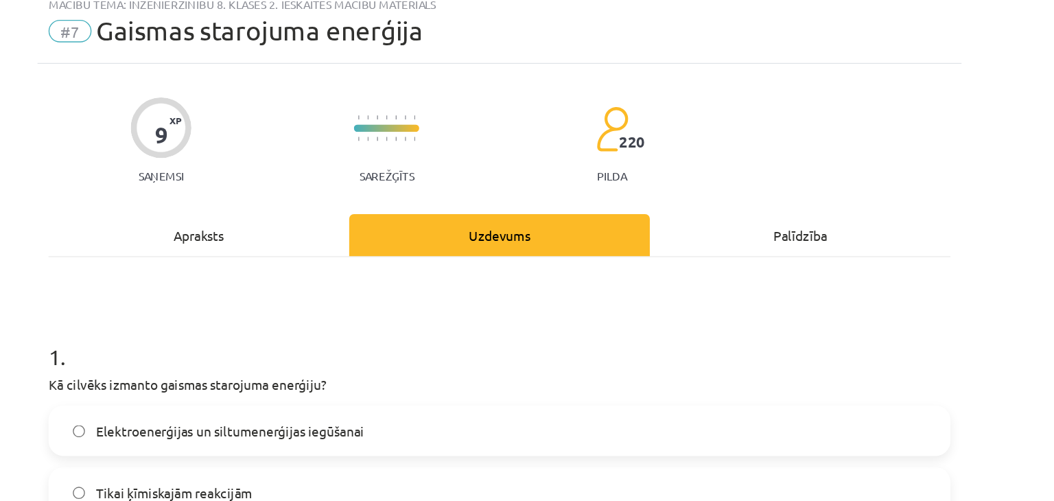
scroll to position [34, 0]
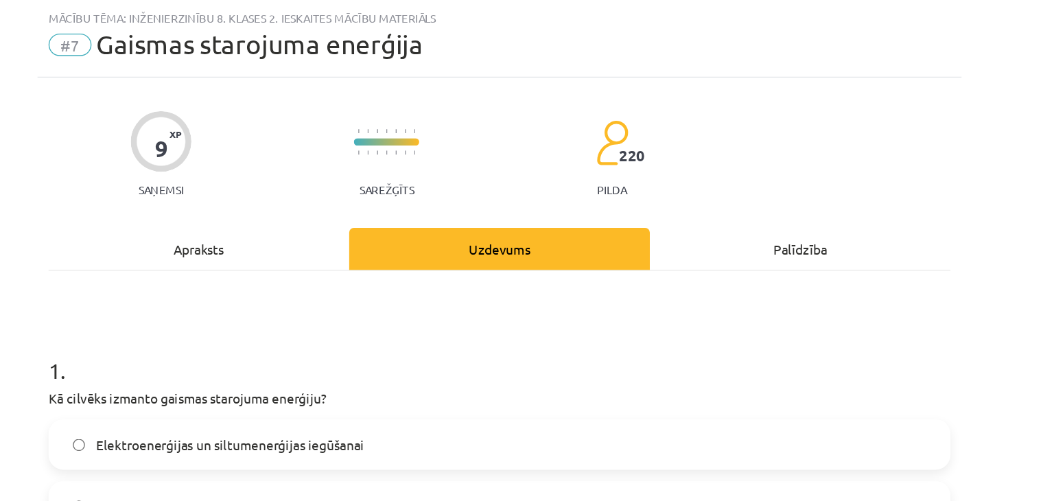
click at [347, 187] on div "Apraksts" at bounding box center [306, 182] width 221 height 31
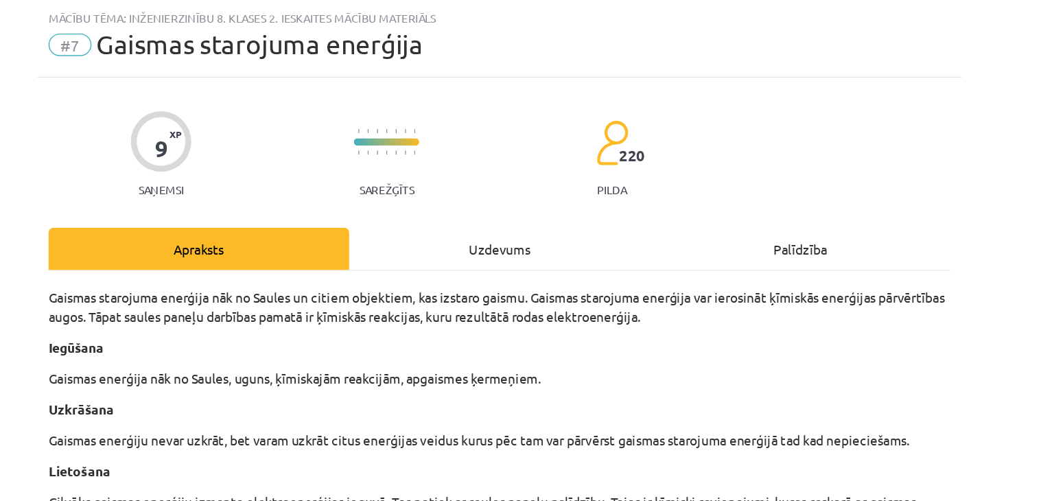
scroll to position [167, 0]
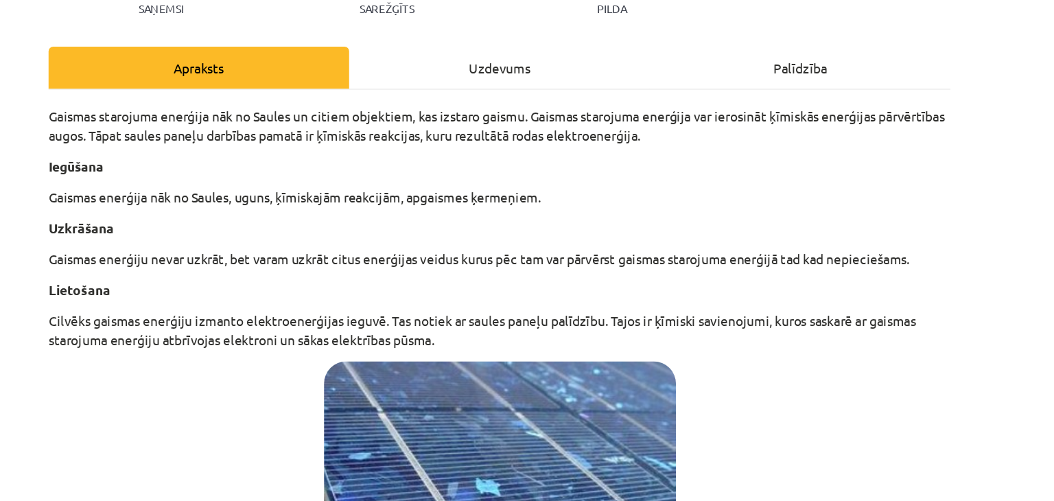
click at [510, 56] on div "Uzdevums" at bounding box center [526, 49] width 221 height 31
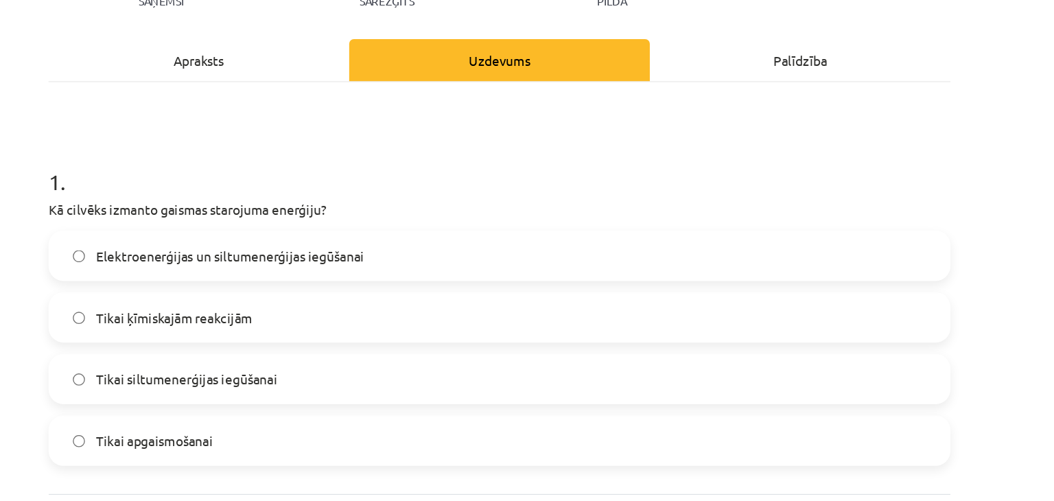
scroll to position [173, 0]
click at [449, 178] on label "Elektroenerģijas un siltumenerģijas iegūšanai" at bounding box center [527, 188] width 660 height 34
click at [344, 58] on div "Apraksts" at bounding box center [306, 45] width 221 height 31
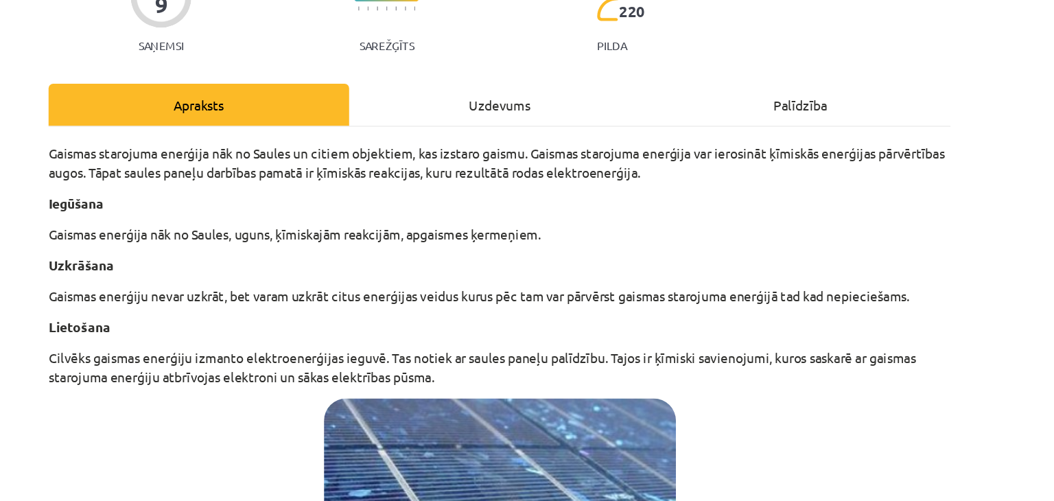
scroll to position [141, 0]
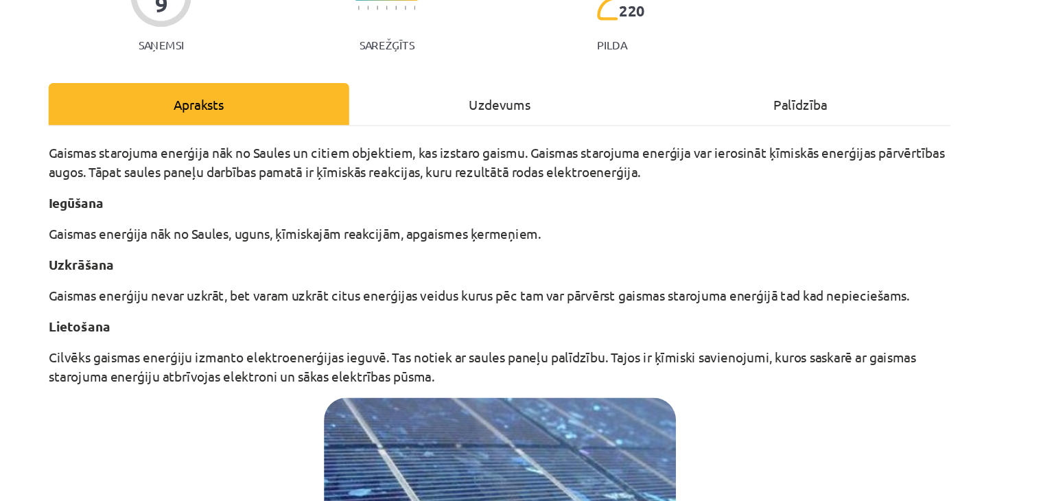
click at [460, 72] on div "Uzdevums" at bounding box center [526, 76] width 221 height 31
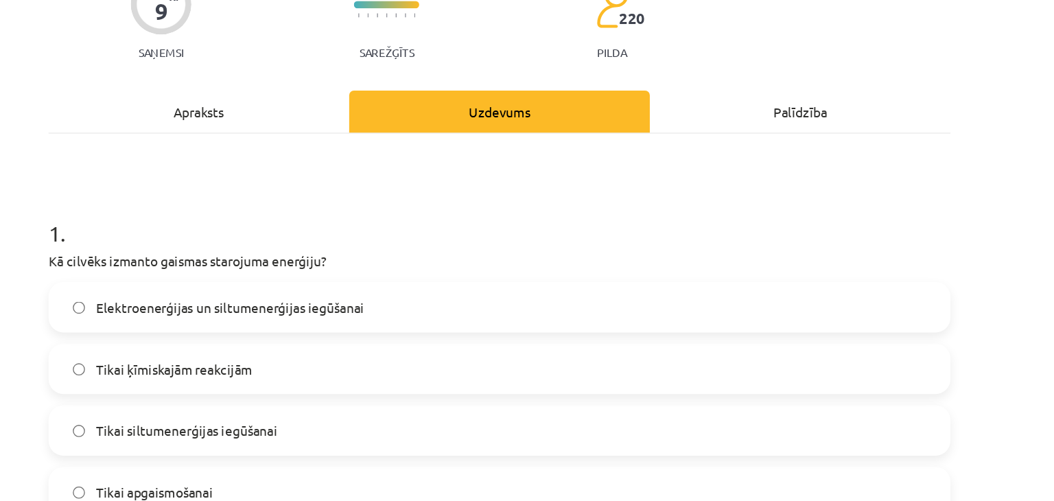
scroll to position [2, 0]
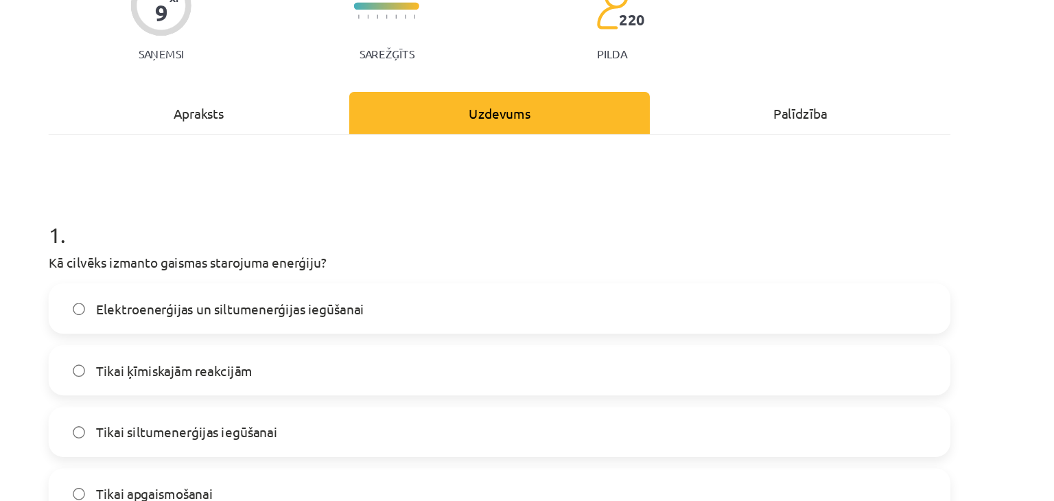
click at [299, 209] on div "Apraksts" at bounding box center [306, 215] width 221 height 31
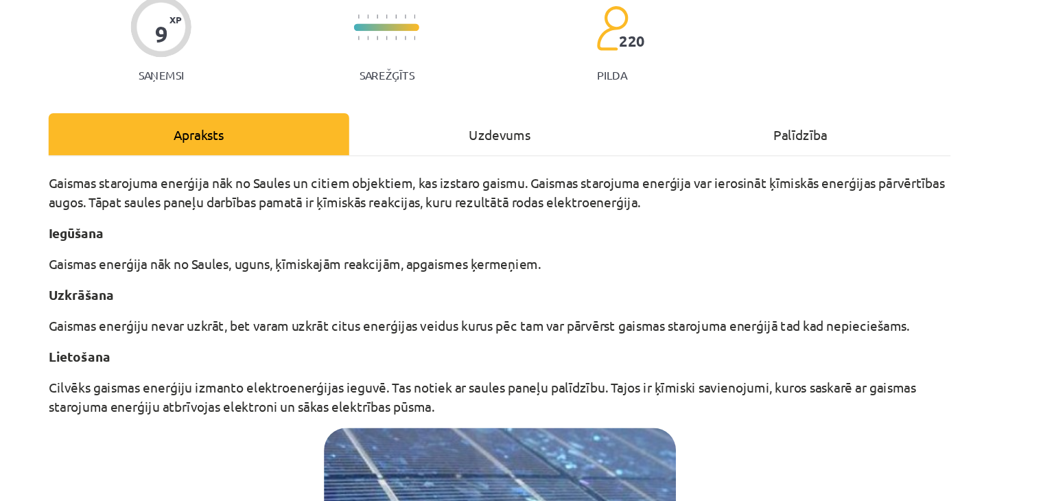
scroll to position [119, 0]
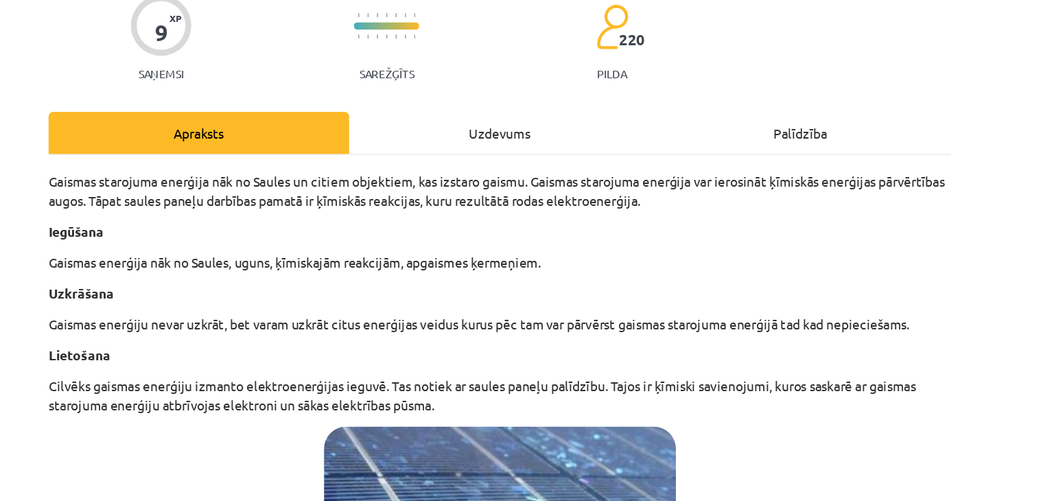
click at [517, 86] on div "Uzdevums" at bounding box center [526, 97] width 221 height 31
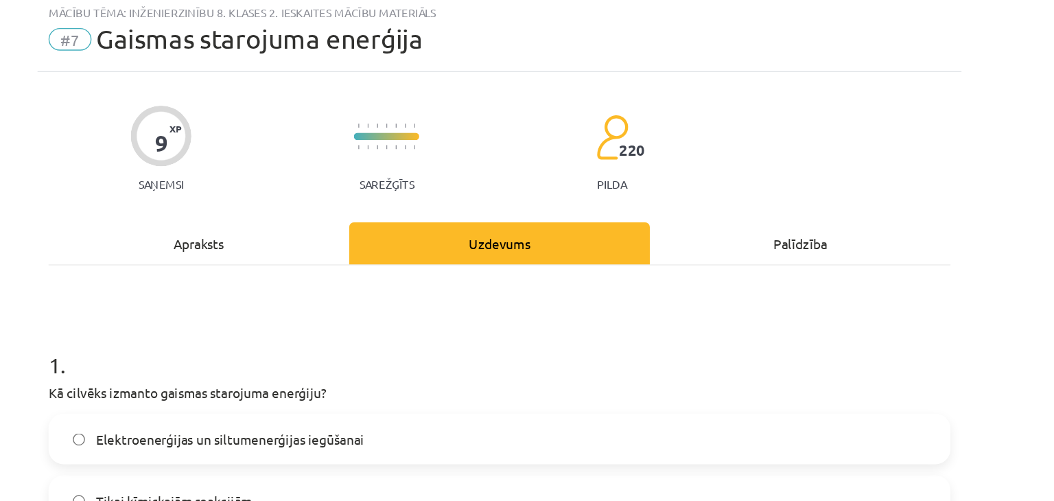
scroll to position [34, 0]
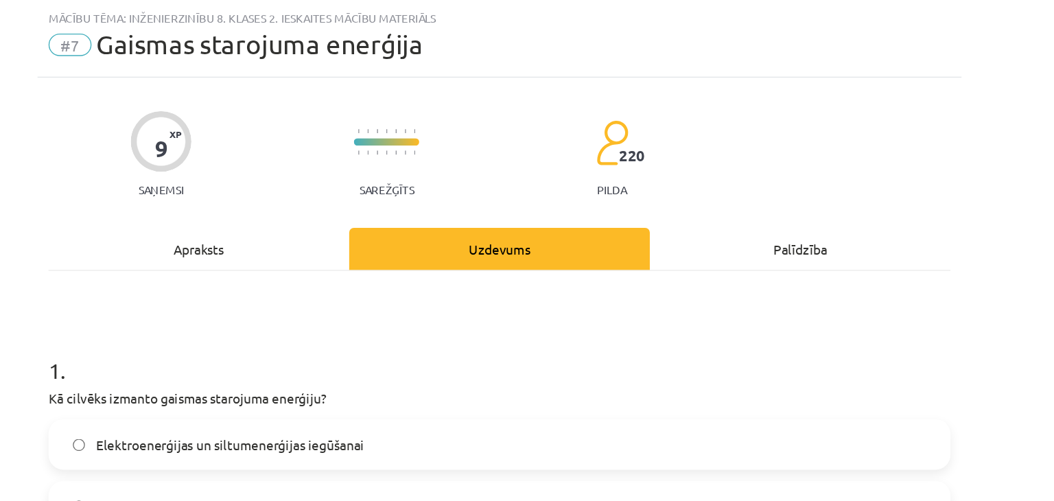
click at [280, 186] on div "Apraksts" at bounding box center [306, 182] width 221 height 31
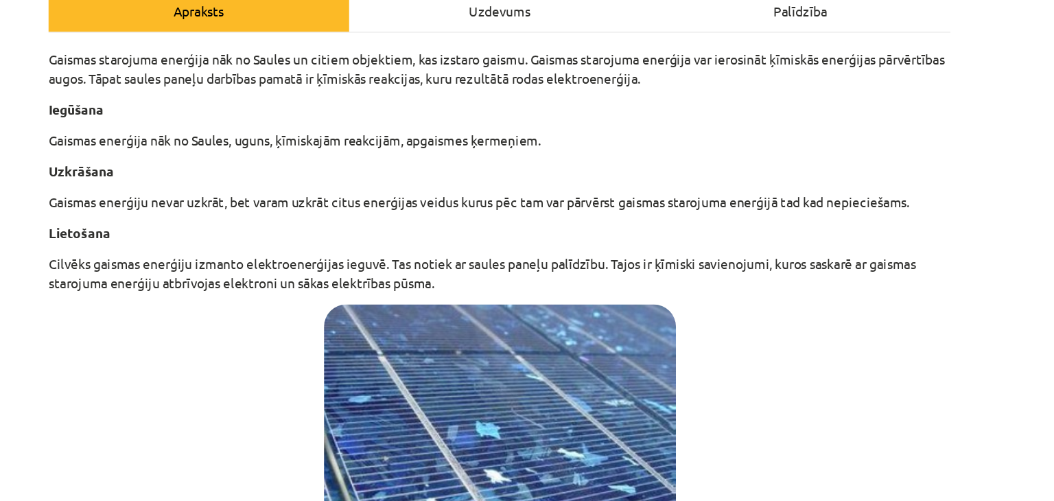
scroll to position [209, 0]
click at [507, 9] on div "Uzdevums" at bounding box center [526, 7] width 221 height 31
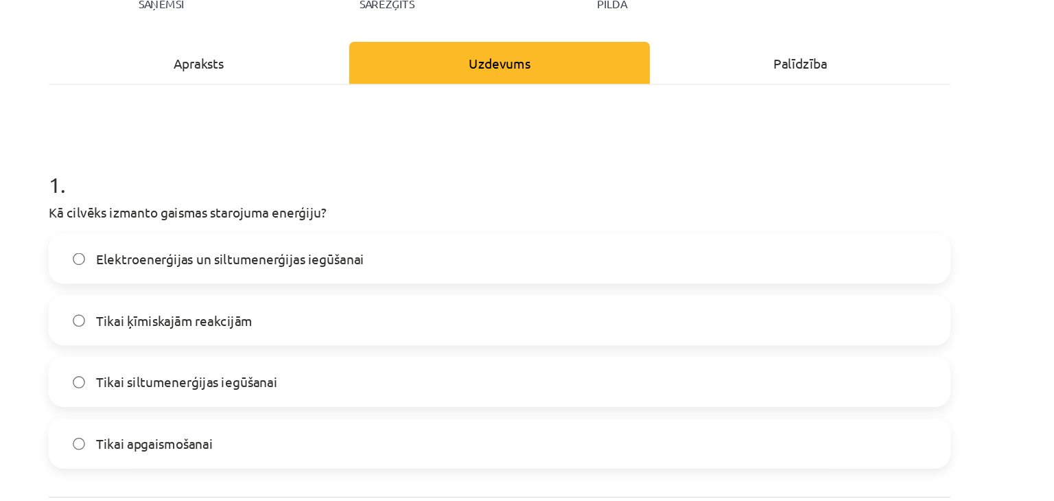
scroll to position [170, 0]
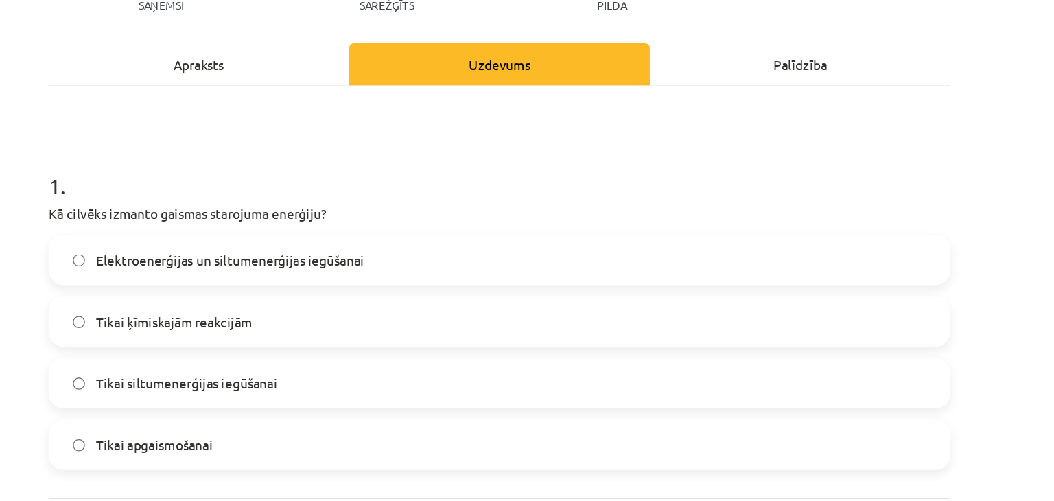
click at [468, 264] on label "Tikai siltumenerģijas iegūšanai" at bounding box center [527, 281] width 660 height 34
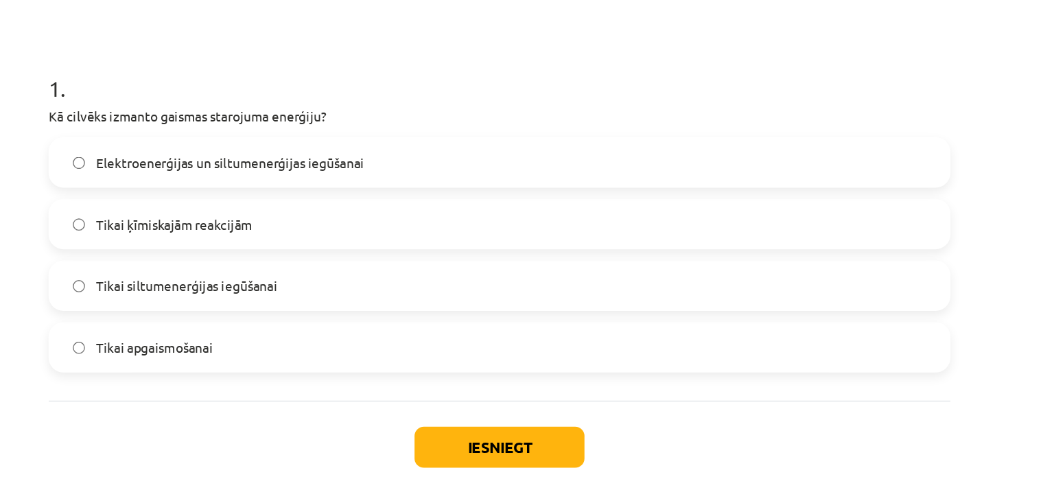
scroll to position [576, 0]
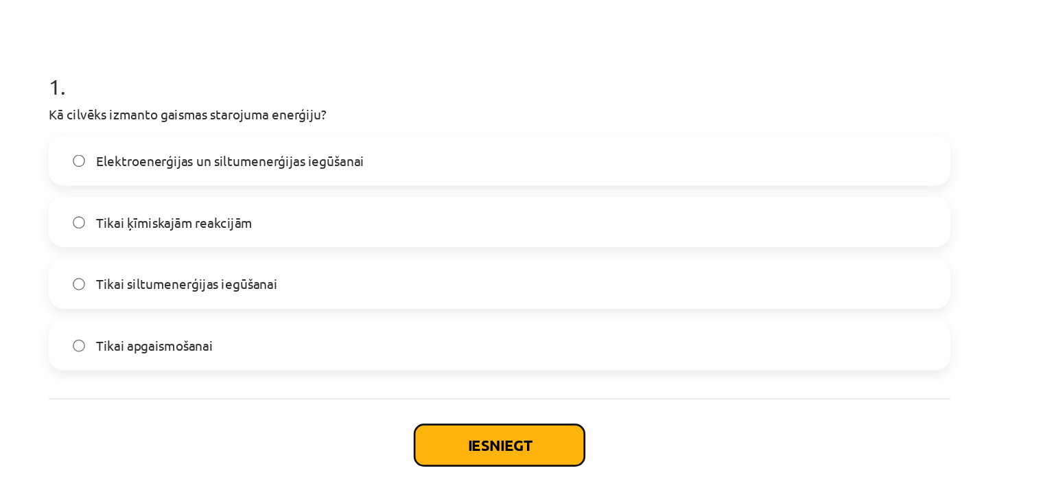
click at [508, 405] on button "Iesniegt" at bounding box center [526, 397] width 125 height 30
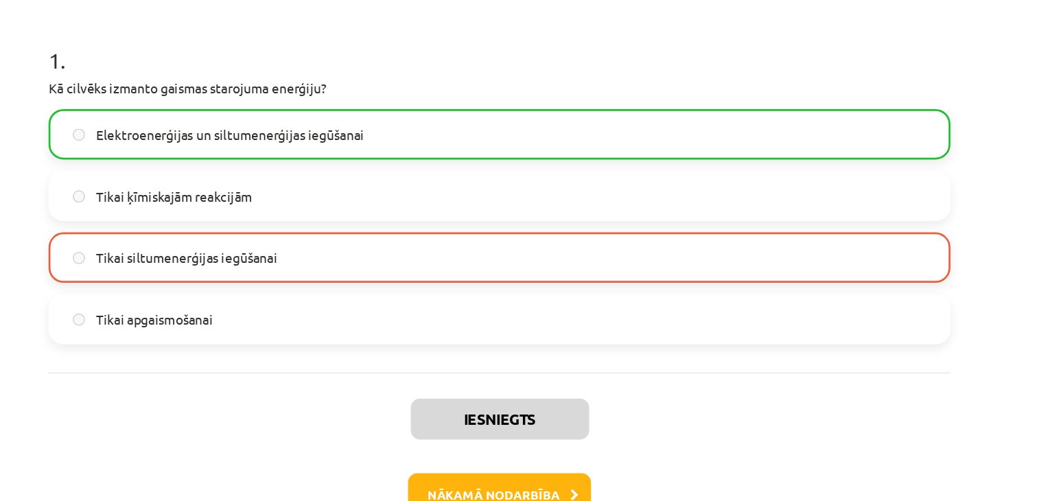
scroll to position [217, 0]
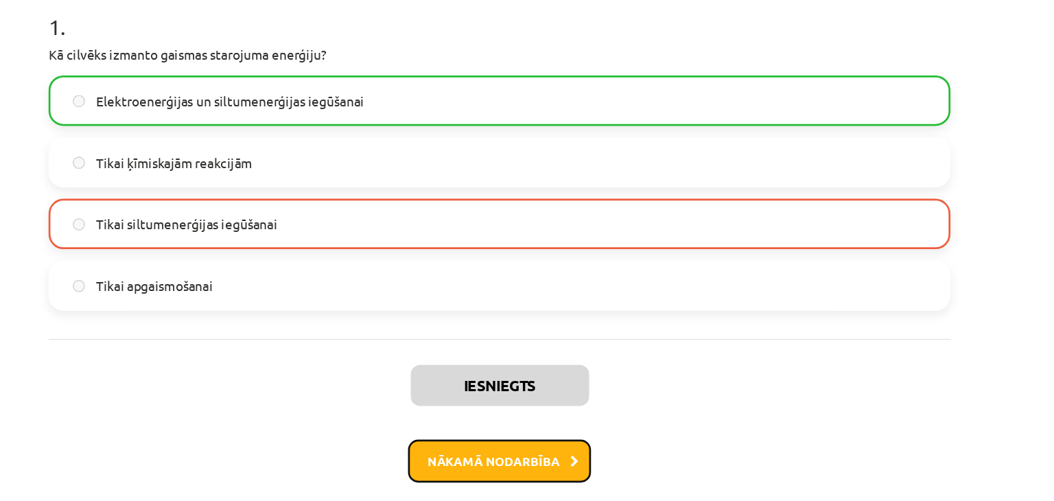
click at [519, 410] on button "Nākamā nodarbība" at bounding box center [527, 409] width 134 height 32
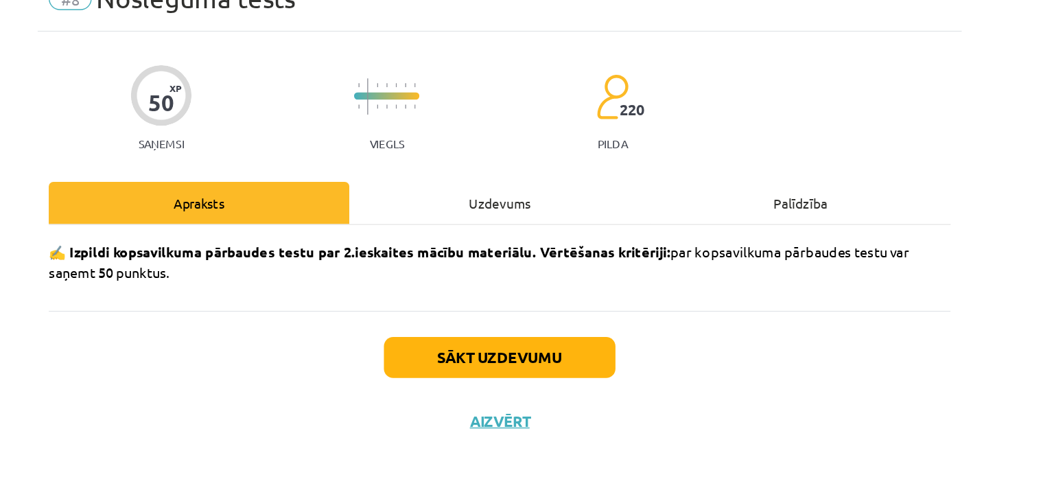
scroll to position [576, 0]
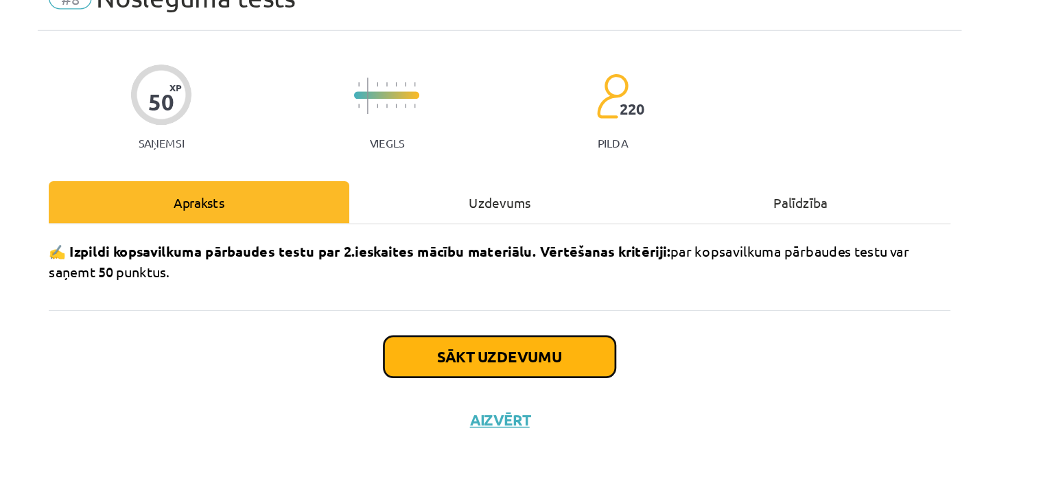
click at [528, 335] on button "Sākt uzdevumu" at bounding box center [527, 331] width 170 height 30
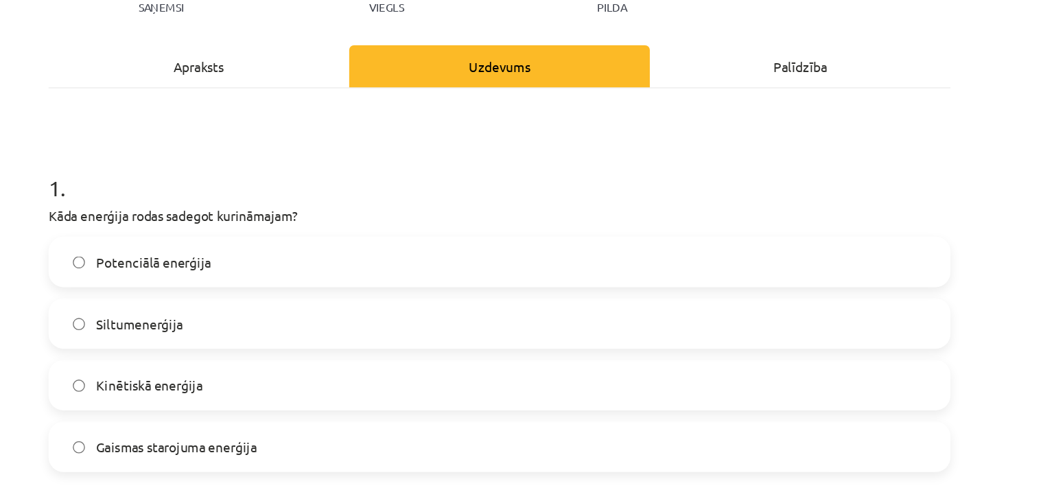
scroll to position [134, 0]
click at [374, 259] on label "Siltumenerģija" at bounding box center [527, 272] width 660 height 34
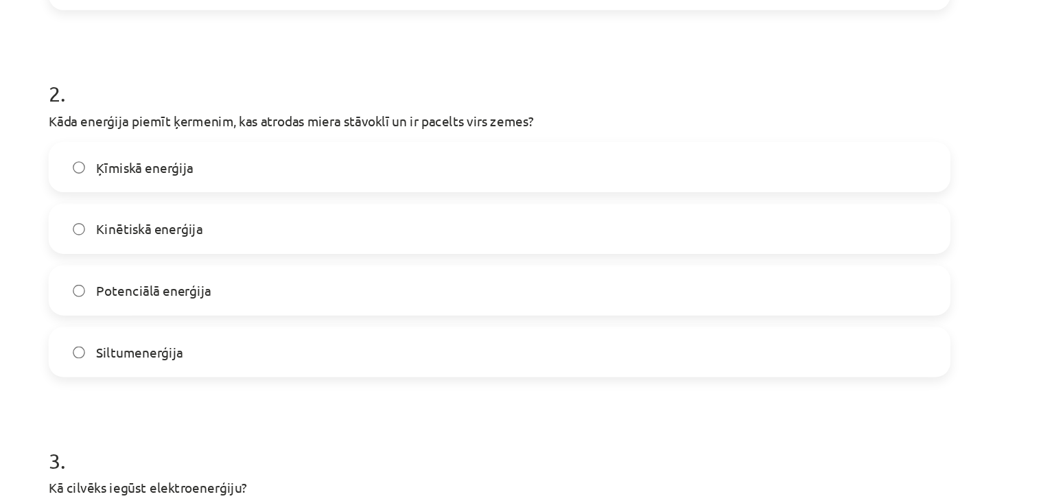
scroll to position [480, 0]
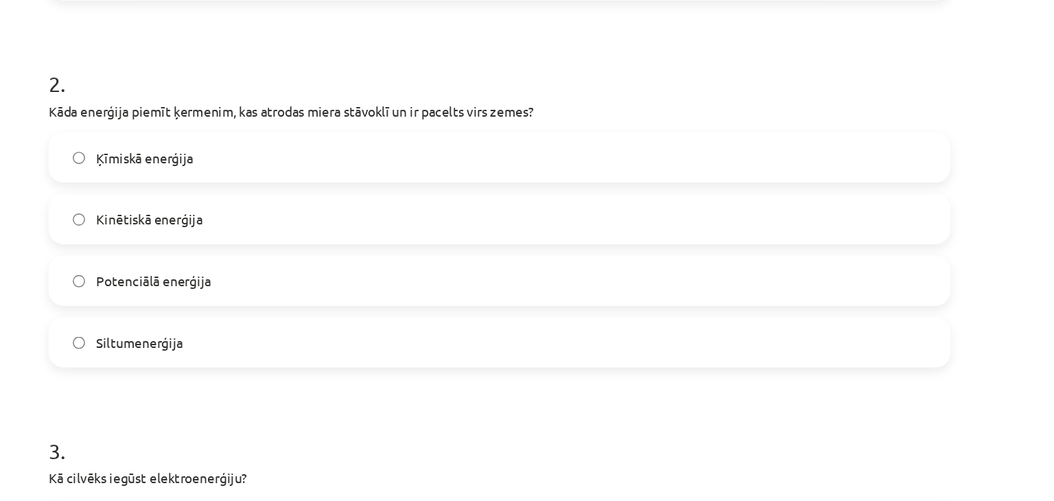
click at [368, 228] on label "Potenciālā enerģija" at bounding box center [527, 241] width 660 height 34
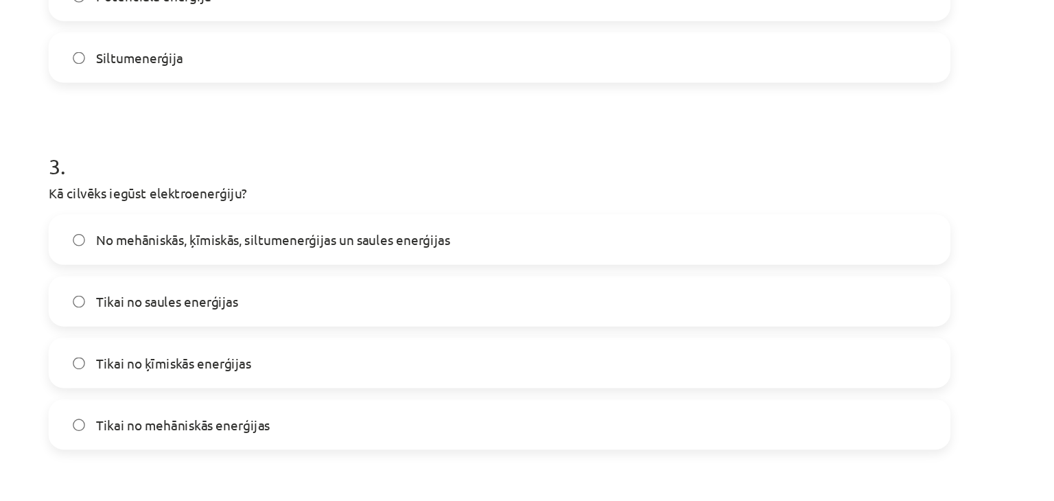
scroll to position [691, 0]
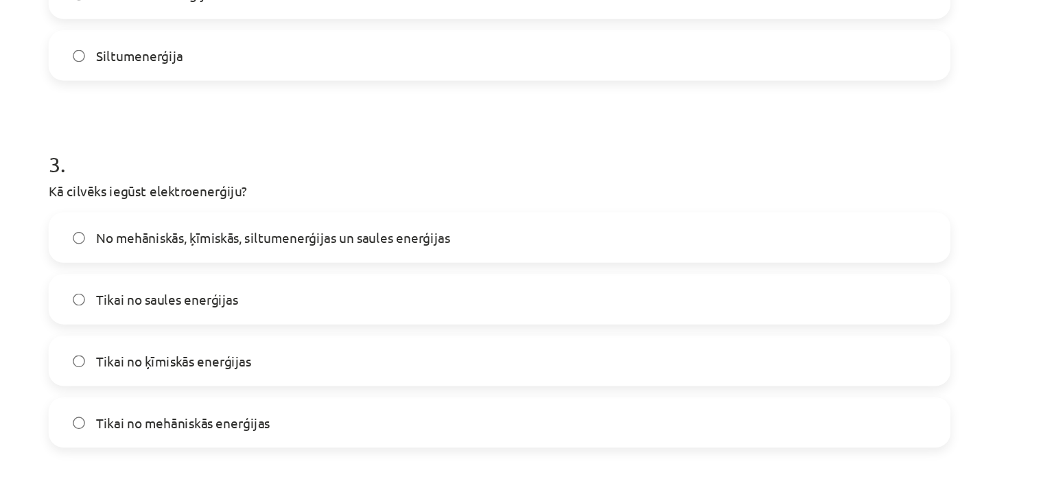
click at [354, 211] on span "No mehāniskās, ķīmiskās, siltumenerģijas un saules enerģijas" at bounding box center [361, 209] width 260 height 14
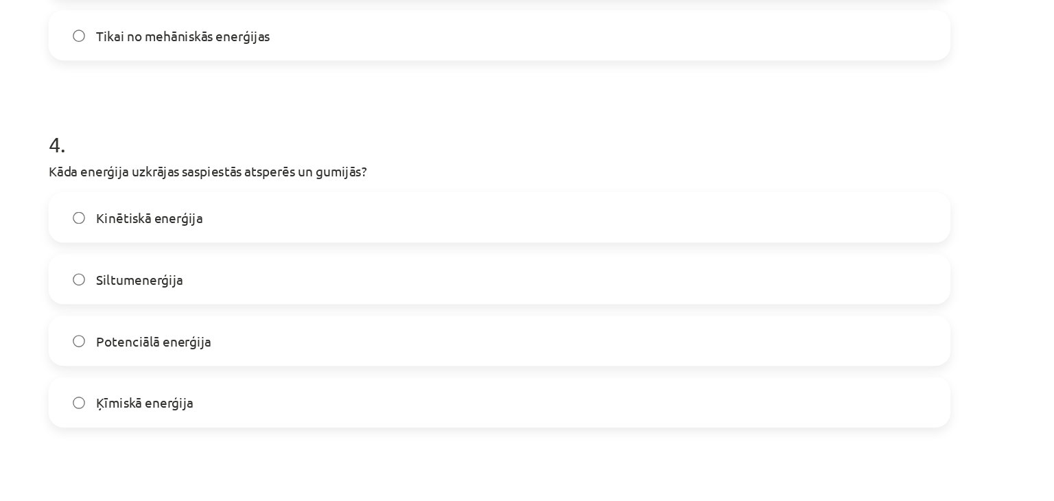
scroll to position [976, 0]
click at [366, 267] on label "Potenciālā enerģija" at bounding box center [527, 284] width 660 height 34
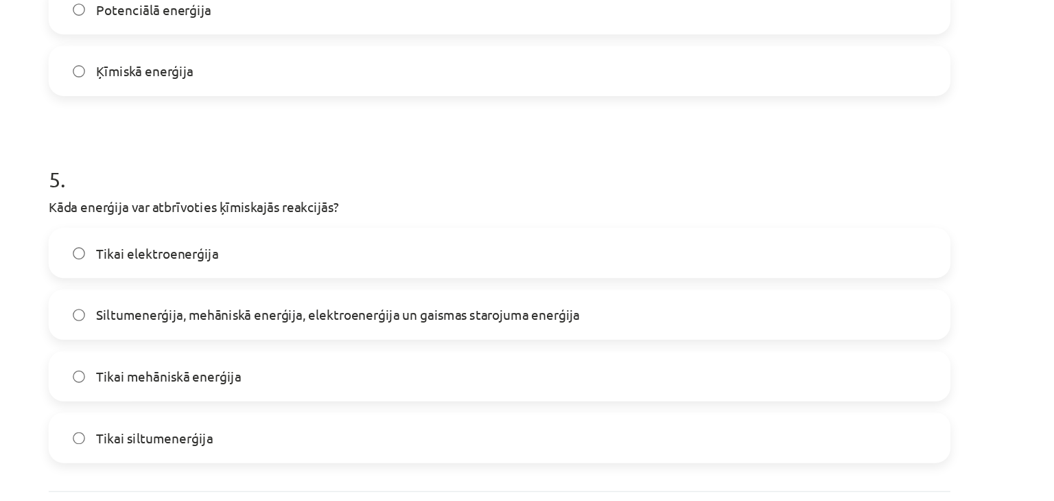
scroll to position [1232, 0]
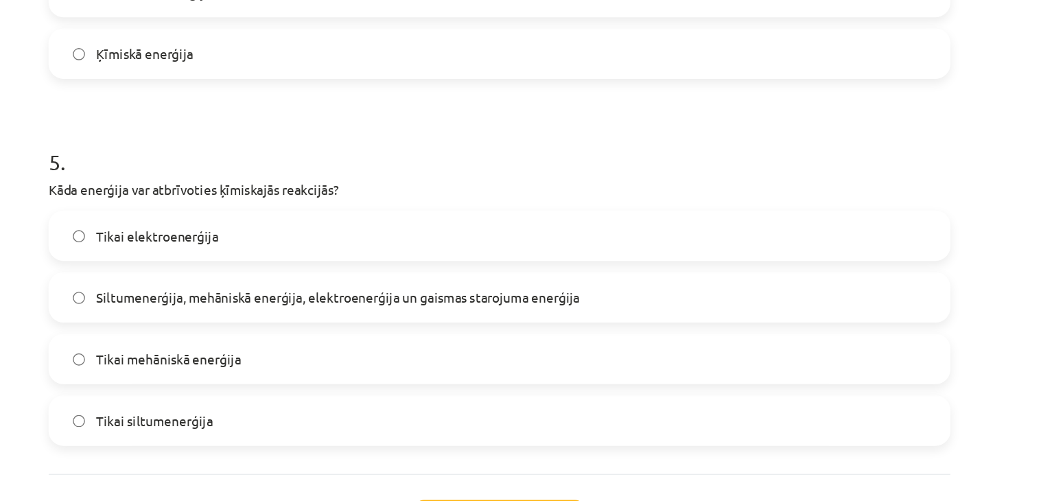
click at [366, 266] on label "Siltumenerģija, mehāniskā enerģija, elektroenerģija un gaismas starojuma enerģi…" at bounding box center [527, 253] width 660 height 34
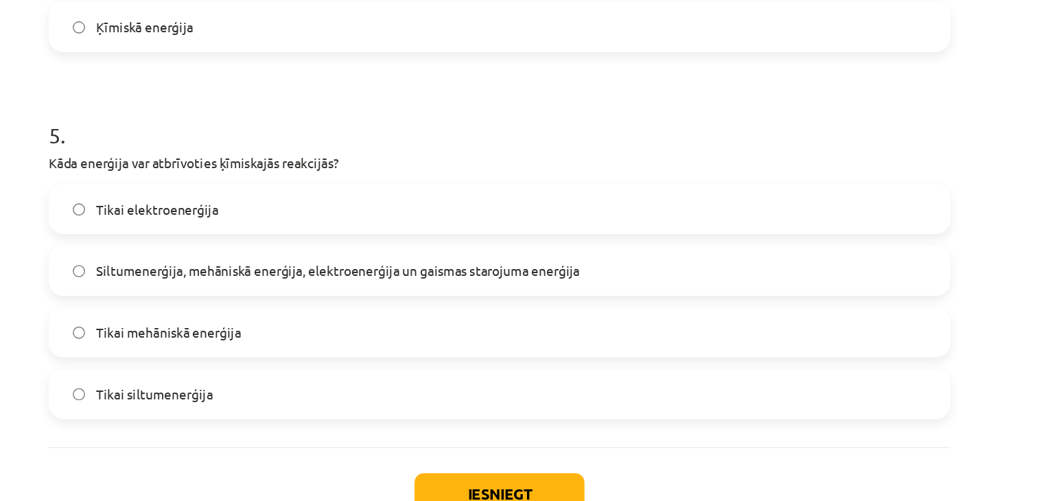
click at [501, 381] on div "Iesniegt Aizvērt" at bounding box center [527, 411] width 663 height 96
click at [513, 385] on button "Iesniegt" at bounding box center [526, 397] width 125 height 30
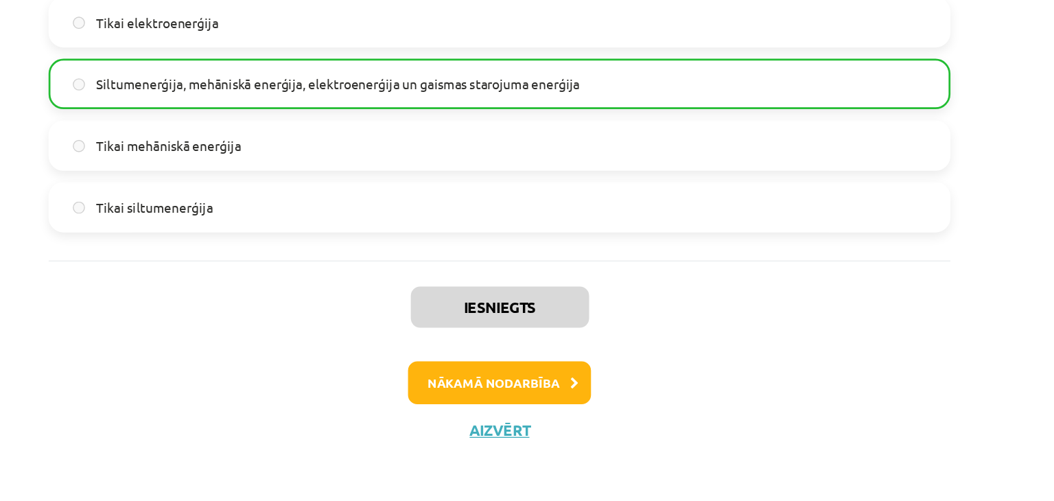
scroll to position [576, 0]
click at [524, 415] on button "Nākamā nodarbība" at bounding box center [527, 409] width 134 height 32
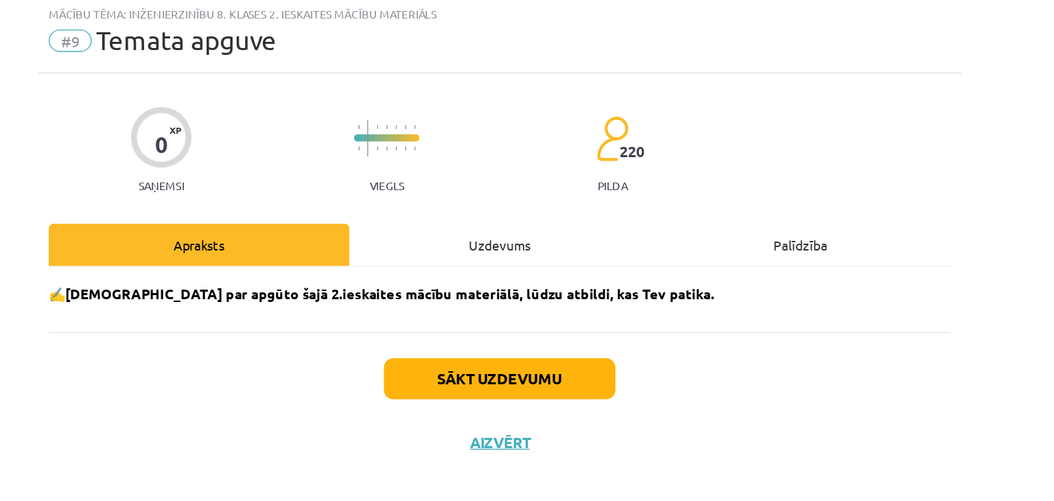
scroll to position [576, 0]
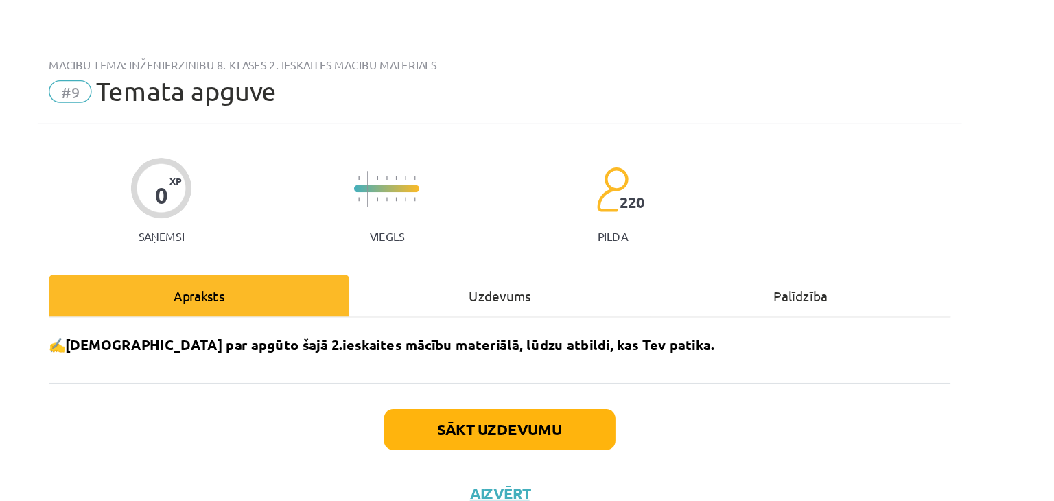
click at [504, 216] on div "Uzdevums" at bounding box center [526, 217] width 221 height 31
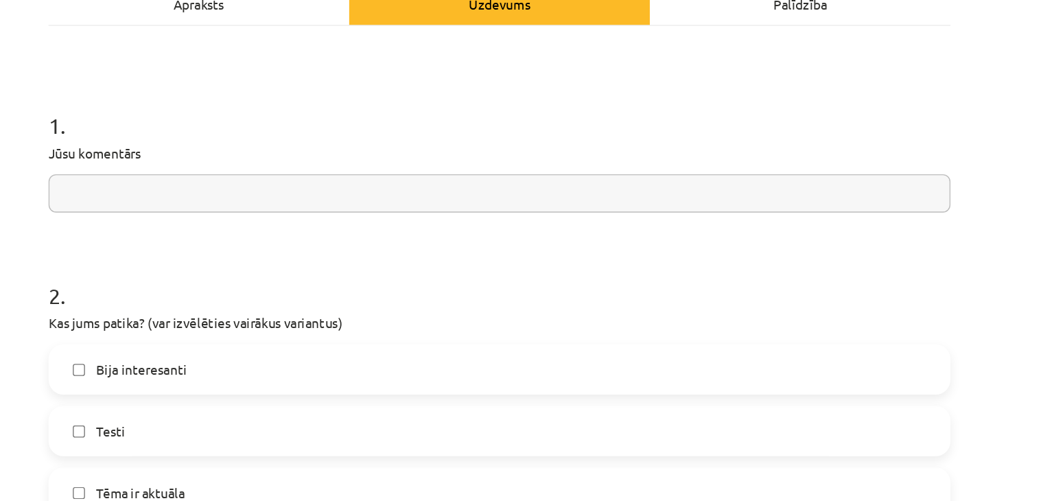
scroll to position [183, 0]
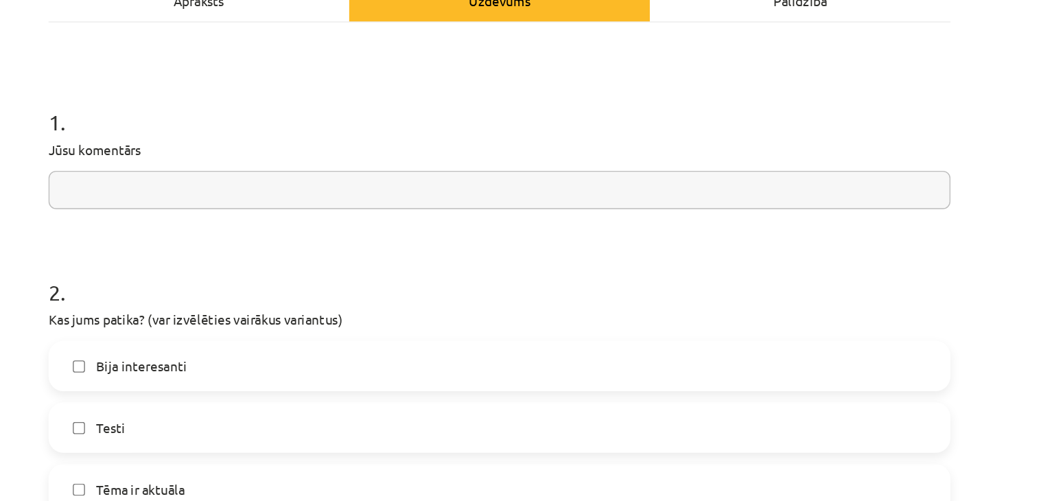
click at [505, 165] on input "text" at bounding box center [527, 174] width 663 height 28
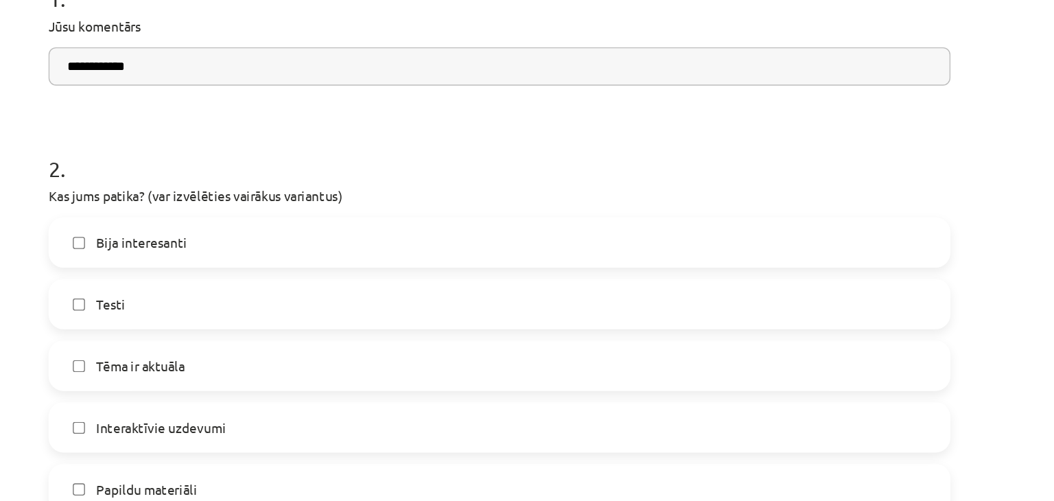
scroll to position [274, 0]
type input "**********"
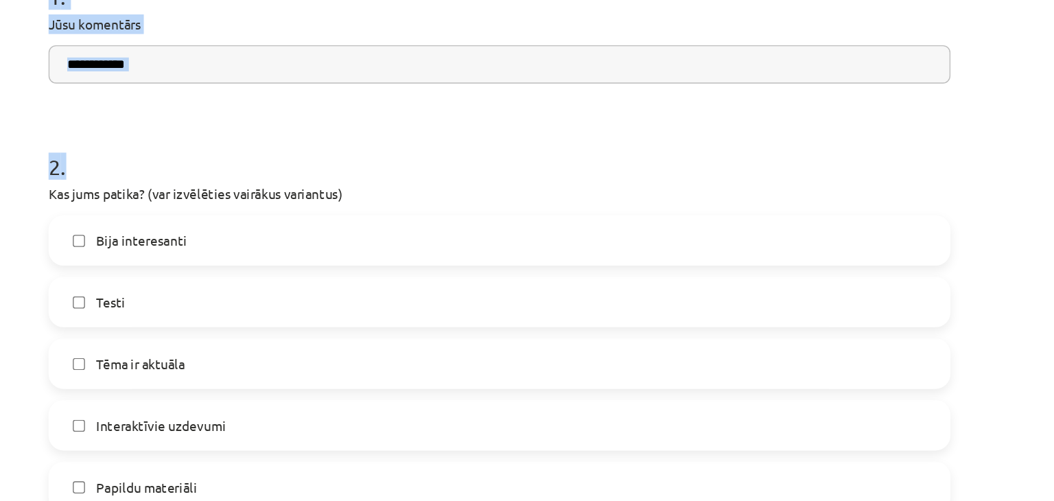
drag, startPoint x: 505, startPoint y: 165, endPoint x: 437, endPoint y: -1, distance: 179.4
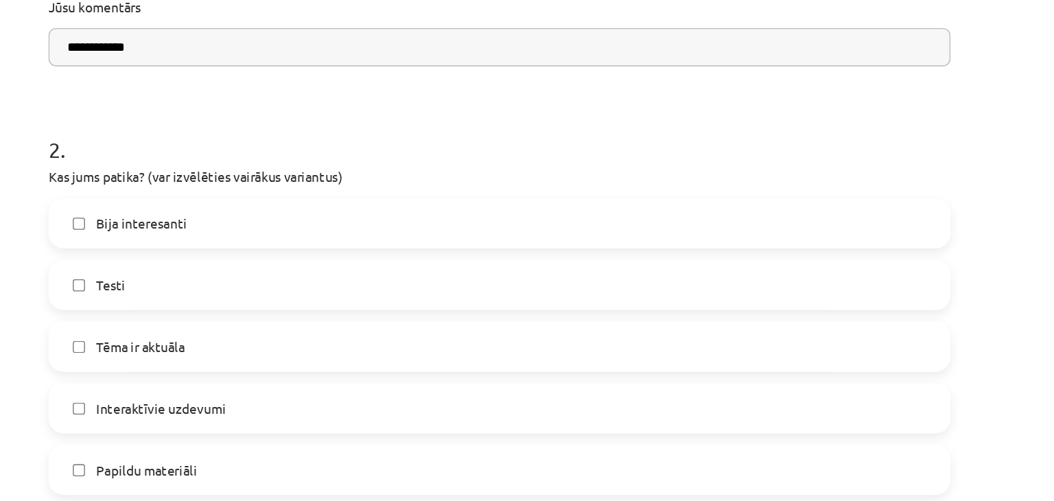
scroll to position [322, 0]
click at [473, 163] on label "Bija interesanti" at bounding box center [527, 163] width 660 height 34
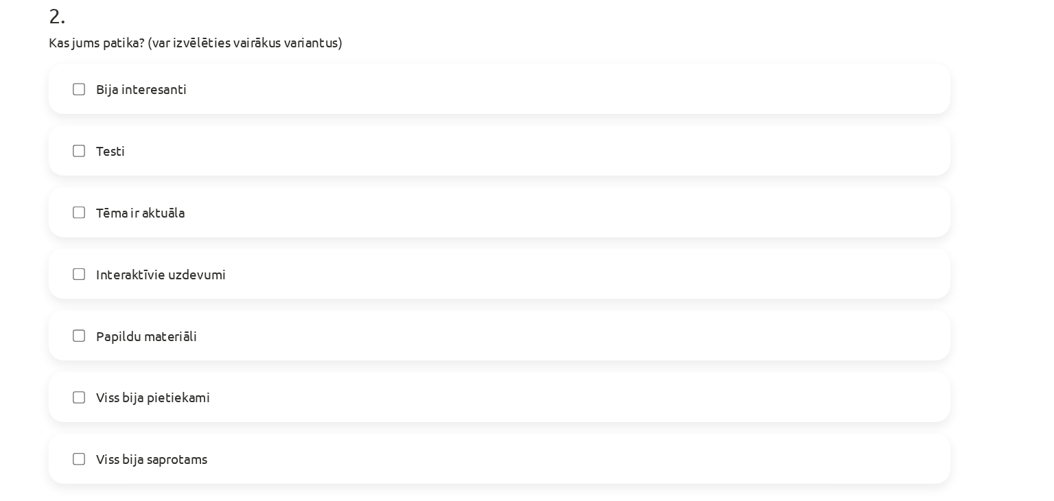
scroll to position [422, 0]
click at [437, 153] on label "Tēma ir aktuāla" at bounding box center [527, 154] width 660 height 34
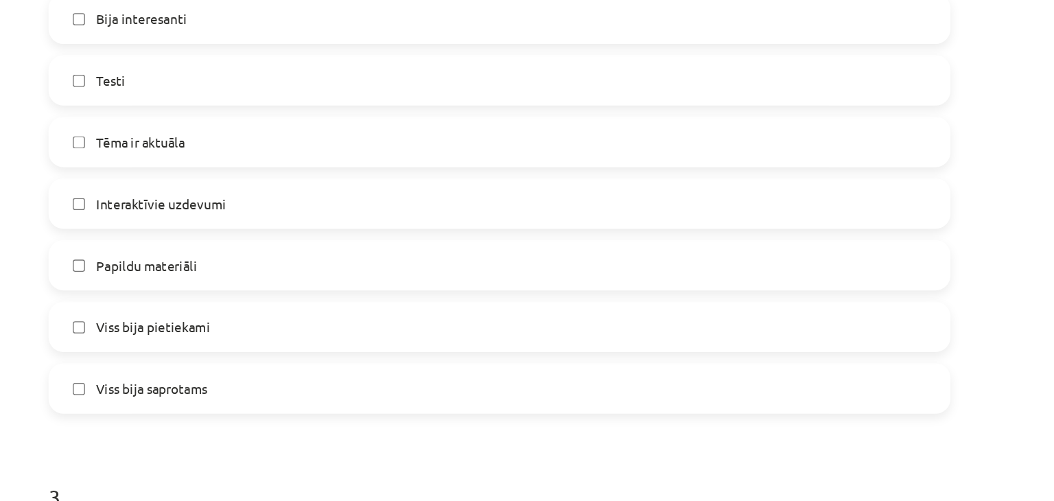
scroll to position [473, 0]
click at [416, 151] on label "Interaktīvie uzdevumi" at bounding box center [527, 149] width 660 height 34
click at [342, 195] on label "Papildu materiāli" at bounding box center [527, 194] width 660 height 34
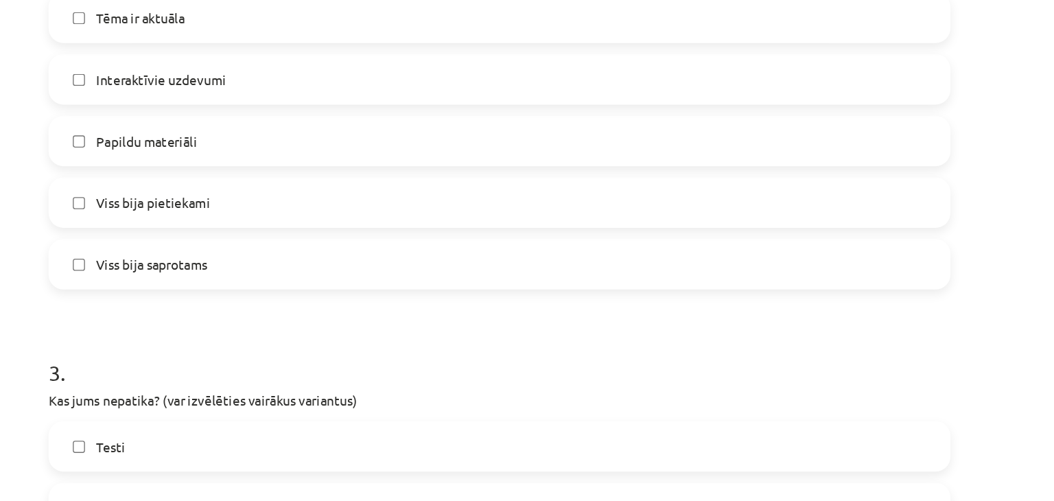
scroll to position [563, 0]
click at [349, 207] on label "Viss bija saprotams" at bounding box center [527, 195] width 660 height 34
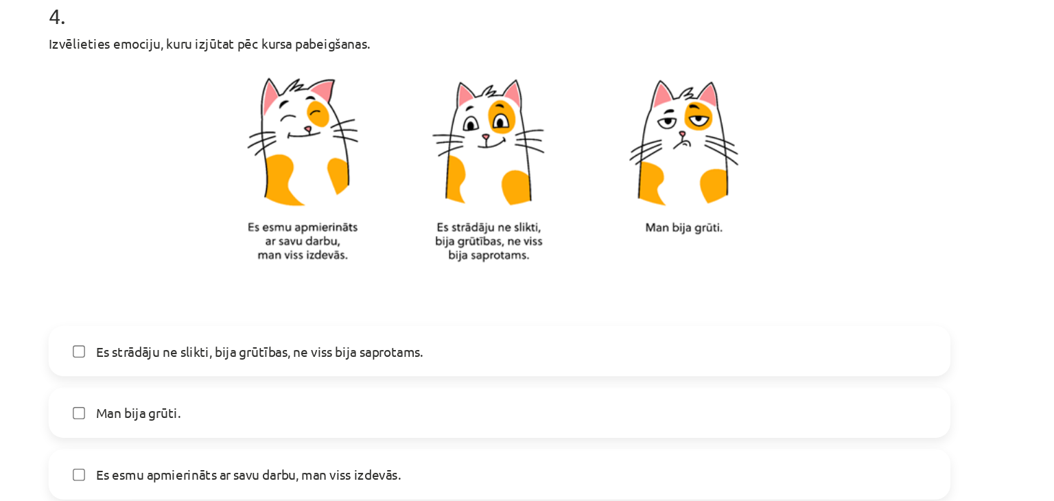
scroll to position [1256, 0]
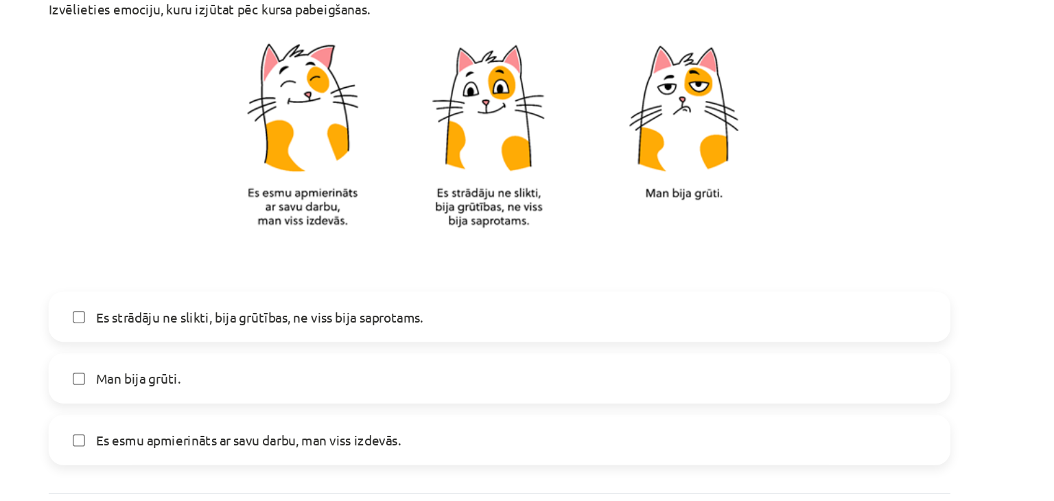
click at [340, 311] on label "Es esmu apmierināts ar savu darbu, man viss izdevās." at bounding box center [527, 323] width 660 height 34
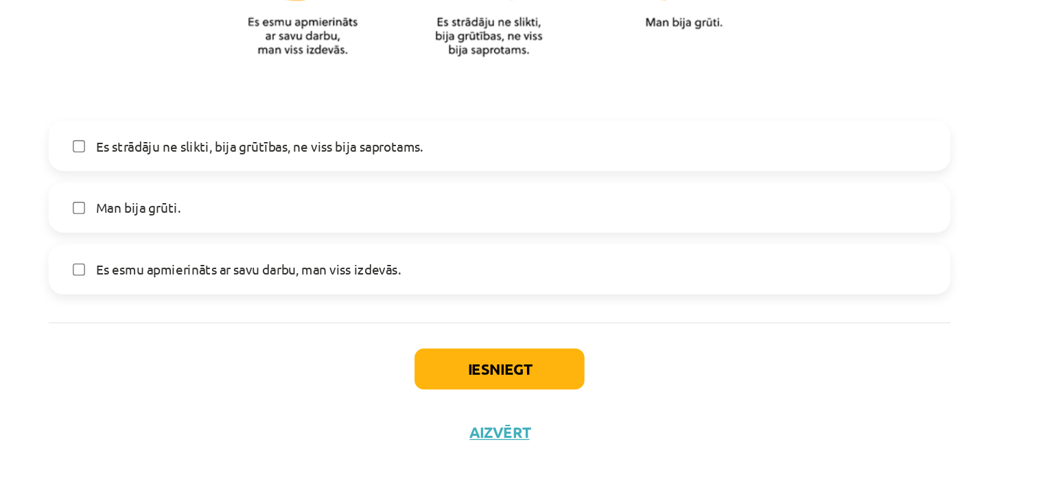
scroll to position [576, 0]
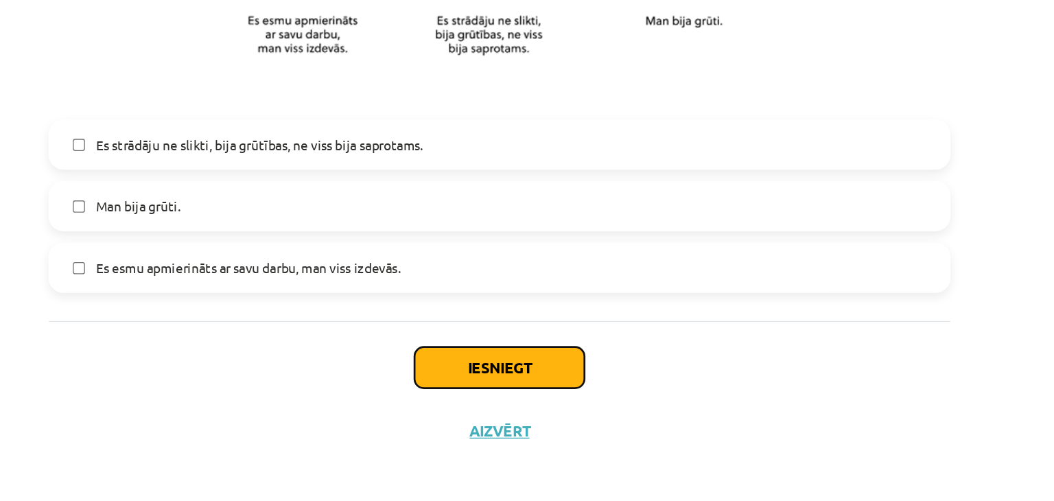
click at [489, 387] on button "Iesniegt" at bounding box center [526, 396] width 125 height 30
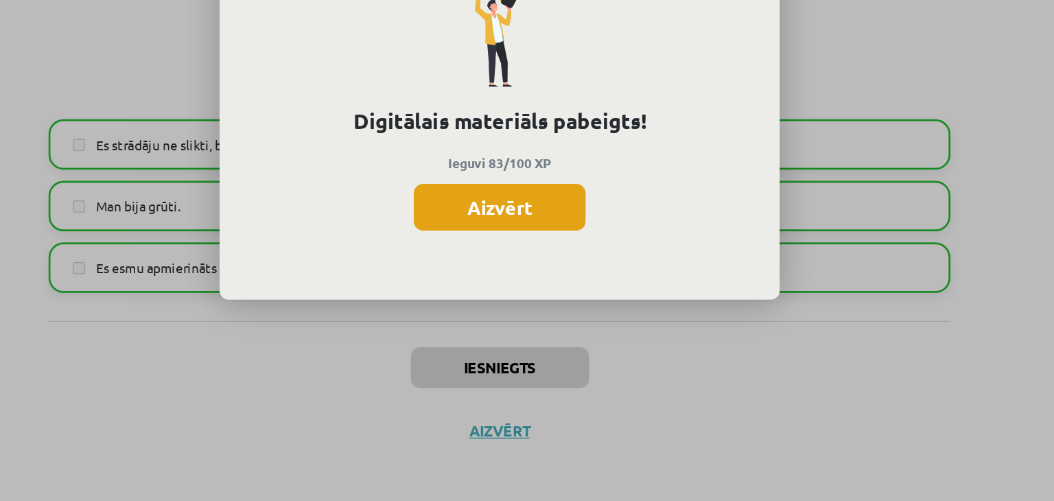
click at [521, 285] on button "Aizvērt" at bounding box center [527, 278] width 126 height 34
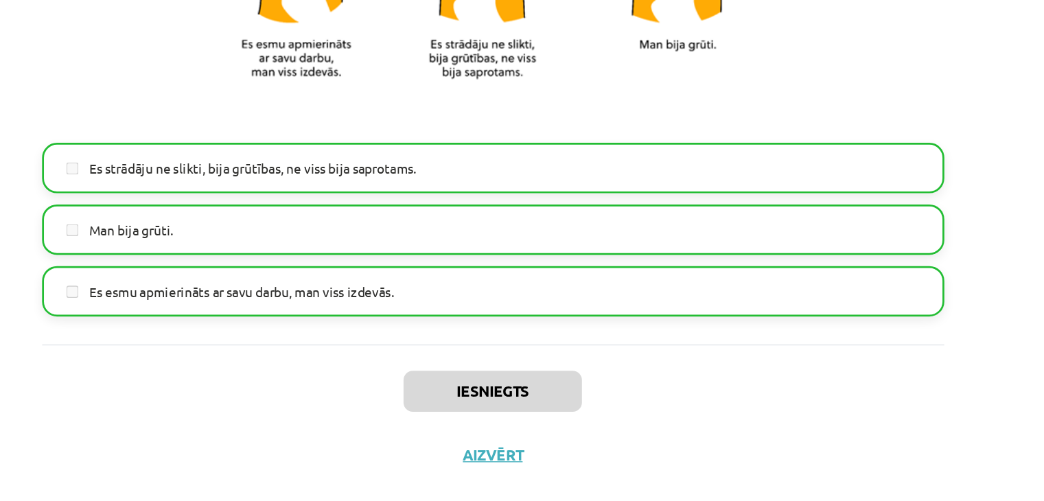
scroll to position [1256, 0]
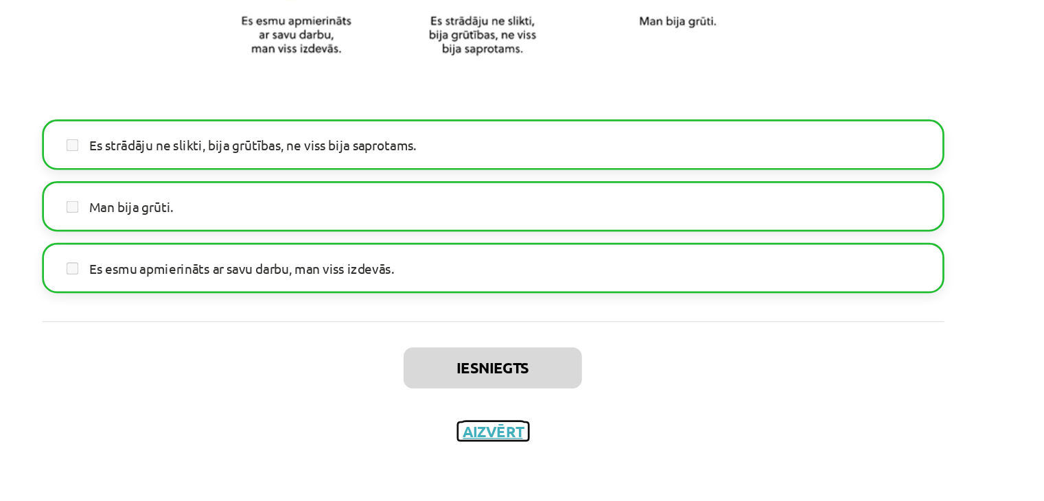
click at [528, 443] on button "Aizvērt" at bounding box center [522, 443] width 52 height 14
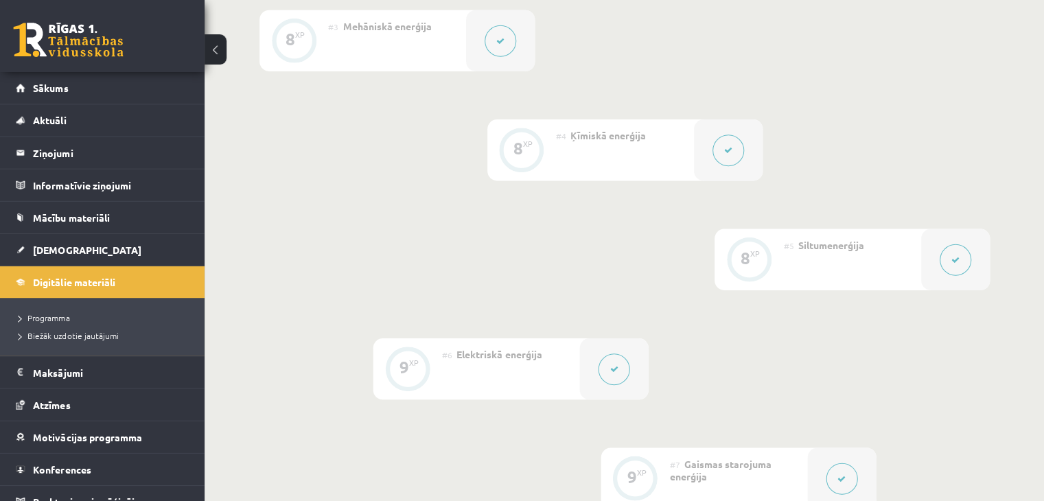
scroll to position [575, 0]
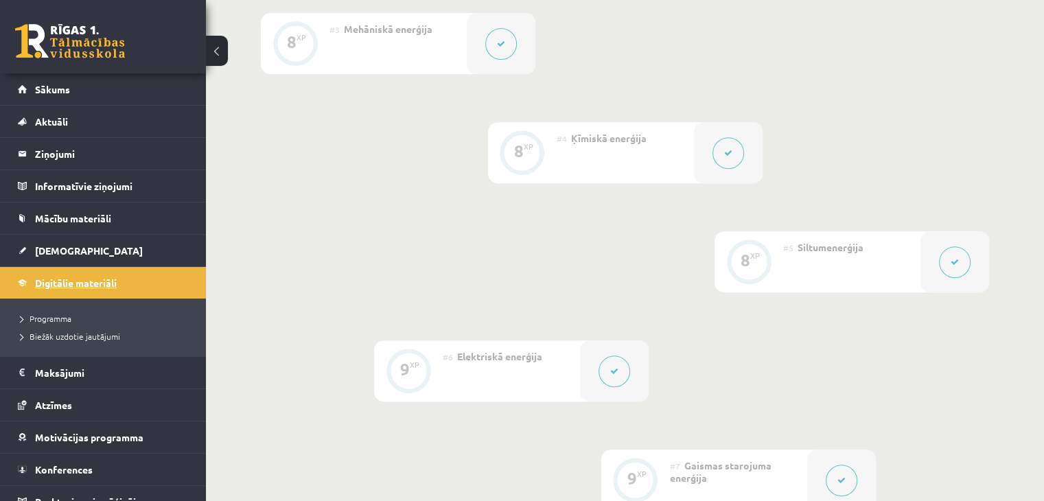
click at [88, 274] on link "Digitālie materiāli" at bounding box center [103, 283] width 171 height 32
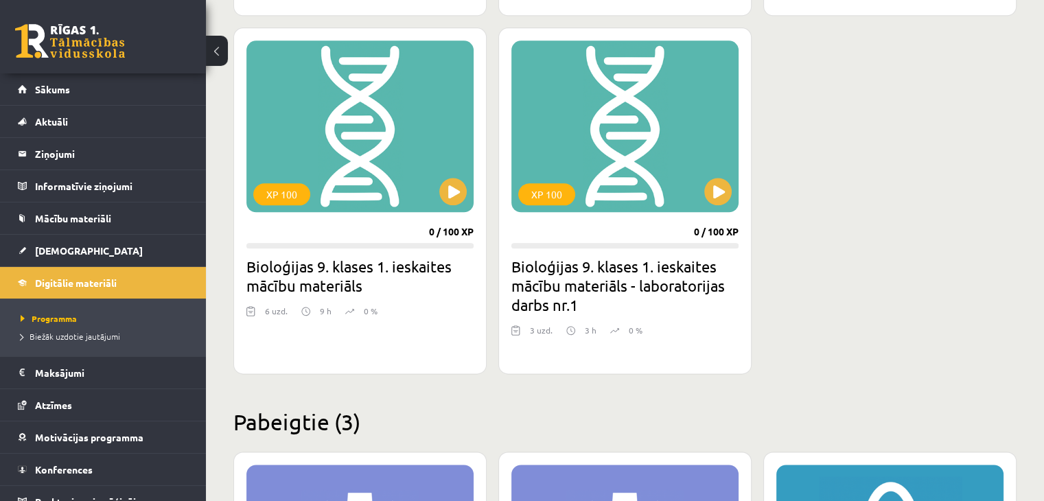
scroll to position [1669, 0]
